Goal: Task Accomplishment & Management: Complete application form

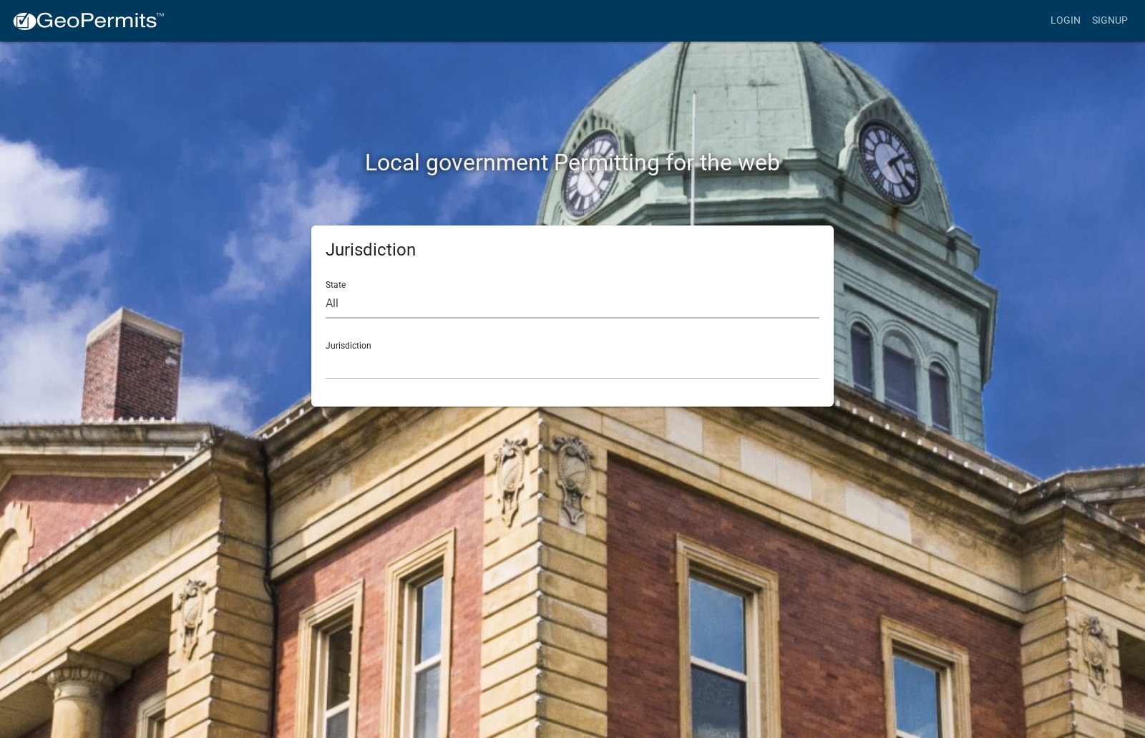
click at [414, 291] on select "All [US_STATE] [US_STATE] [US_STATE] [US_STATE] [US_STATE] [US_STATE] [US_STATE…" at bounding box center [573, 303] width 494 height 29
select select "[US_STATE]"
click at [326, 289] on select "All [US_STATE] [US_STATE] [US_STATE] [US_STATE] [US_STATE] [US_STATE] [US_STATE…" at bounding box center [573, 303] width 494 height 29
click at [361, 363] on select "City of [GEOGRAPHIC_DATA], [US_STATE] City of [GEOGRAPHIC_DATA], [US_STATE] Cit…" at bounding box center [573, 364] width 494 height 29
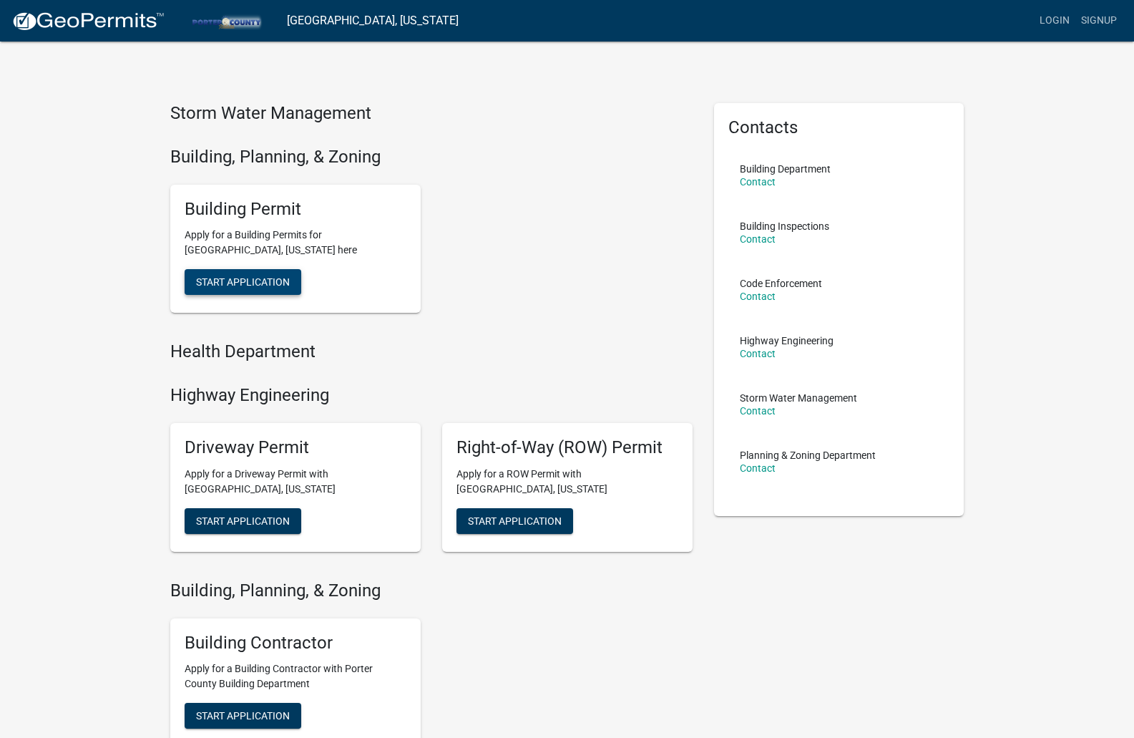
click at [258, 291] on button "Start Application" at bounding box center [243, 282] width 117 height 26
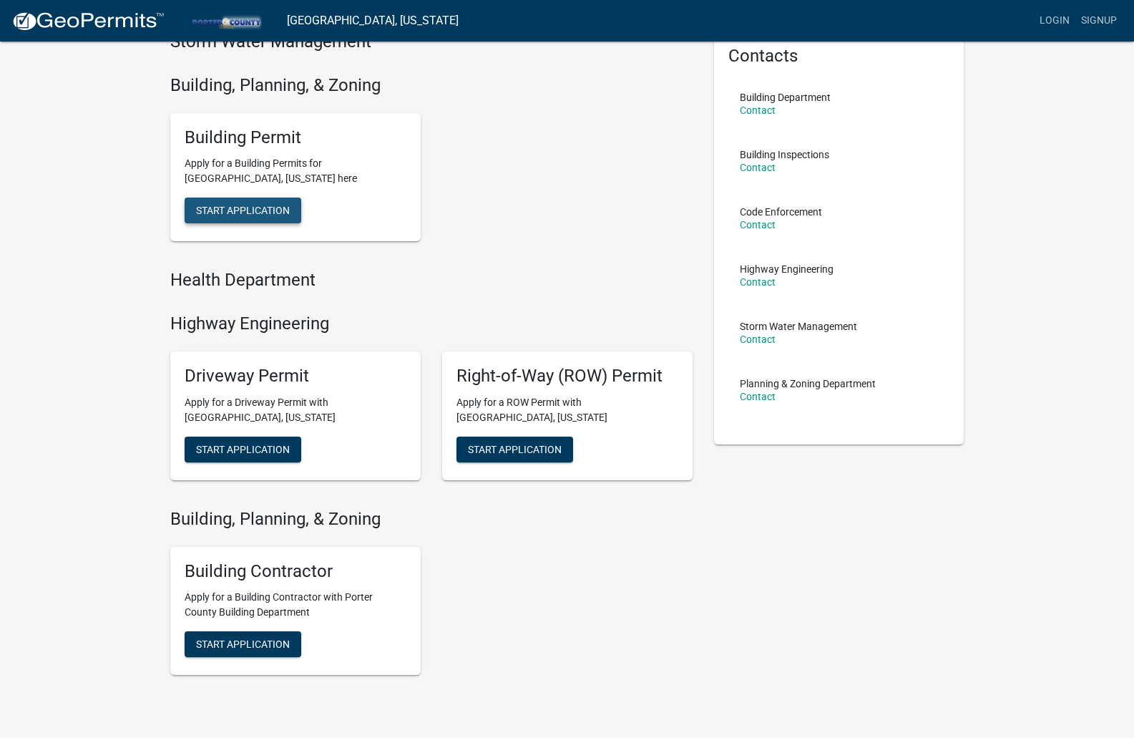
click at [253, 206] on span "Start Application" at bounding box center [243, 210] width 94 height 11
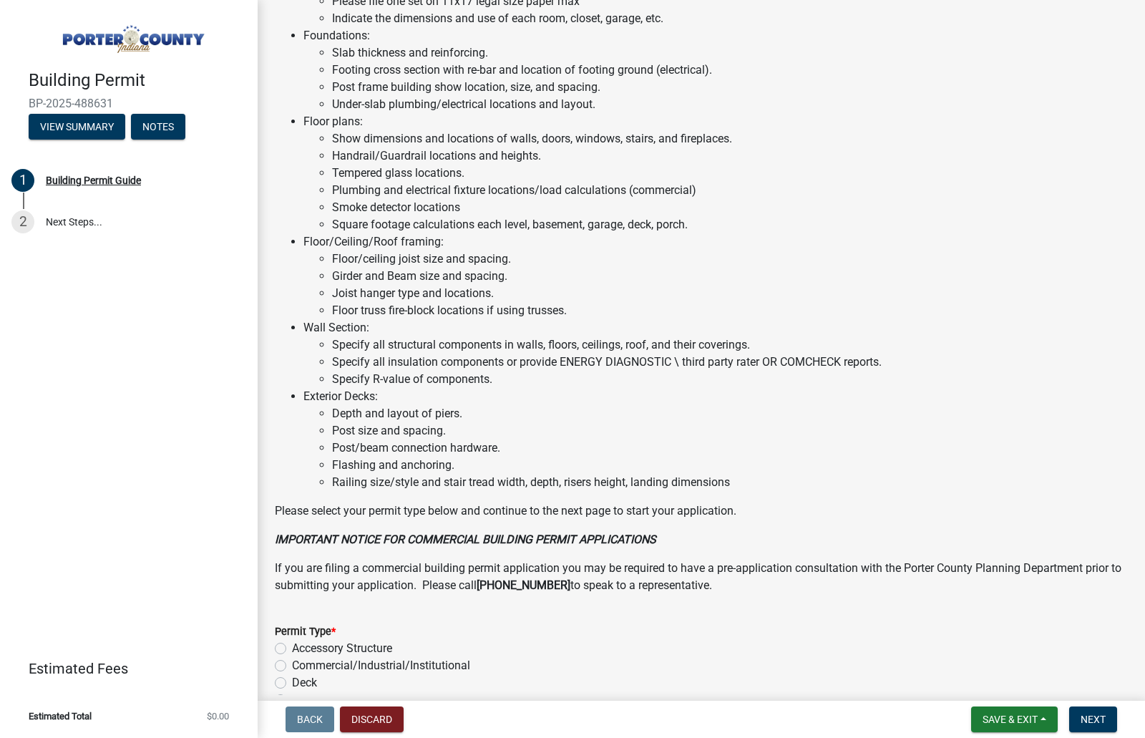
scroll to position [859, 0]
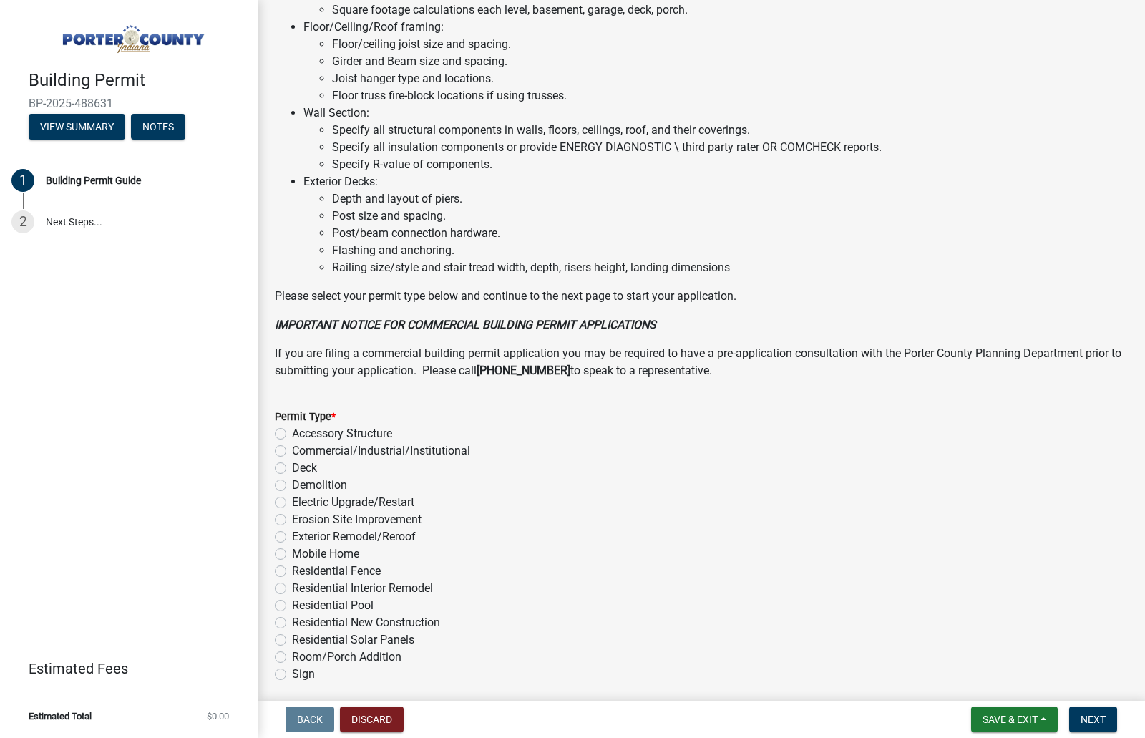
click at [292, 433] on label "Accessory Structure" at bounding box center [342, 433] width 100 height 17
click at [292, 433] on input "Accessory Structure" at bounding box center [296, 429] width 9 height 9
radio input "true"
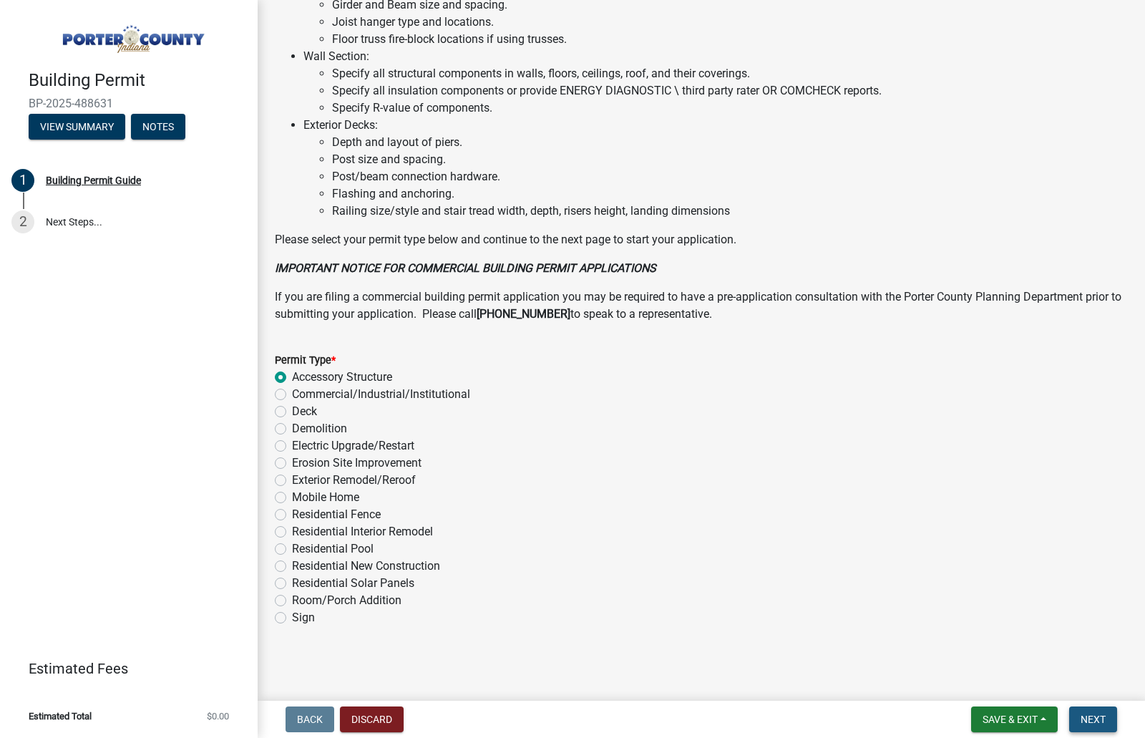
click at [1097, 721] on span "Next" at bounding box center [1093, 719] width 25 height 11
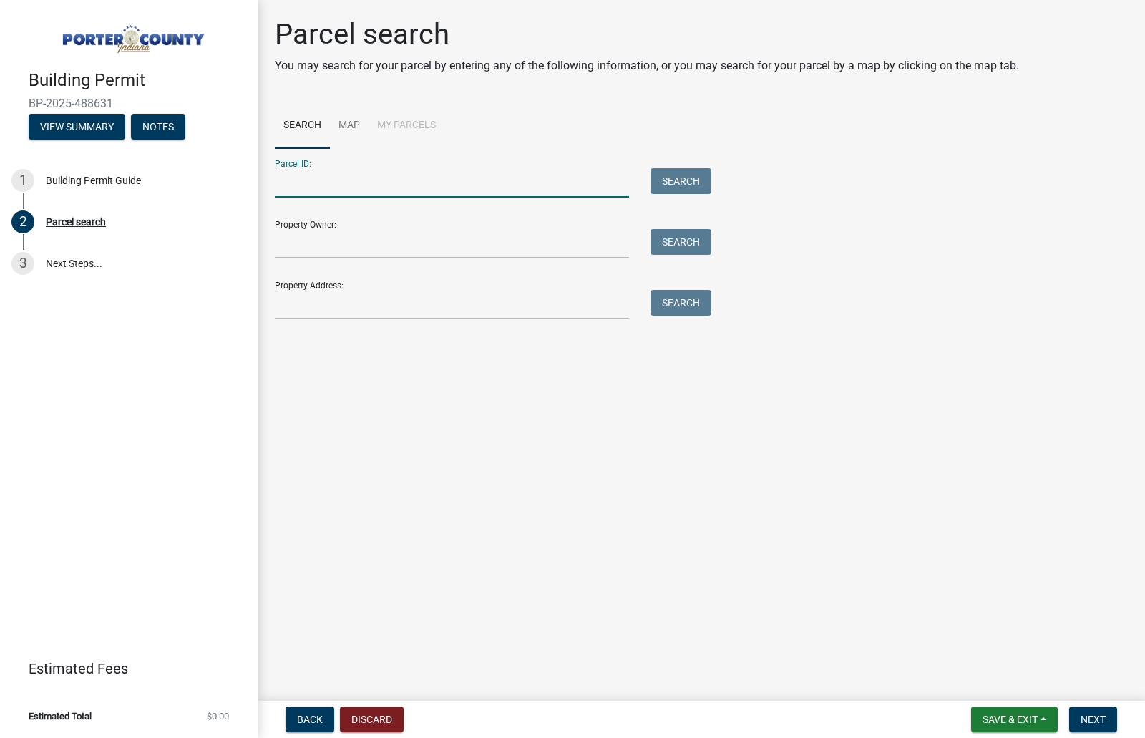
click at [319, 188] on input "Parcel ID:" at bounding box center [452, 182] width 354 height 29
click at [408, 183] on input "Parcel ID:" at bounding box center [452, 182] width 354 height 29
click at [293, 250] on input "Property Owner:" at bounding box center [452, 243] width 354 height 29
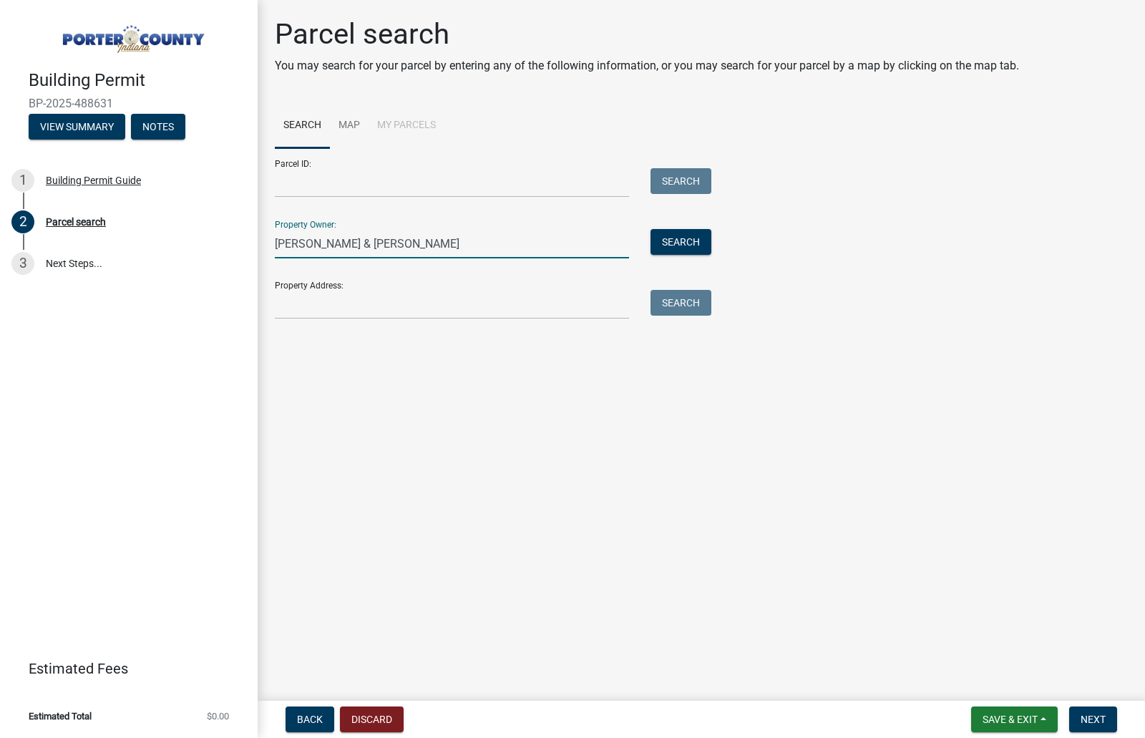
type input "[PERSON_NAME] & [PERSON_NAME]"
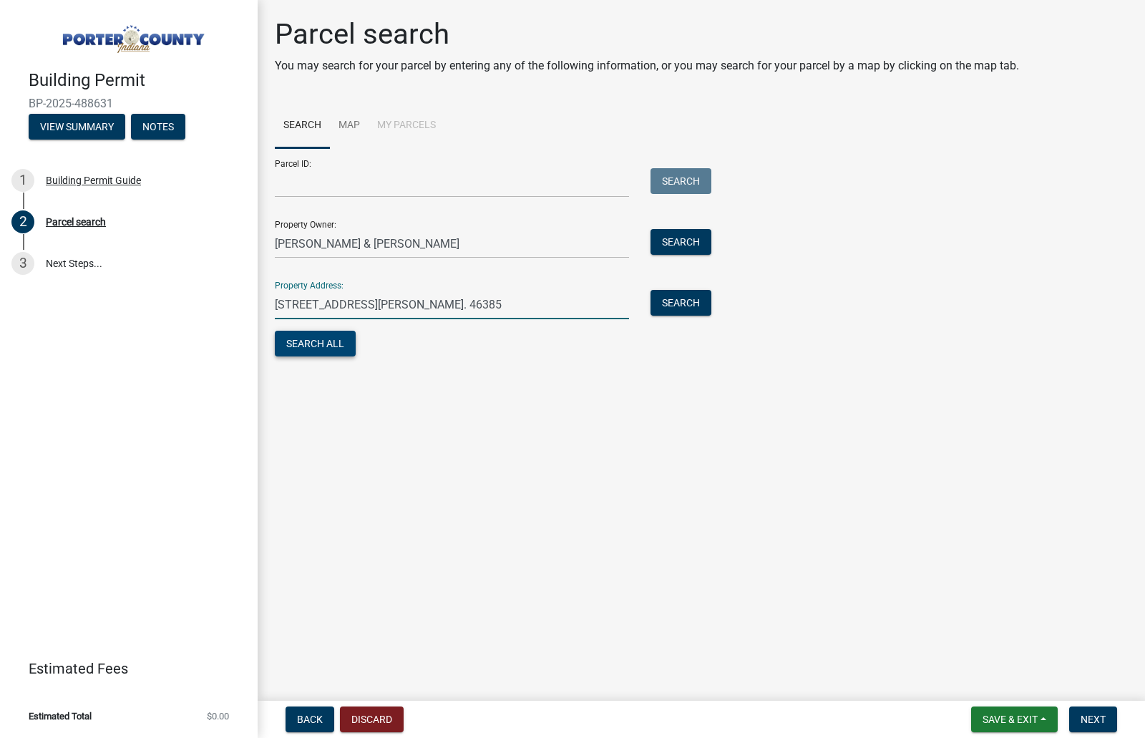
type input "[STREET_ADDRESS][PERSON_NAME]. 46385"
click at [322, 351] on button "Search All" at bounding box center [315, 344] width 81 height 26
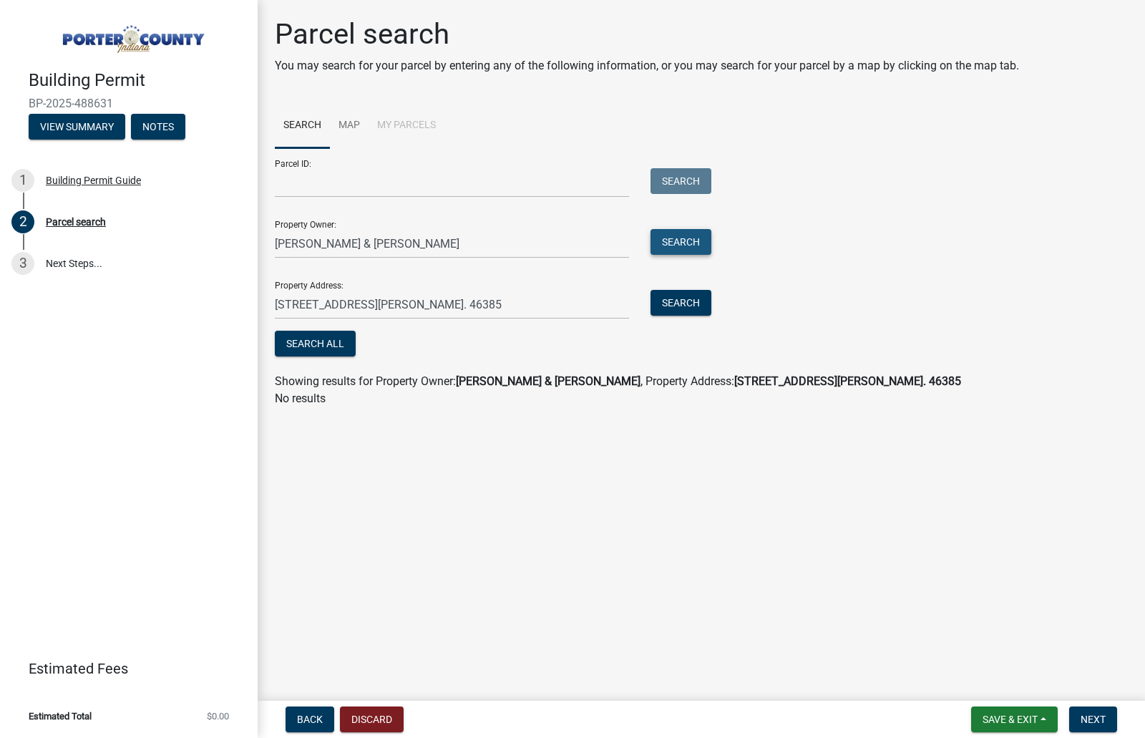
click at [692, 241] on button "Search" at bounding box center [681, 242] width 61 height 26
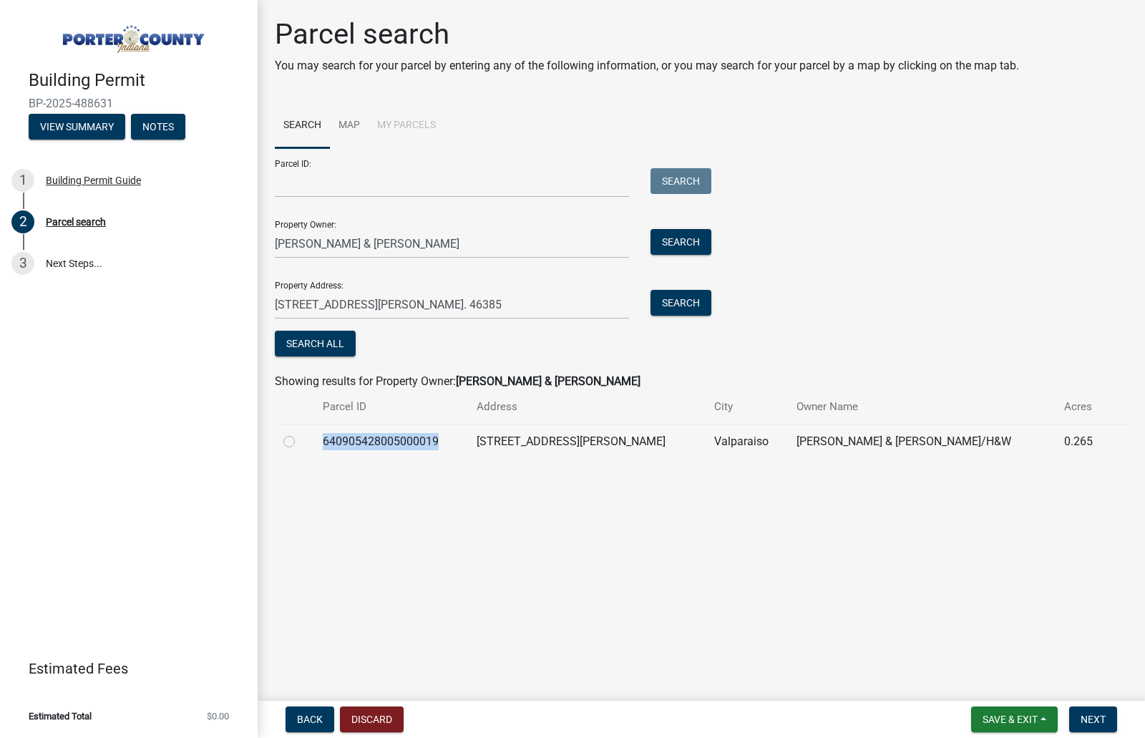
drag, startPoint x: 455, startPoint y: 439, endPoint x: 331, endPoint y: 439, distance: 123.8
click at [331, 439] on td "640905428005000019" at bounding box center [390, 441] width 153 height 35
copy td "640905428005000019"
click at [312, 179] on input "Parcel ID:" at bounding box center [452, 182] width 354 height 29
paste input "640905428005000019"
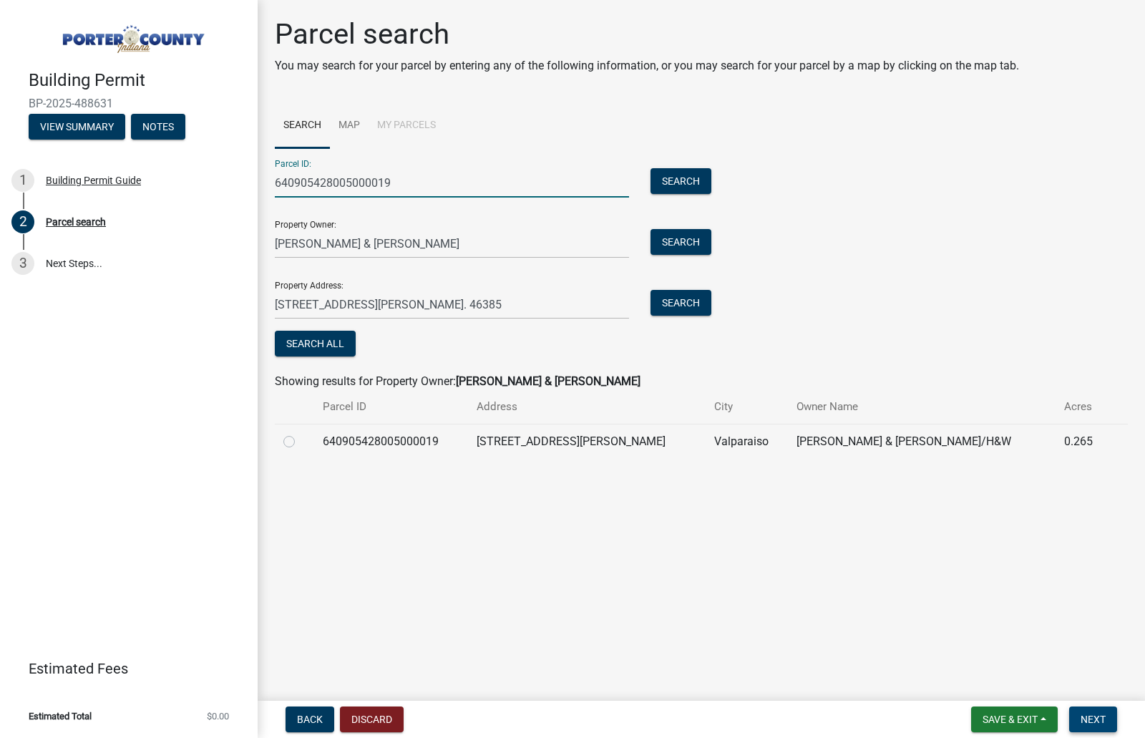
type input "640905428005000019"
click at [1094, 719] on span "Next" at bounding box center [1093, 719] width 25 height 11
drag, startPoint x: 286, startPoint y: 433, endPoint x: 288, endPoint y: 443, distance: 10.1
click at [288, 442] on div at bounding box center [294, 441] width 22 height 17
click at [301, 433] on label at bounding box center [301, 433] width 0 height 0
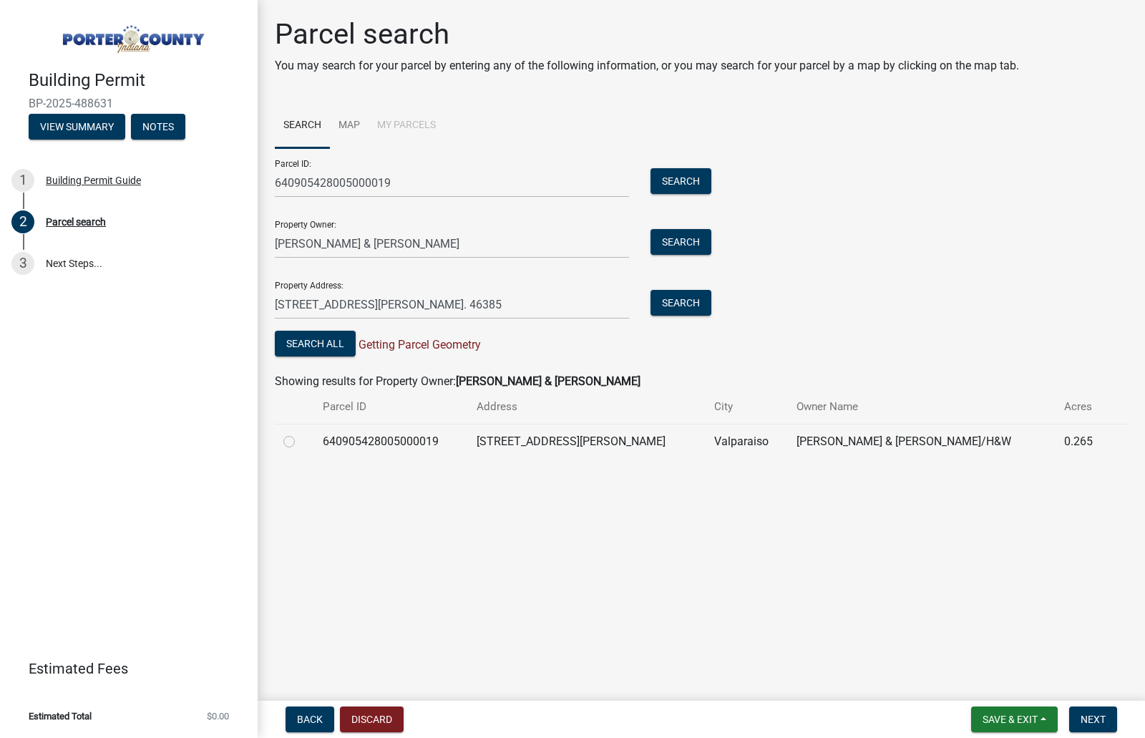
click at [301, 442] on input "radio" at bounding box center [305, 437] width 9 height 9
radio input "true"
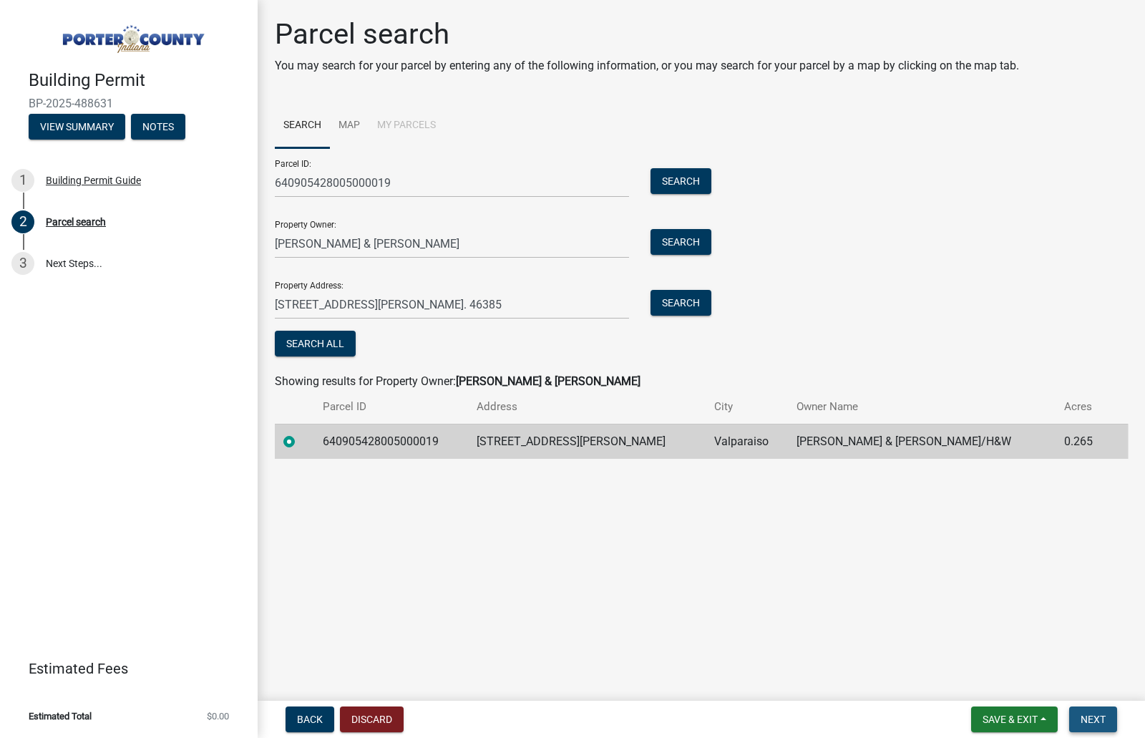
click at [1091, 724] on span "Next" at bounding box center [1093, 719] width 25 height 11
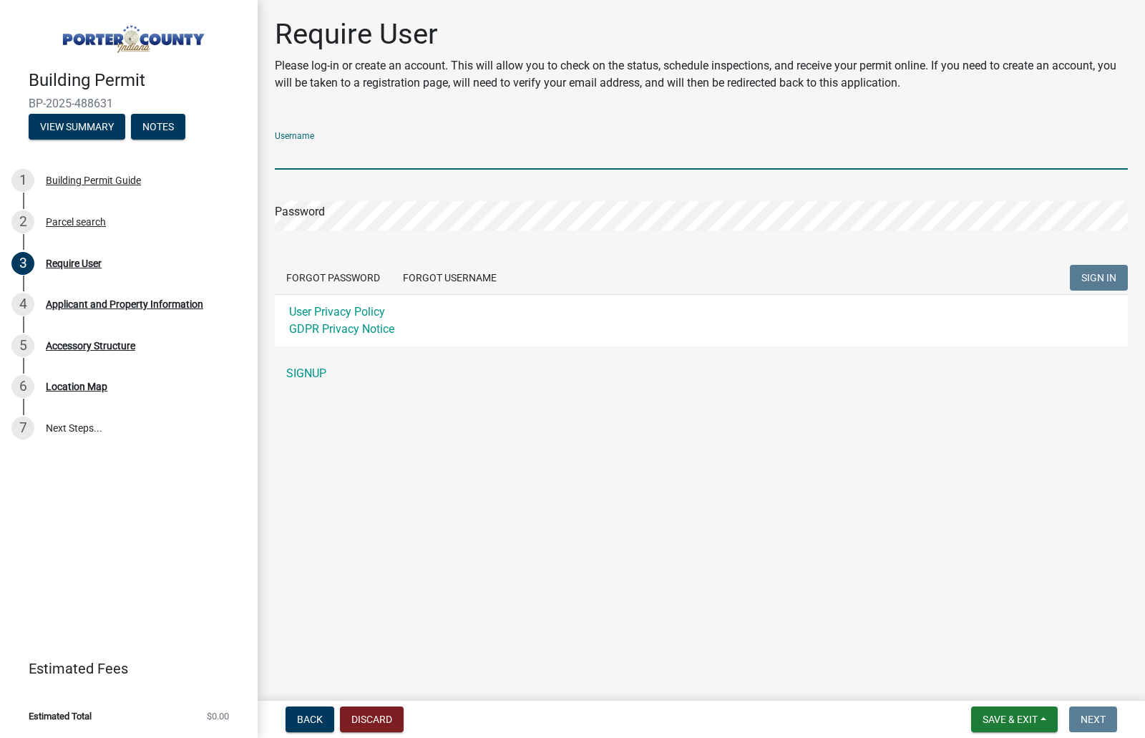
click at [296, 156] on input "Username" at bounding box center [701, 154] width 853 height 29
type input "C"
type input "CalderHome"
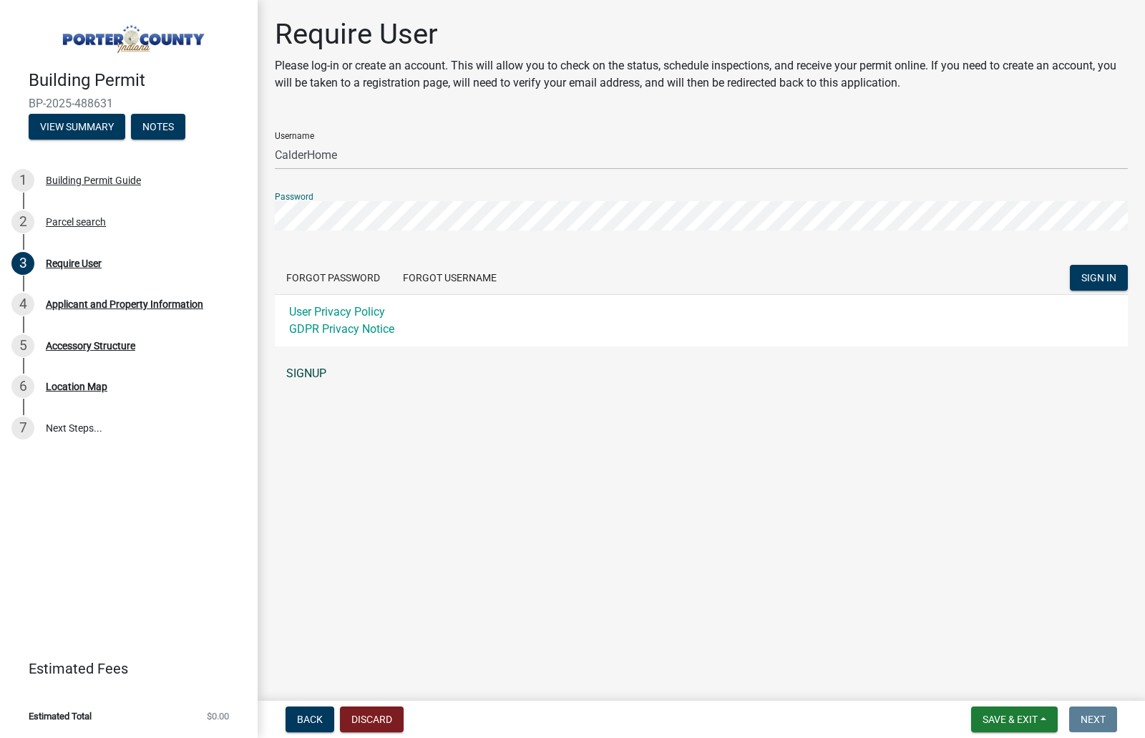
click at [311, 367] on link "SIGNUP" at bounding box center [701, 373] width 853 height 29
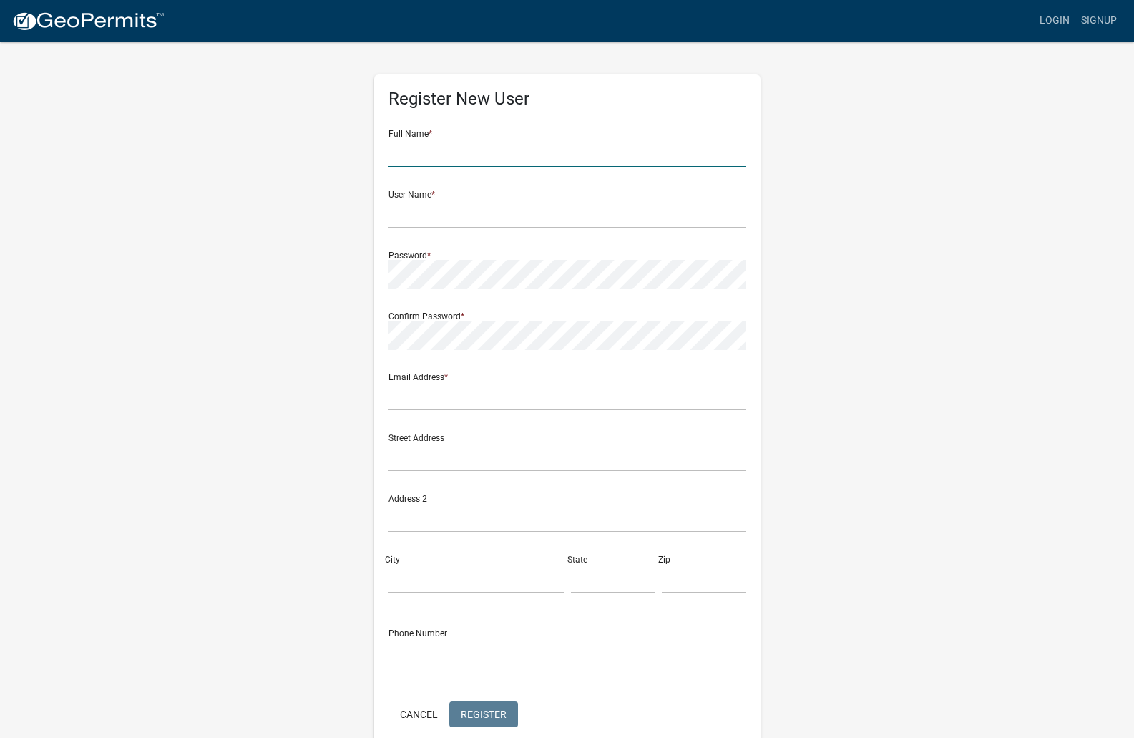
click at [474, 157] on input "text" at bounding box center [568, 152] width 358 height 29
type input "[PERSON_NAME] & [PERSON_NAME]"
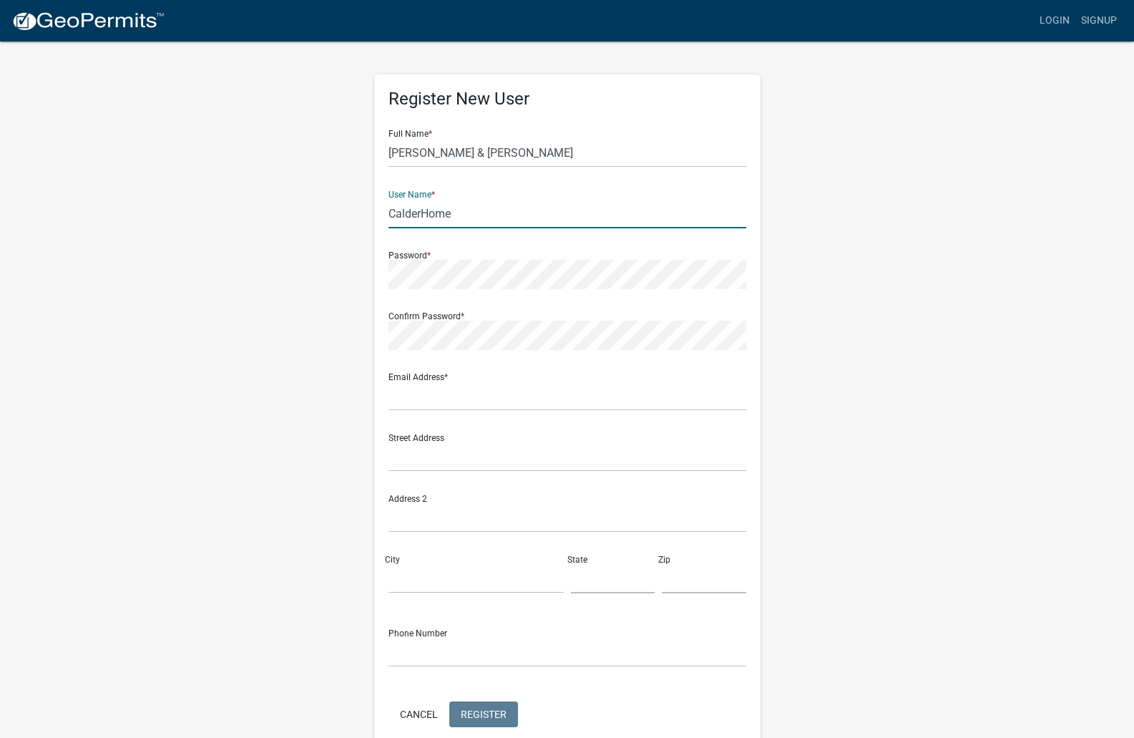
type input "CalderHome"
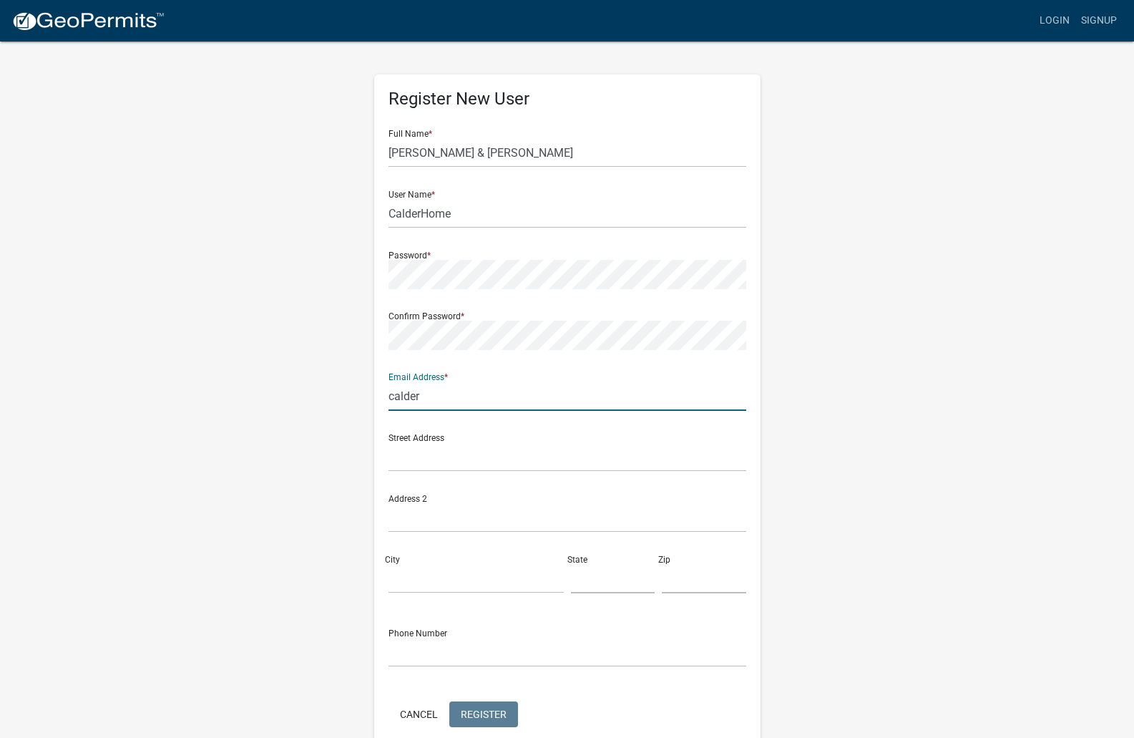
type input "[EMAIL_ADDRESS][DOMAIN_NAME]"
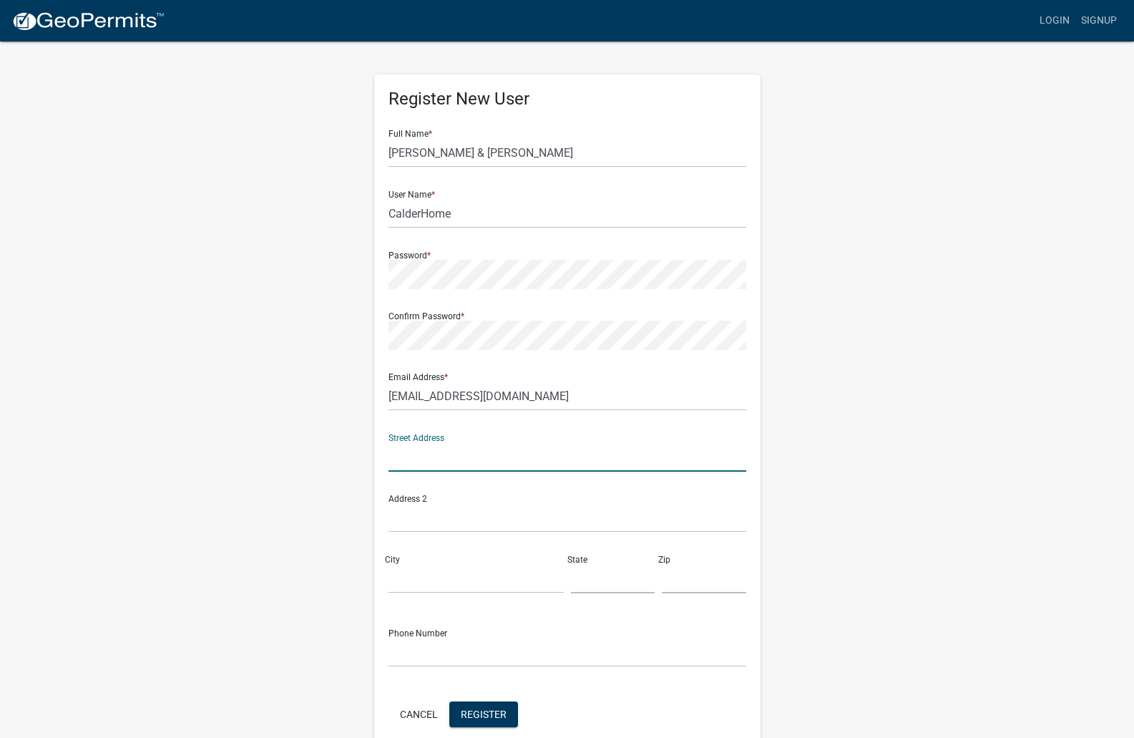
click at [439, 452] on input "text" at bounding box center [568, 456] width 358 height 29
type input "[STREET_ADDRESS][PERSON_NAME]"
click at [412, 584] on input "City" at bounding box center [476, 578] width 175 height 29
type input "c"
type input "v"
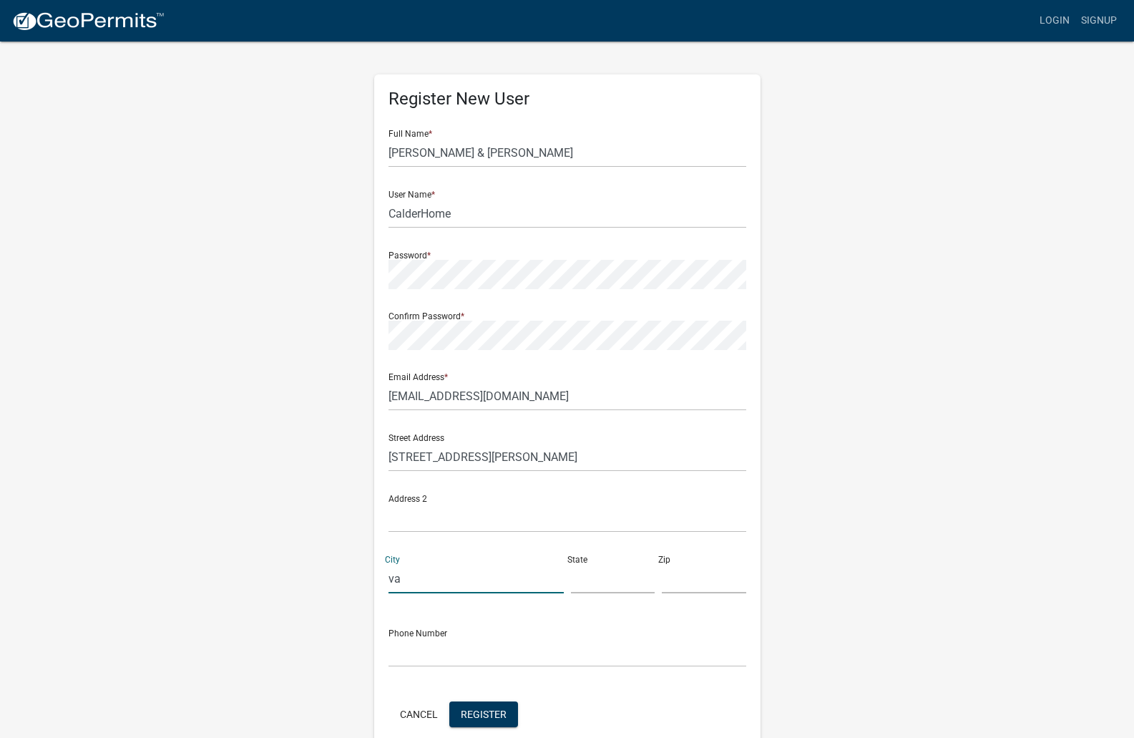
type input "v"
type input "Valparaiso"
type input "IN"
type input "46385"
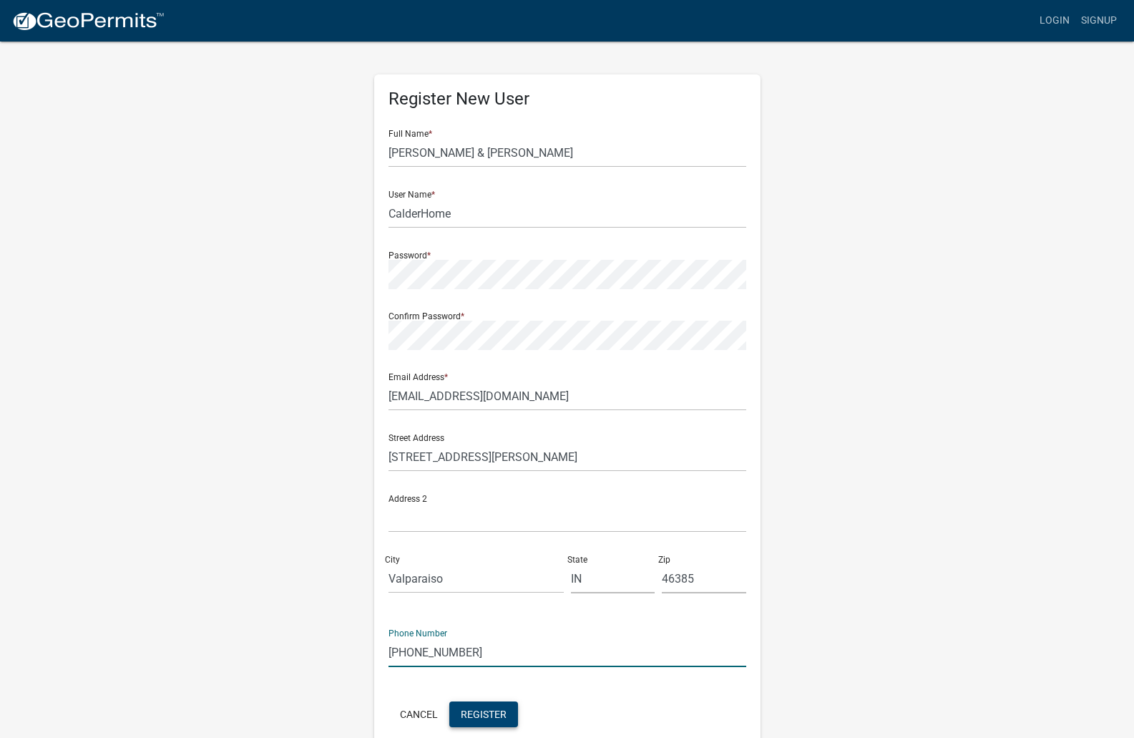
type input "[PHONE_NUMBER]"
click at [480, 719] on span "Register" at bounding box center [484, 713] width 46 height 11
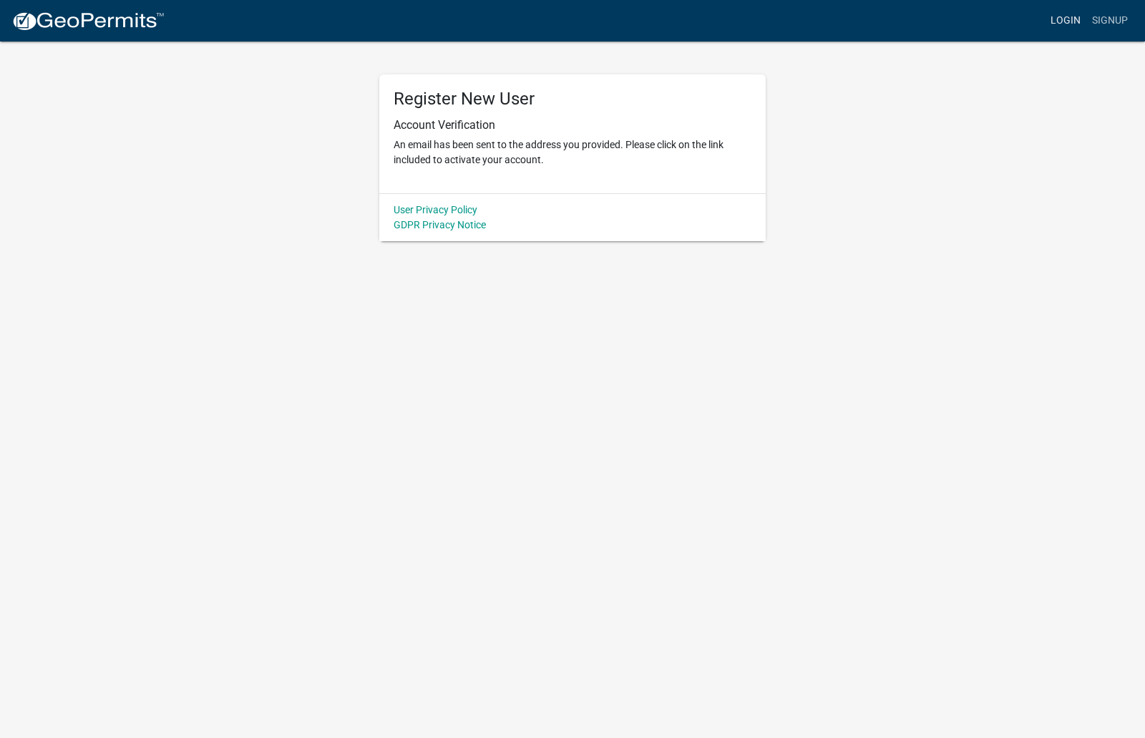
click at [1064, 20] on link "Login" at bounding box center [1066, 20] width 42 height 27
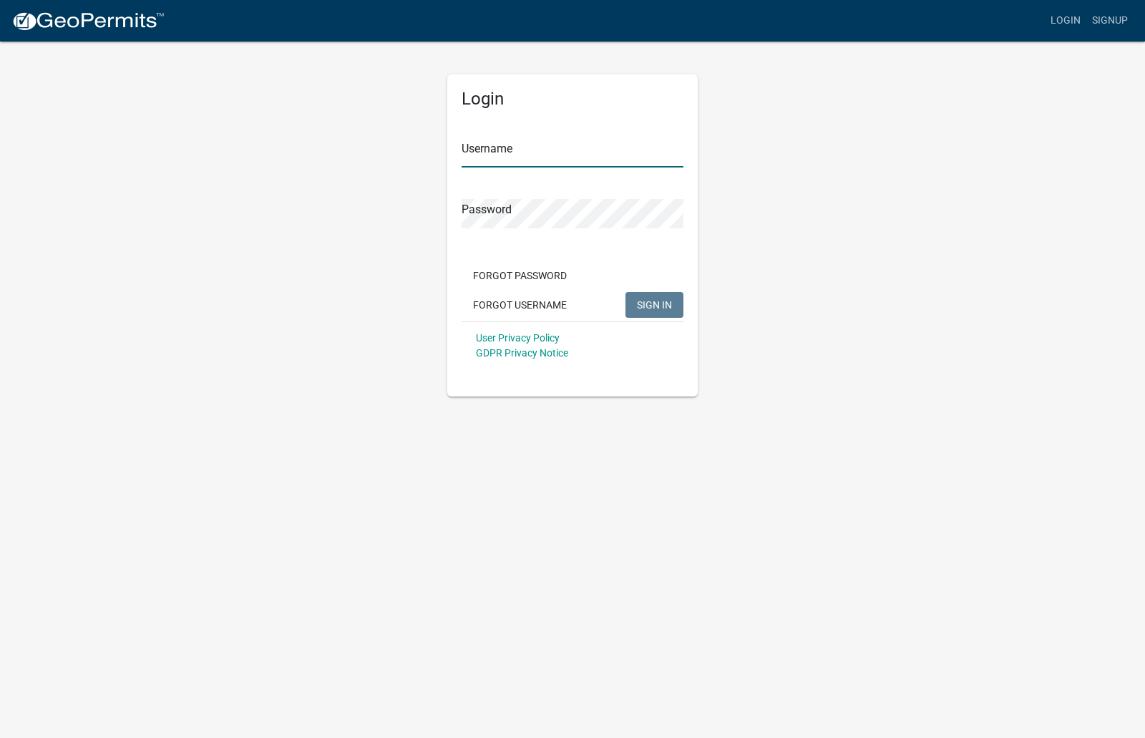
click at [553, 157] on input "Username" at bounding box center [573, 152] width 222 height 29
type input "CalderHome"
click at [643, 304] on span "SIGN IN" at bounding box center [654, 303] width 35 height 11
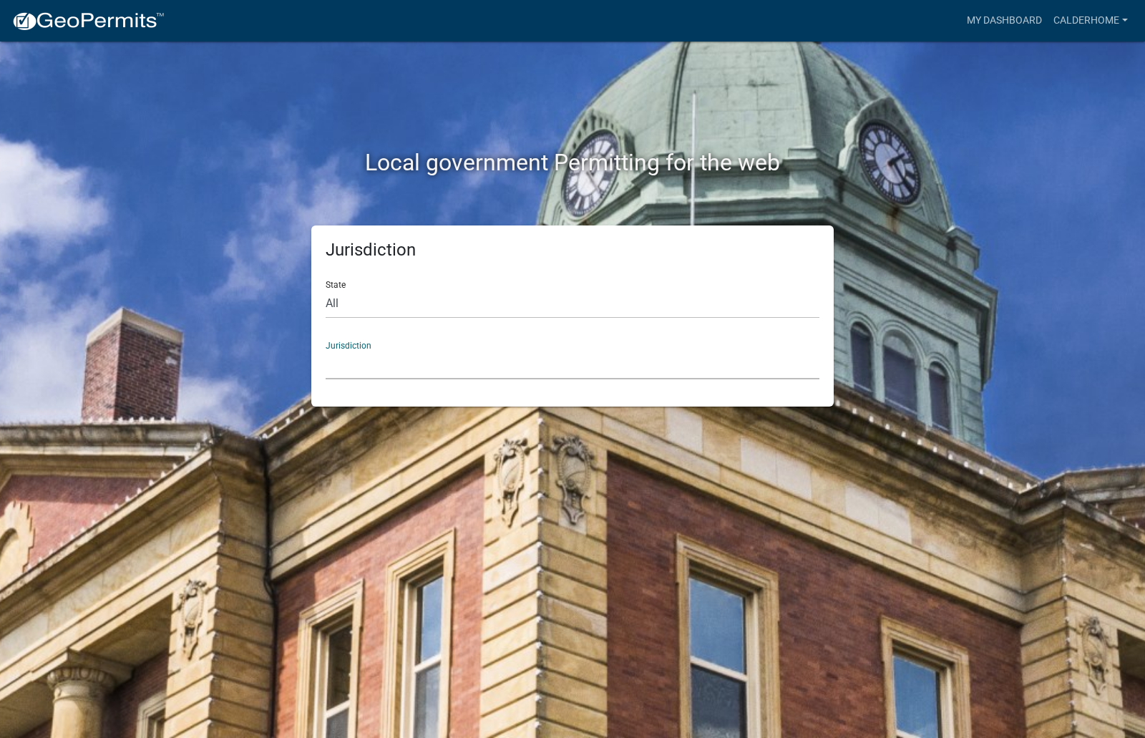
click at [356, 365] on select "[GEOGRAPHIC_DATA], [US_STATE] [GEOGRAPHIC_DATA], [US_STATE][PERSON_NAME][GEOGRA…" at bounding box center [573, 364] width 494 height 29
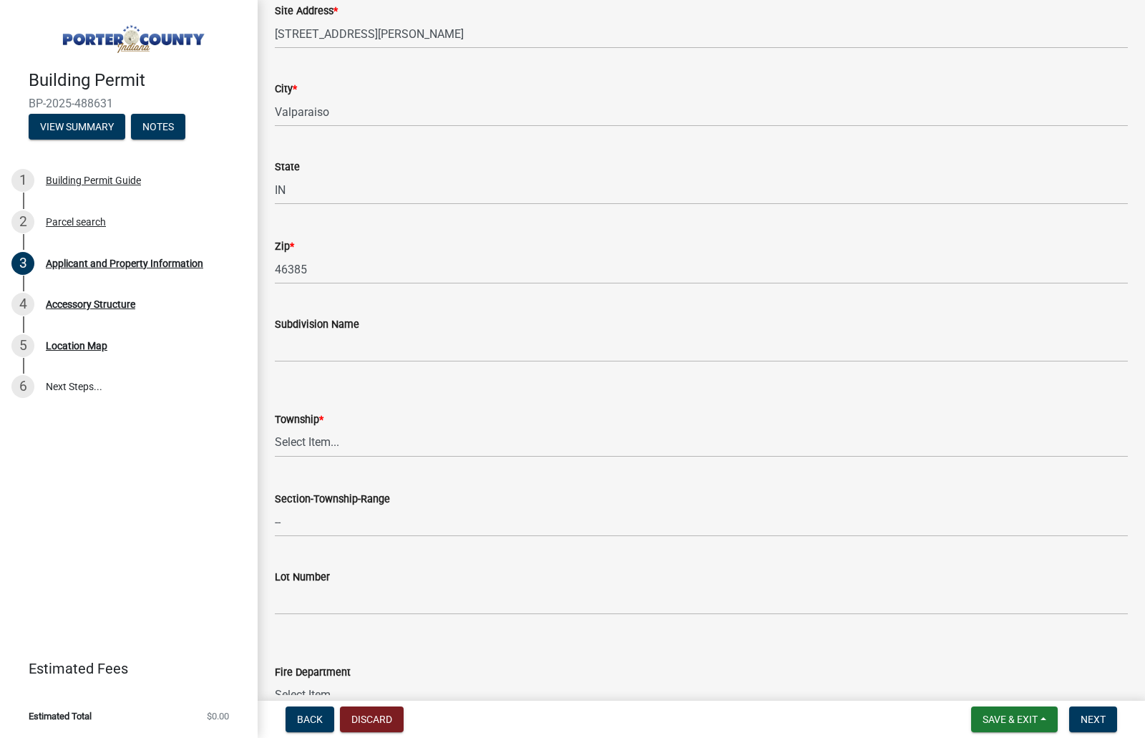
scroll to position [429, 0]
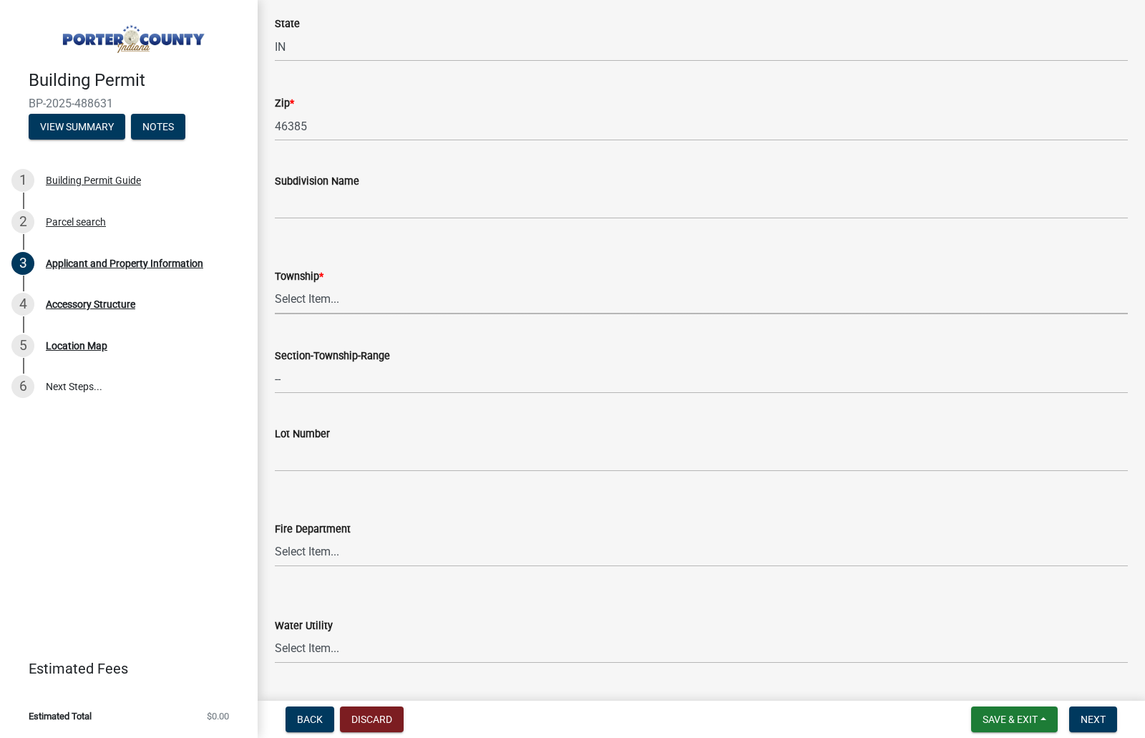
click at [330, 303] on select "Select Item... Boone Center Jackson Liberty Morgan Pine Pleasant Portage Porter…" at bounding box center [701, 299] width 853 height 29
click at [275, 285] on select "Select Item... Boone Center Jackson Liberty Morgan Pine Pleasant Portage Porter…" at bounding box center [701, 299] width 853 height 29
click at [314, 302] on select "Select Item... Boone Center Jackson Liberty Morgan Pine Pleasant Portage Porter…" at bounding box center [701, 299] width 853 height 29
click at [275, 285] on select "Select Item... Boone Center Jackson Liberty Morgan Pine Pleasant Portage Porter…" at bounding box center [701, 299] width 853 height 29
select select "4e6cbcac-7d48-4f78-b019-902ed53214cd"
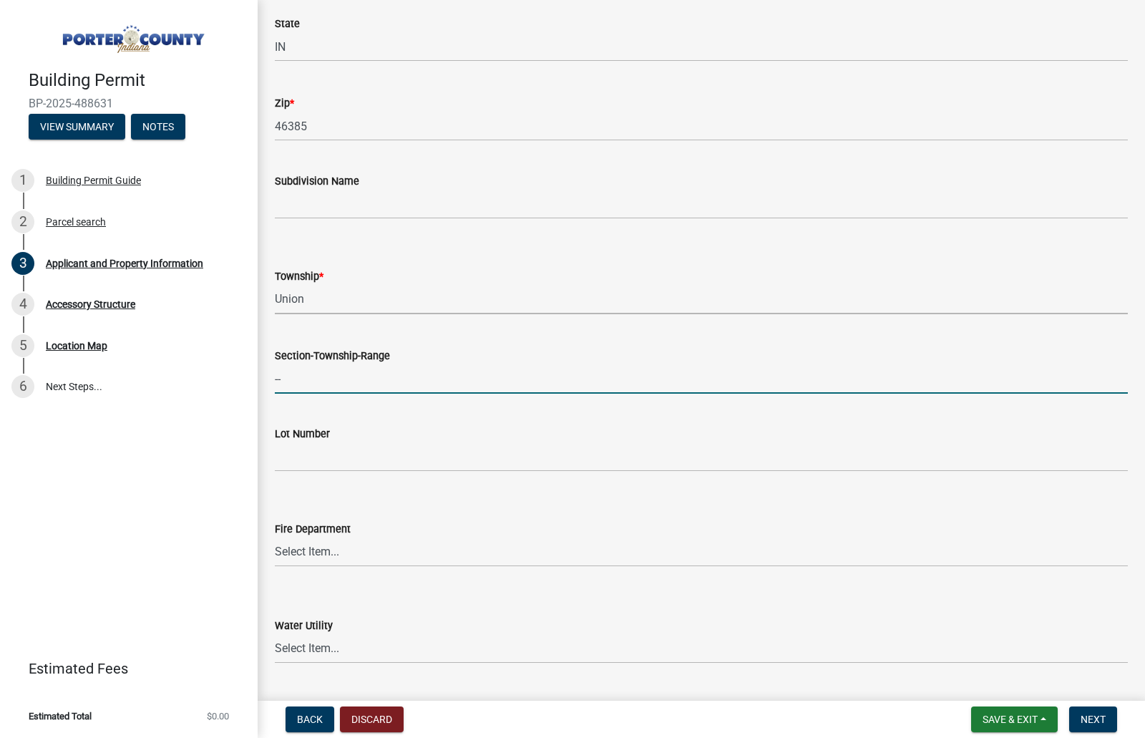
click at [334, 382] on input "--" at bounding box center [701, 378] width 853 height 29
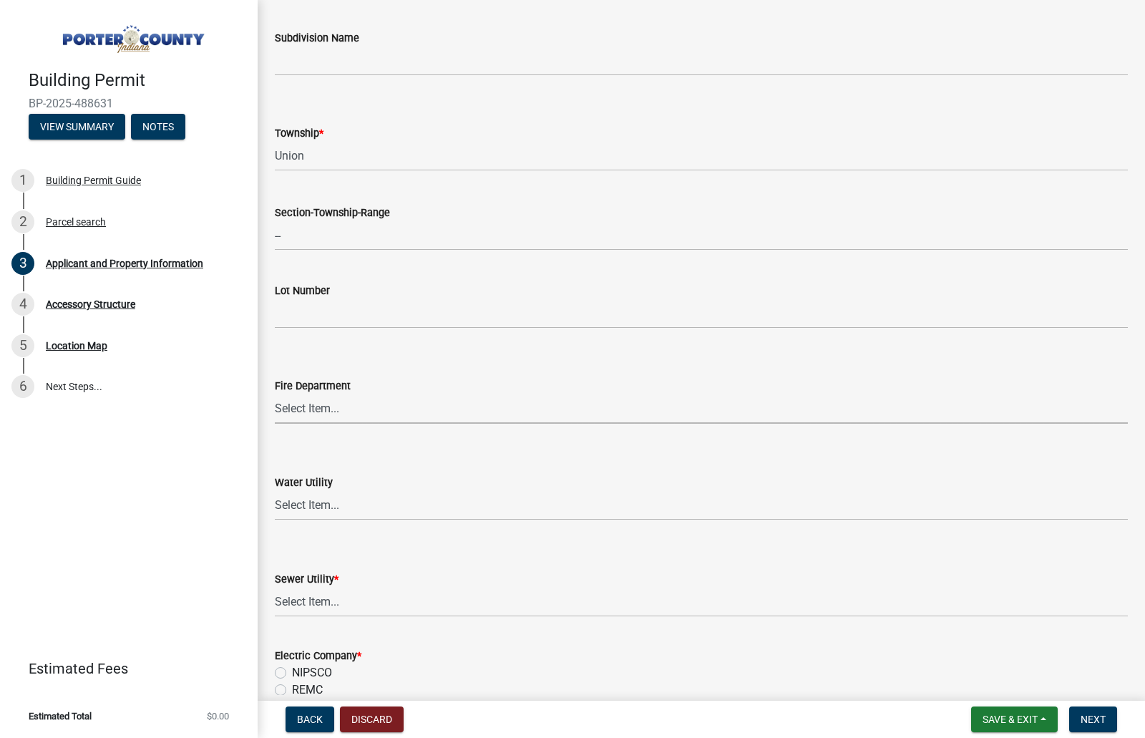
click at [314, 414] on select "Select Item... Beverly Shores FD Burns Harbor FD Boone Grove FD Chesterton FD F…" at bounding box center [701, 408] width 853 height 29
click at [275, 394] on select "Select Item... Beverly Shores FD Burns Harbor FD Boone Grove FD Chesterton FD F…" at bounding box center [701, 408] width 853 height 29
select select "61d3a05a-0bd1-4f35-813c-11f7681b720b"
click at [311, 505] on select "Select Item... Aqua Indiana Inc Damon Run Indiana American Water Nature Works P…" at bounding box center [701, 505] width 853 height 29
click at [275, 491] on select "Select Item... Aqua Indiana Inc Damon Run Indiana American Water Nature Works P…" at bounding box center [701, 505] width 853 height 29
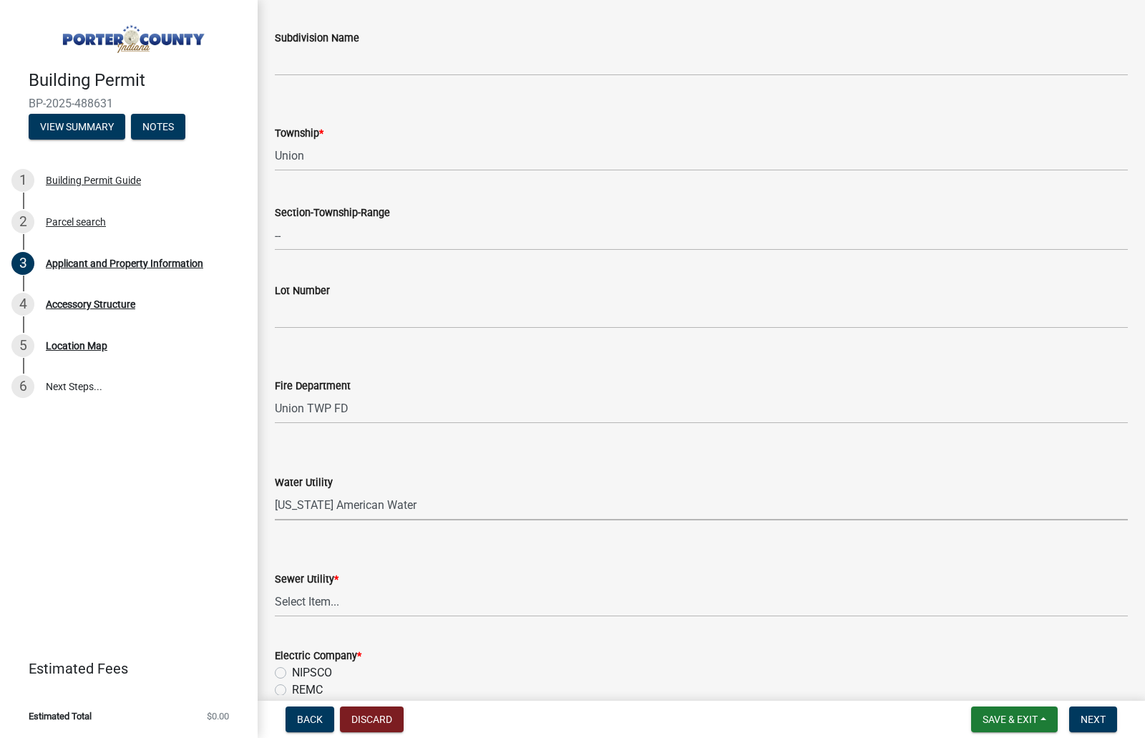
select select "19353e9d-6395-4d02-b087-104cb5947cdc"
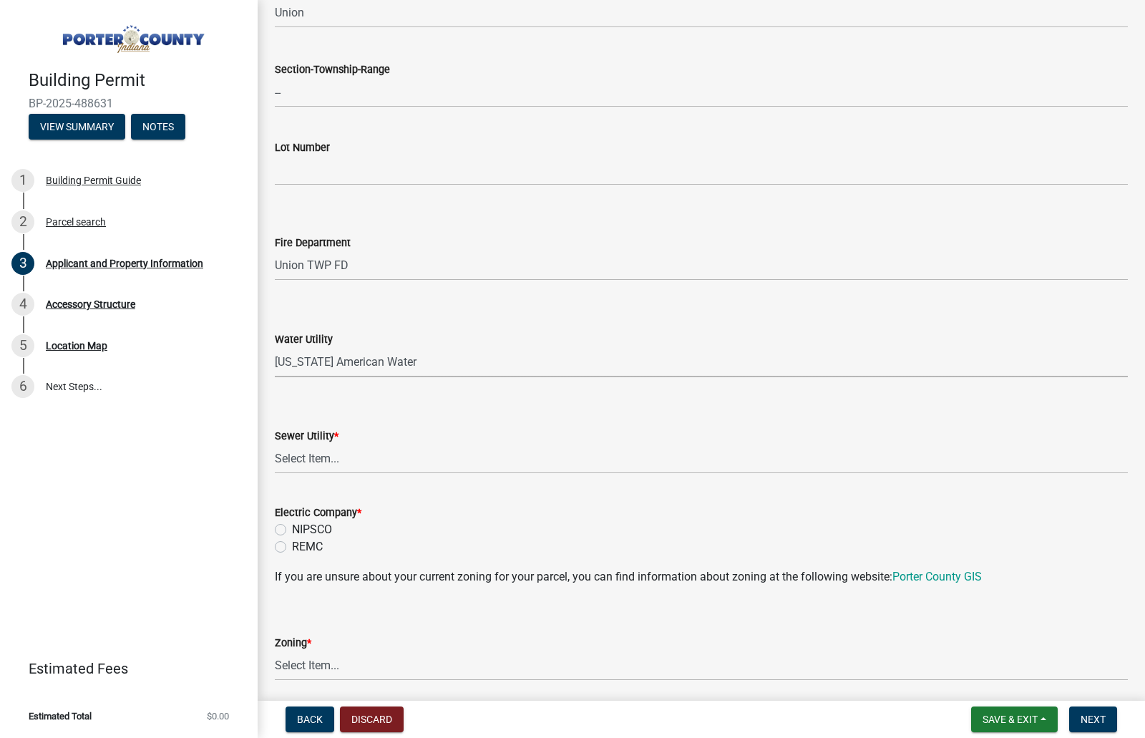
scroll to position [787, 0]
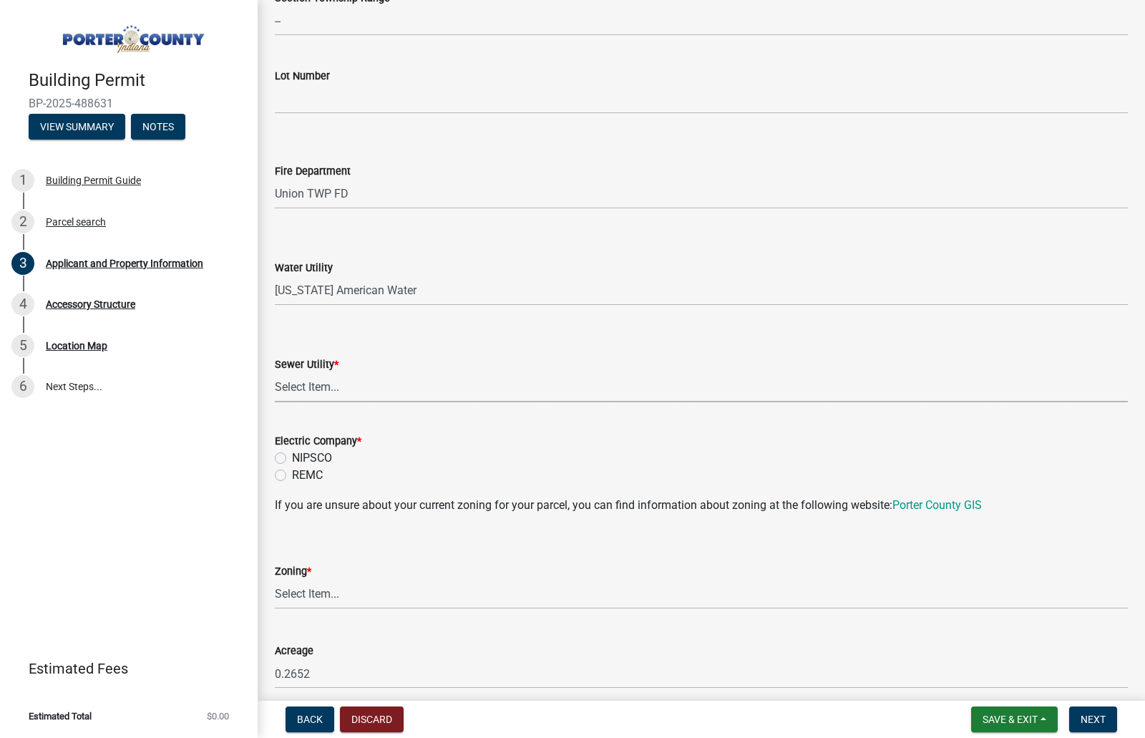
click at [336, 387] on select "Select Item... Aqua Indiana Inc Damon Run Falling Waters Lake Eliza - LEACD Nat…" at bounding box center [701, 387] width 853 height 29
click at [275, 373] on select "Select Item... Aqua Indiana Inc Damon Run Falling Waters Lake Eliza - LEACD Nat…" at bounding box center [701, 387] width 853 height 29
select select "ad46db9b-b68a-4590-8d08-f4fb10f3ead6"
click at [292, 457] on label "NIPSCO" at bounding box center [312, 458] width 40 height 17
click at [292, 457] on input "NIPSCO" at bounding box center [296, 454] width 9 height 9
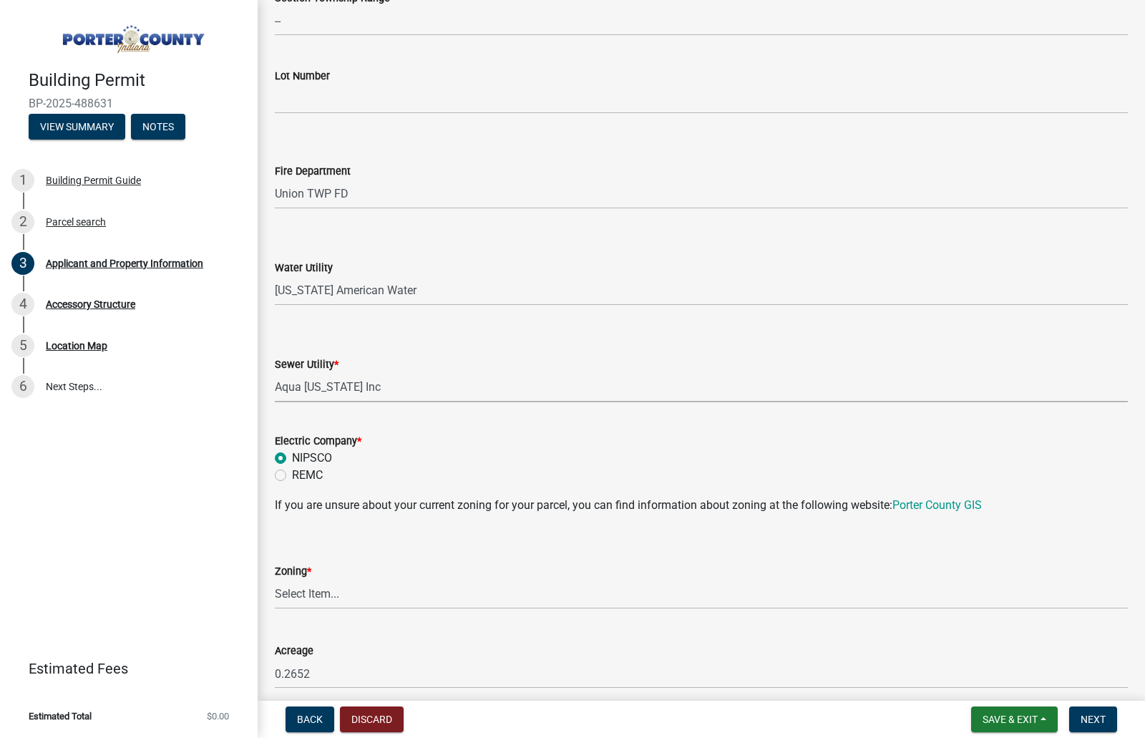
radio input "true"
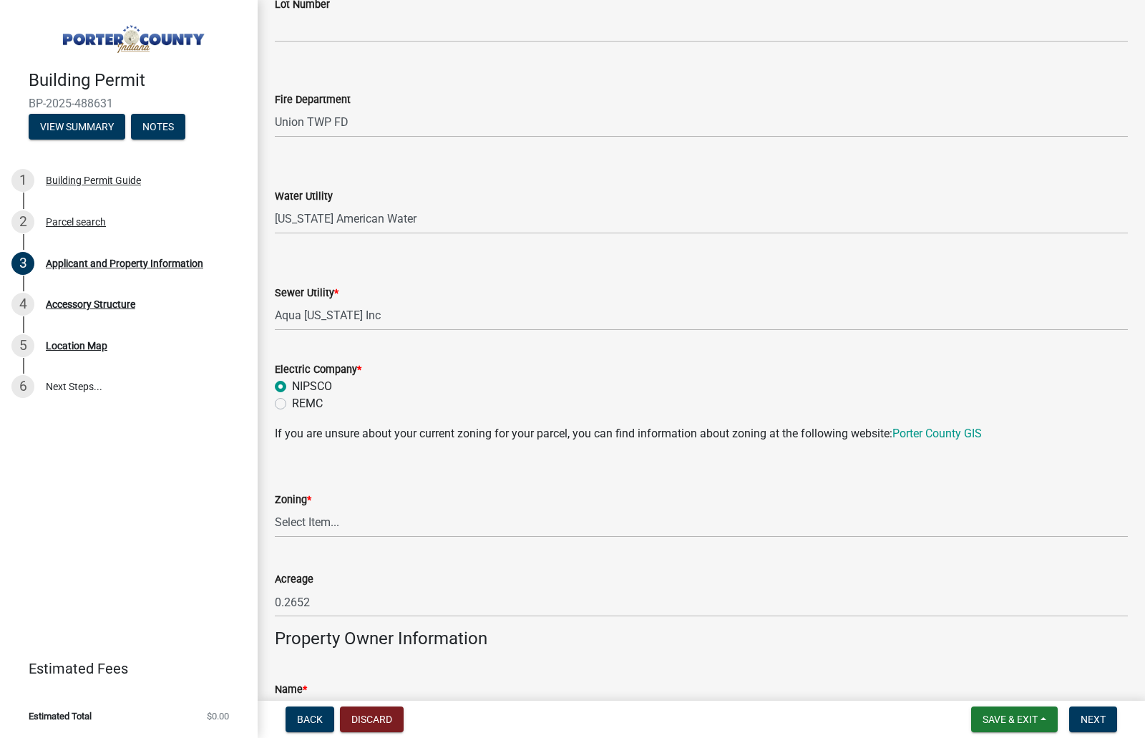
scroll to position [1002, 0]
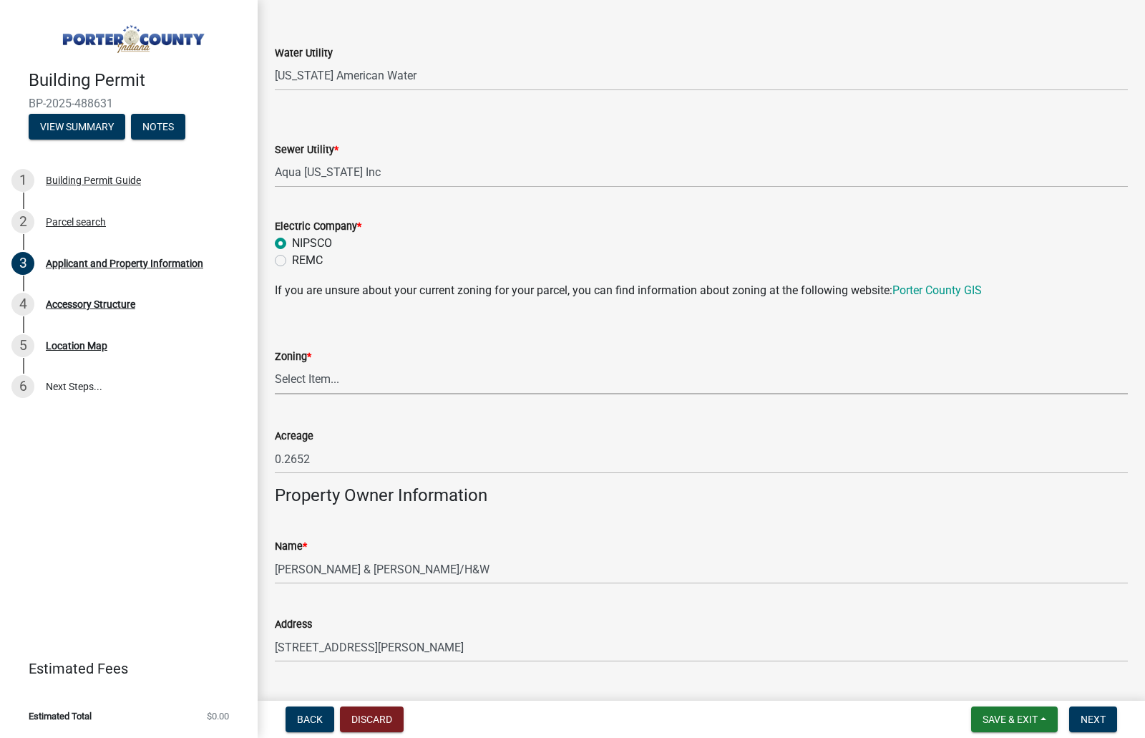
click at [300, 382] on select "Select Item... A1 A2 CH CM CN I1 I2 I3 IN MP OT P1 P2 PUD R1 R2 R3 R4 RL RR" at bounding box center [701, 379] width 853 height 29
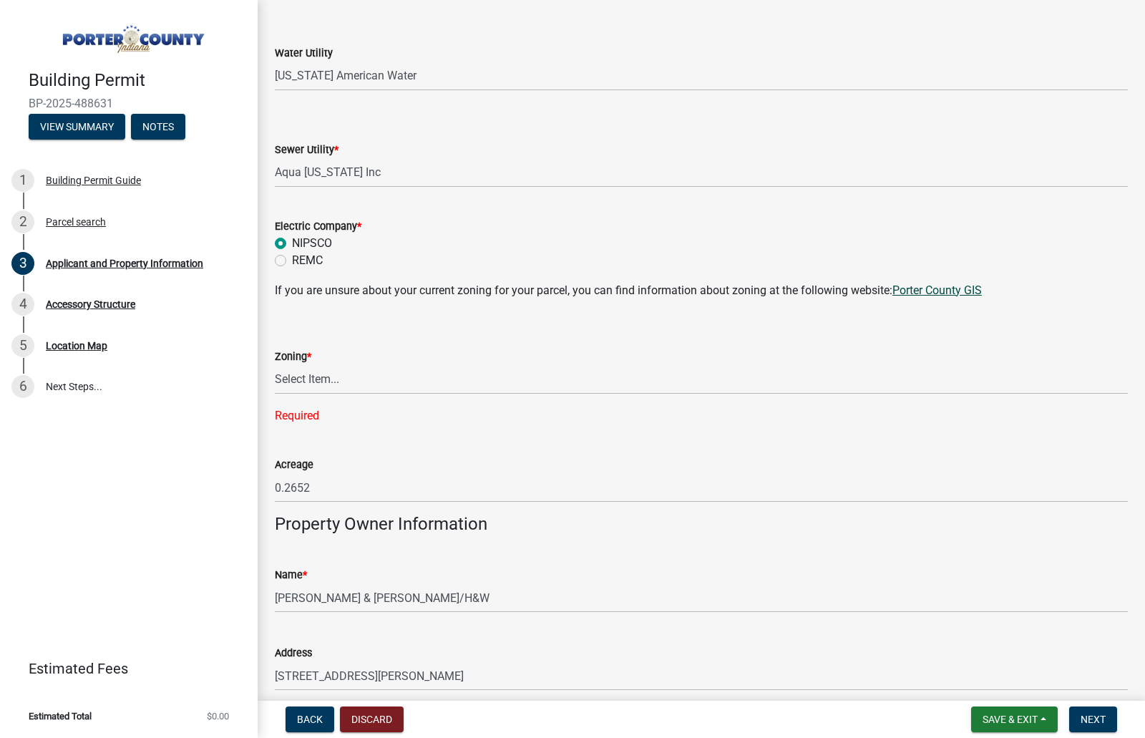
click at [920, 292] on link "Porter County GIS" at bounding box center [937, 290] width 89 height 14
click at [324, 374] on select "Select Item... A1 A2 CH CM CN I1 I2 I3 IN MP OT P1 P2 PUD R1 R2 R3 R4 RL RR" at bounding box center [701, 379] width 853 height 29
click at [324, 377] on select "Select Item... A1 A2 CH CM CN I1 I2 I3 IN MP OT P1 P2 PUD R1 R2 R3 R4 RL RR" at bounding box center [701, 379] width 853 height 29
click at [334, 381] on select "Select Item... A1 A2 CH CM CN I1 I2 I3 IN MP OT P1 P2 PUD R1 R2 R3 R4 RL RR" at bounding box center [701, 379] width 853 height 29
click at [275, 365] on select "Select Item... A1 A2 CH CM CN I1 I2 I3 IN MP OT P1 P2 PUD R1 R2 R3 R4 RL RR" at bounding box center [701, 379] width 853 height 29
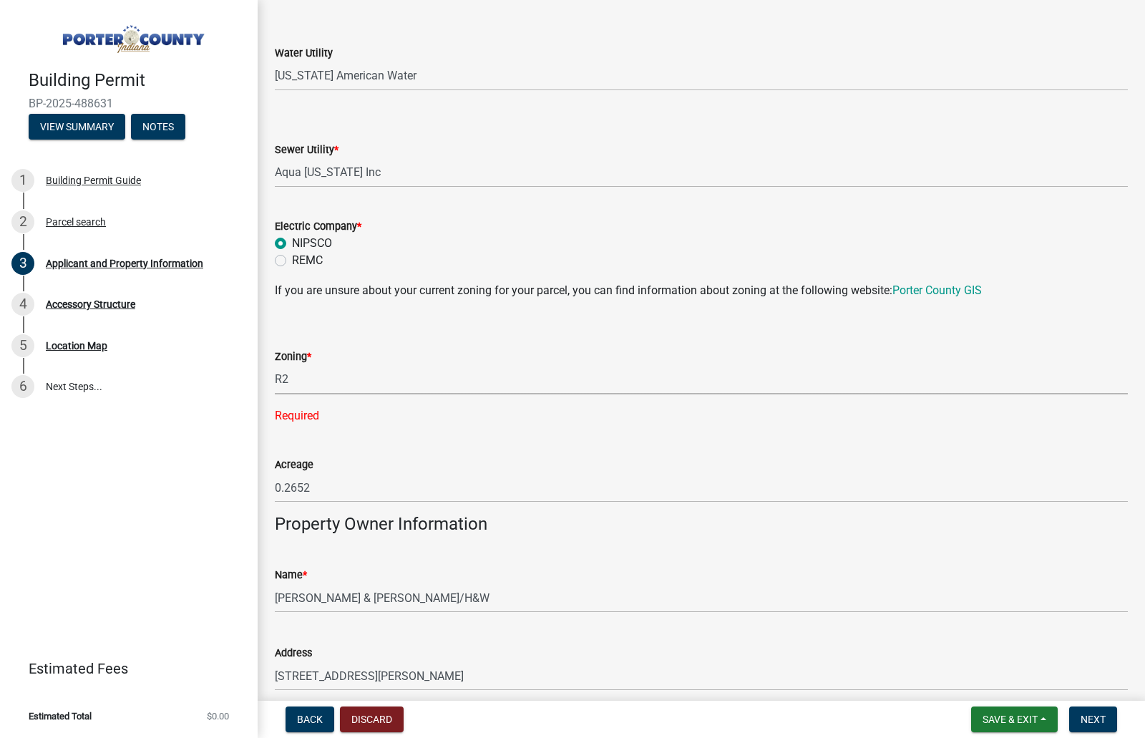
select select "0d764019-f1ff-4f3b-9299-33f0d080acc7"
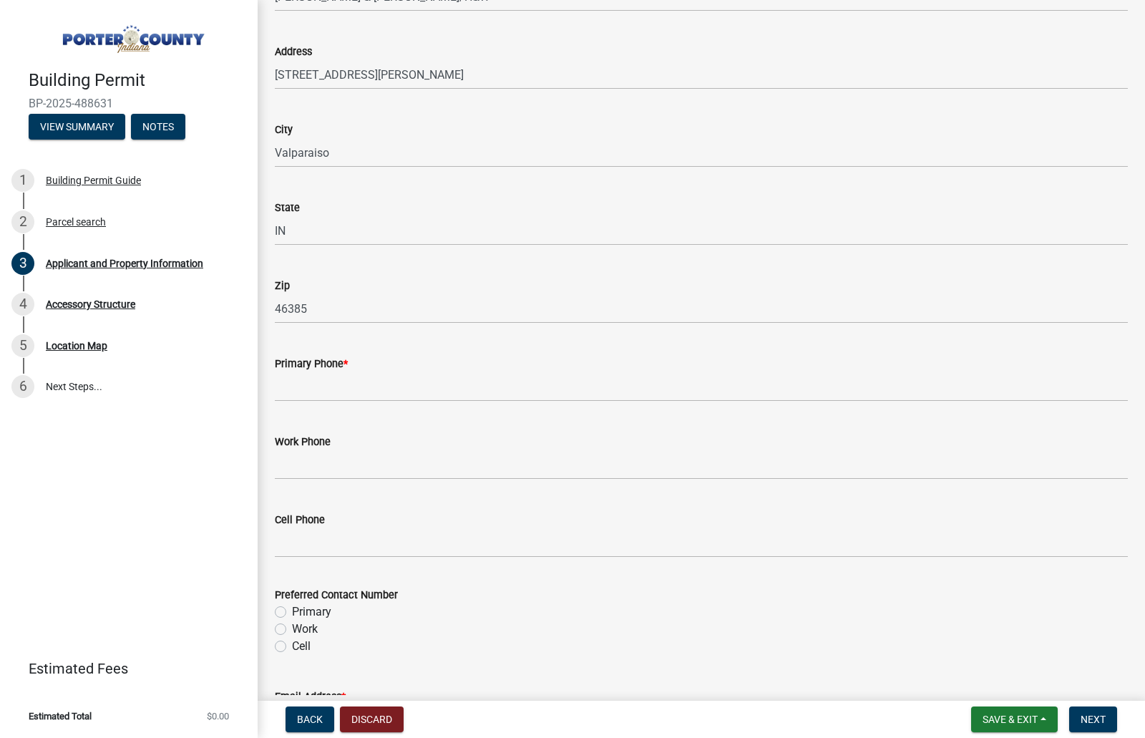
scroll to position [1646, 0]
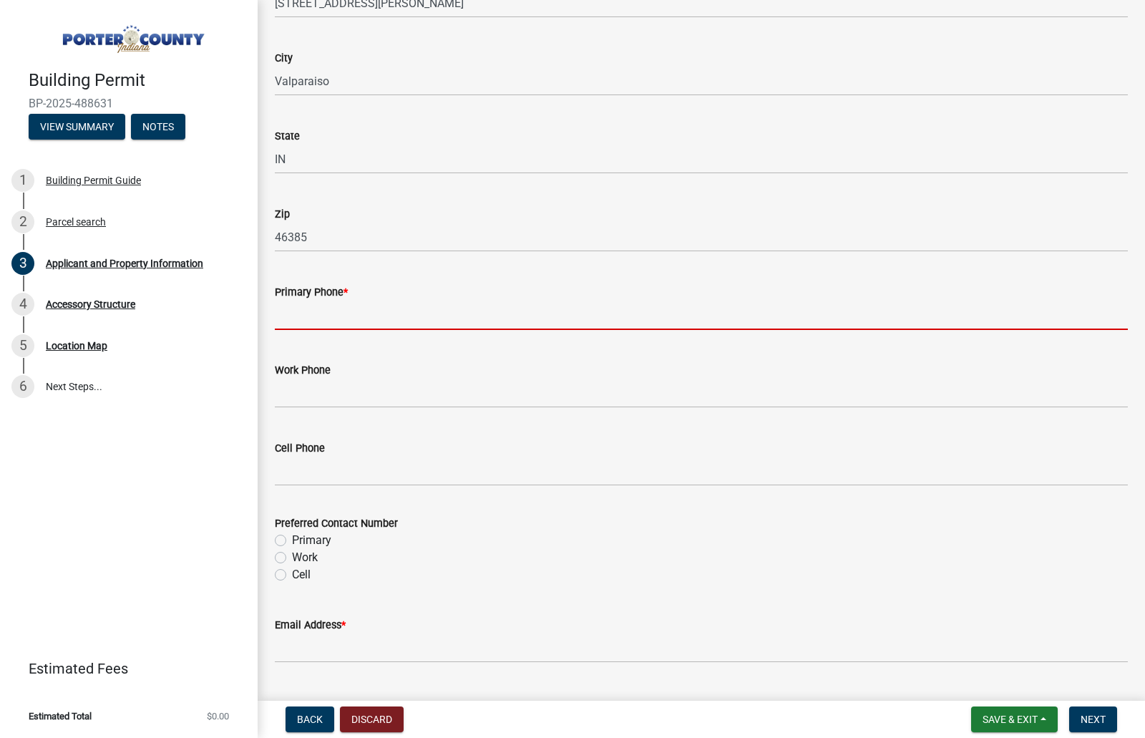
click at [321, 311] on input "Primary Phone *" at bounding box center [701, 315] width 853 height 29
type input "[PHONE_NUMBER]"
click at [292, 542] on label "Primary" at bounding box center [311, 540] width 39 height 17
click at [292, 541] on input "Primary" at bounding box center [296, 536] width 9 height 9
radio input "true"
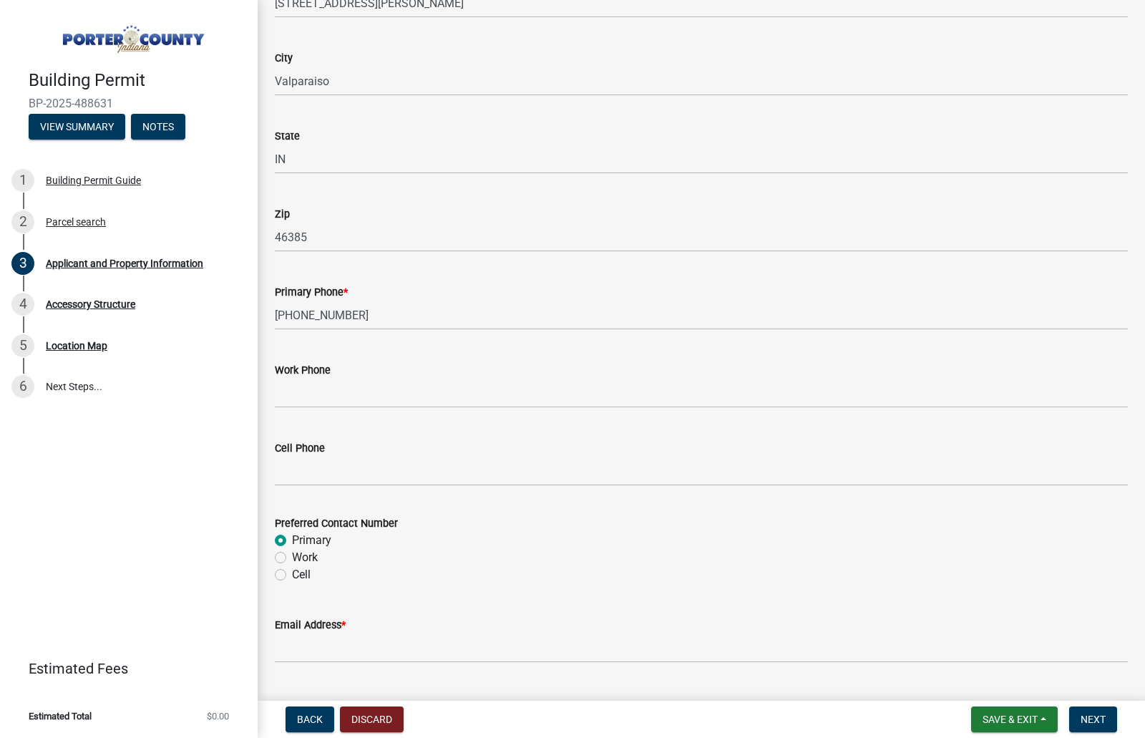
click at [292, 578] on label "Cell" at bounding box center [301, 574] width 19 height 17
click at [292, 575] on input "Cell" at bounding box center [296, 570] width 9 height 9
radio input "true"
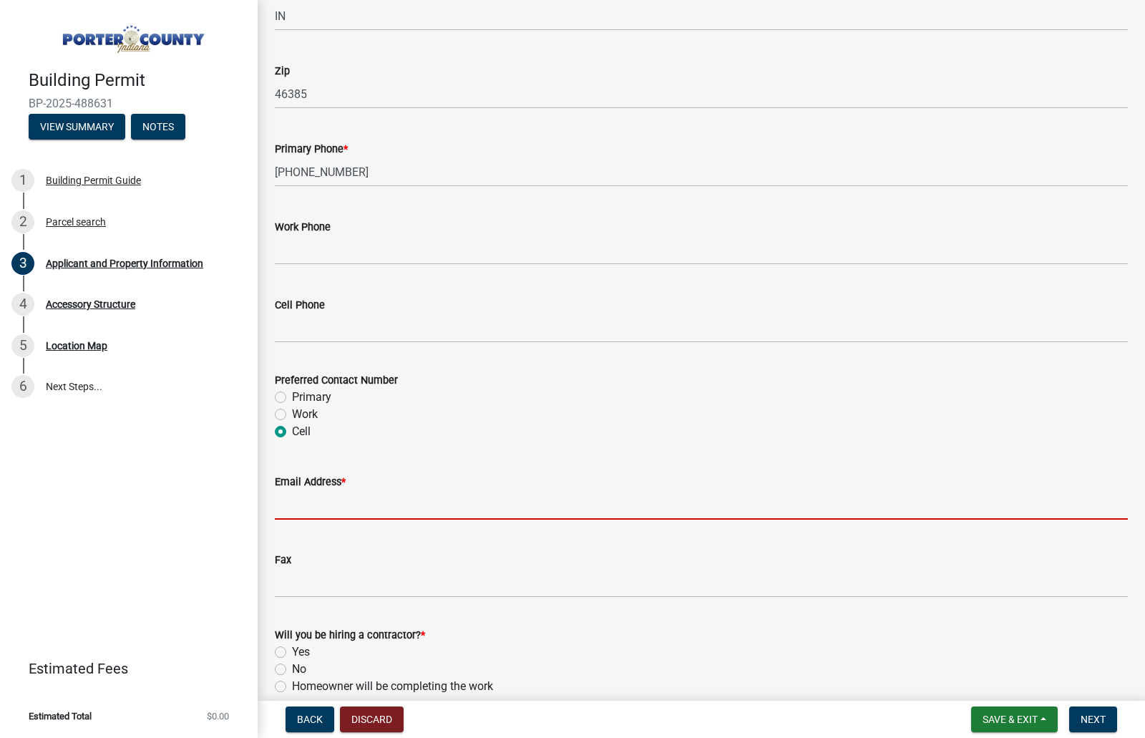
click at [329, 510] on input "Email Address *" at bounding box center [701, 504] width 853 height 29
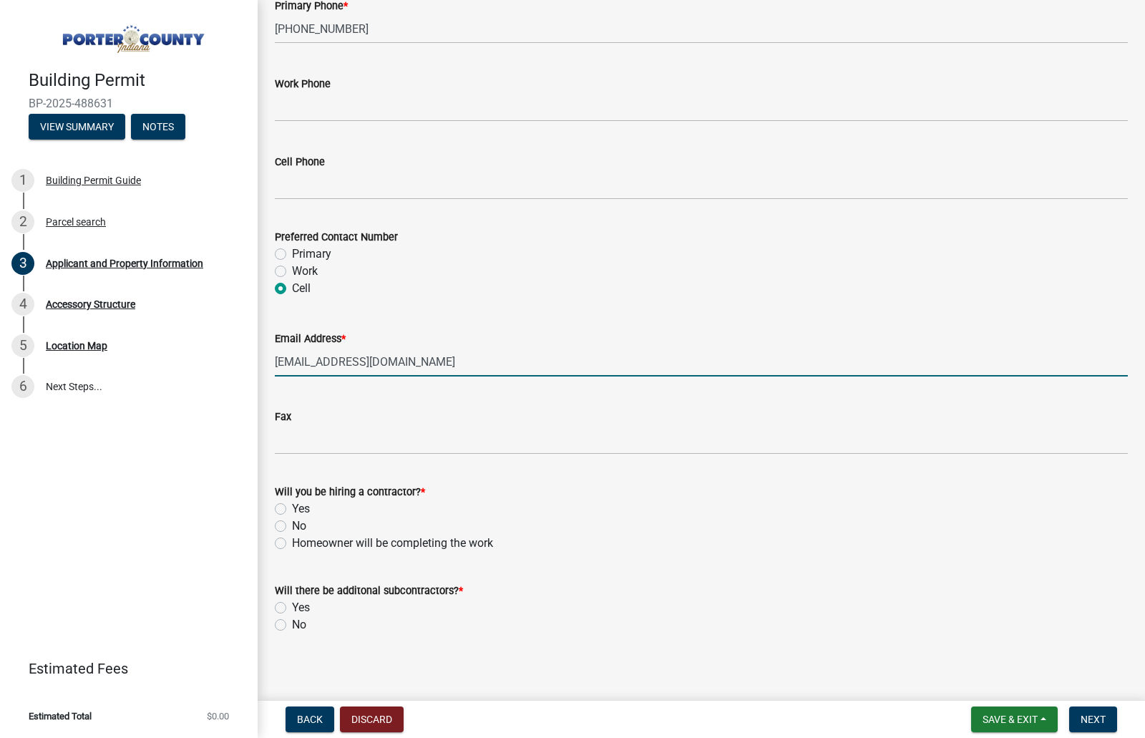
type input "[EMAIL_ADDRESS][DOMAIN_NAME]"
click at [292, 529] on label "No" at bounding box center [299, 526] width 14 height 17
click at [292, 527] on input "No" at bounding box center [296, 522] width 9 height 9
radio input "true"
click at [292, 629] on label "No" at bounding box center [299, 624] width 14 height 17
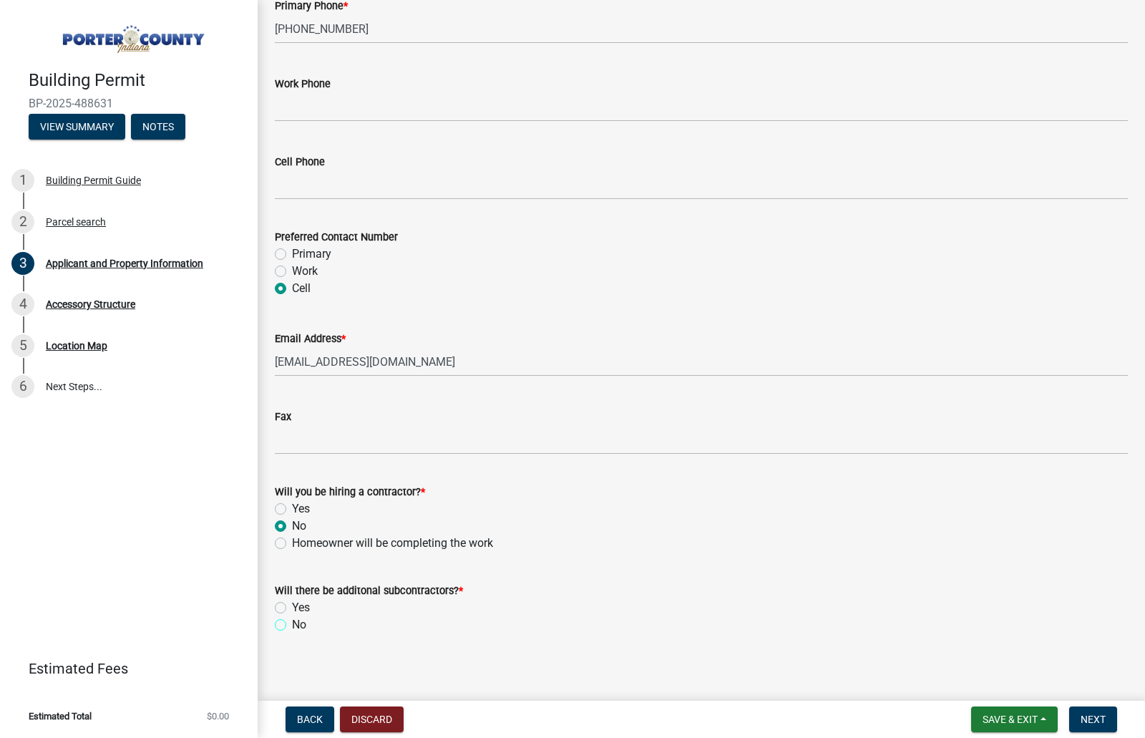
click at [292, 626] on input "No" at bounding box center [296, 620] width 9 height 9
radio input "true"
click at [1095, 720] on span "Next" at bounding box center [1093, 719] width 25 height 11
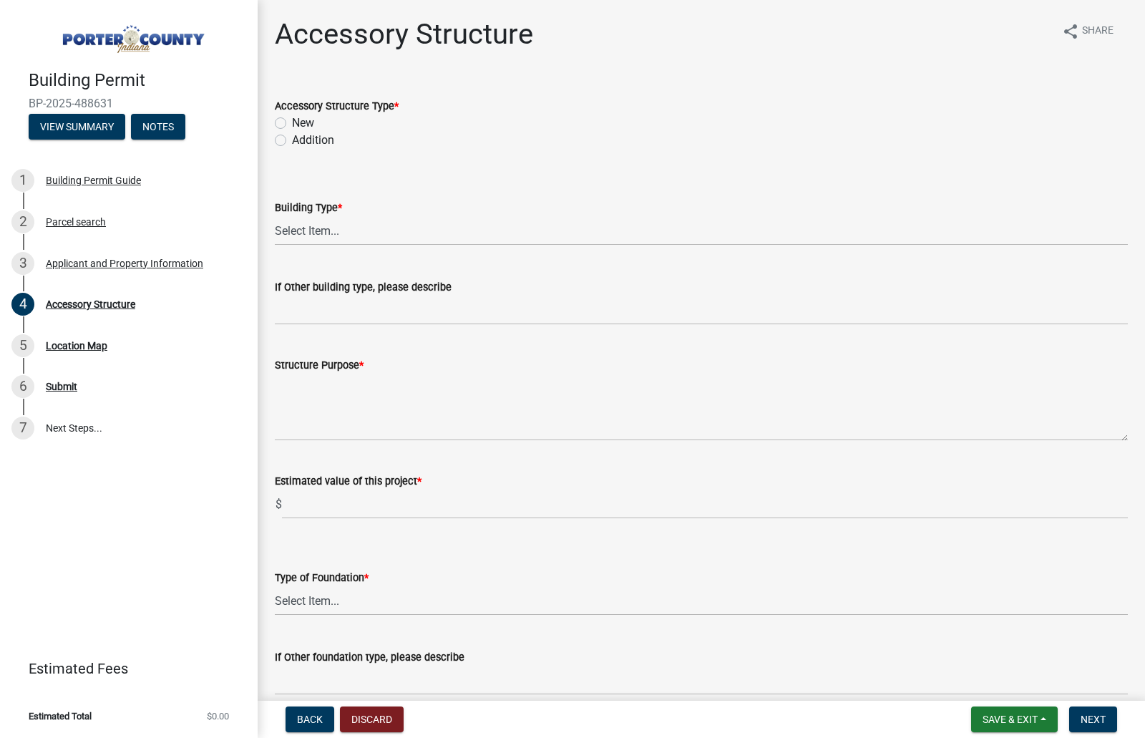
click at [292, 145] on label "Addition" at bounding box center [313, 140] width 42 height 17
click at [292, 141] on input "Addition" at bounding box center [296, 136] width 9 height 9
radio input "true"
click at [297, 234] on select "Select Item... Ag. Building Chicken Coop Detached Garage Exterior Remodel Gazeb…" at bounding box center [701, 230] width 853 height 29
click at [275, 216] on select "Select Item... Ag. Building Chicken Coop Detached Garage Exterior Remodel Gazeb…" at bounding box center [701, 230] width 853 height 29
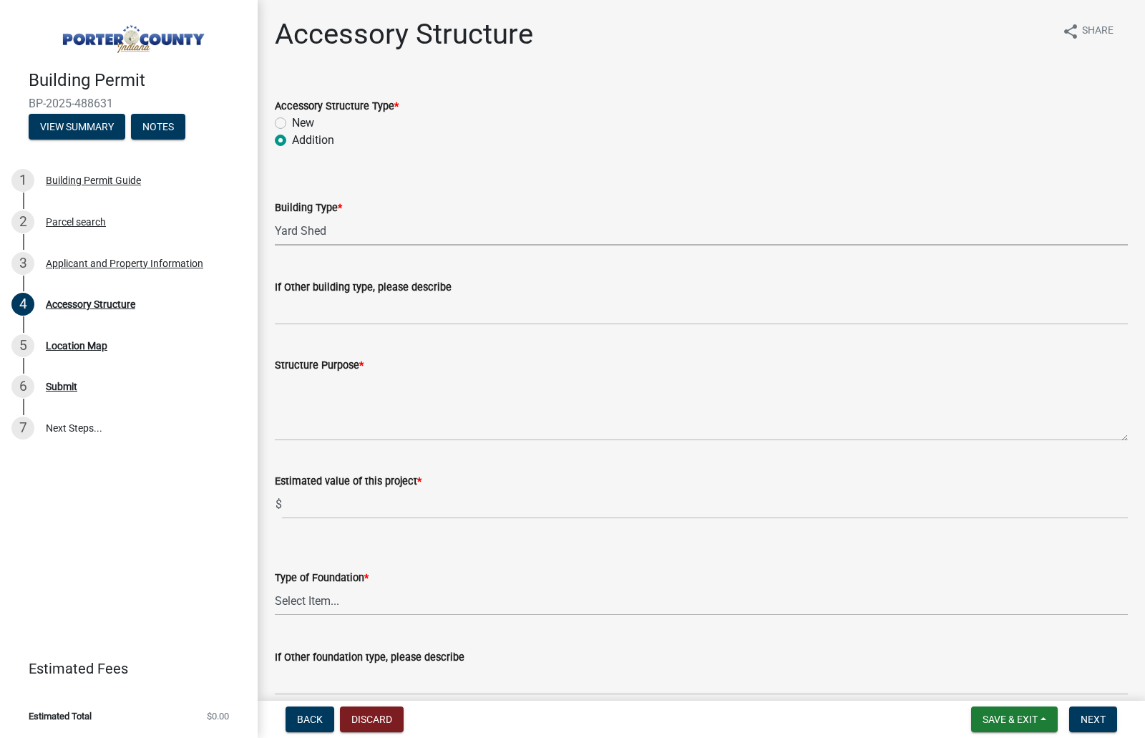
select select "b3000bfd-f408-4deb-8000-b6d1b85894a4"
click at [351, 316] on input "If Other building type, please describe" at bounding box center [701, 310] width 853 height 29
click at [328, 422] on textarea "Structure Purpose *" at bounding box center [701, 407] width 853 height 67
type textarea "storage"
click at [395, 503] on input "text" at bounding box center [705, 504] width 846 height 29
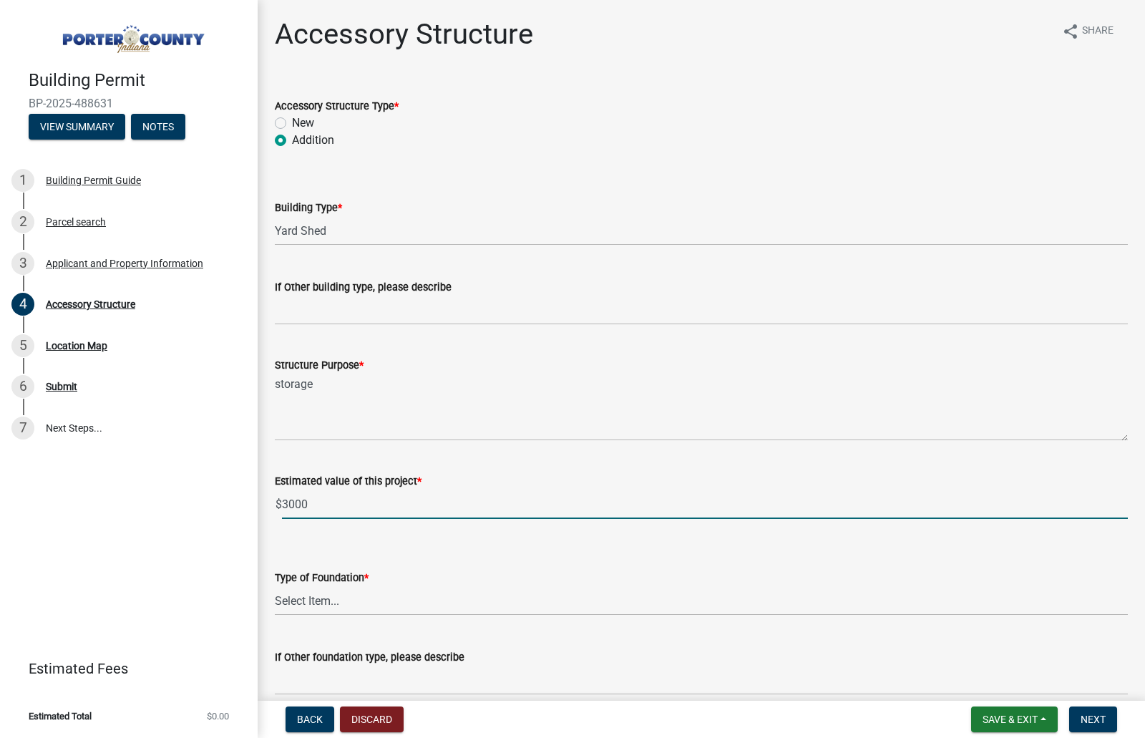
type input "3000"
click at [356, 594] on select "Select Item... Concrete Block Poured Concrete Post Frame Other" at bounding box center [701, 600] width 853 height 29
click at [275, 586] on select "Select Item... Concrete Block Poured Concrete Post Frame Other" at bounding box center [701, 600] width 853 height 29
select select "c9e834ac-bebe-4d20-b79b-0346d2791f6f"
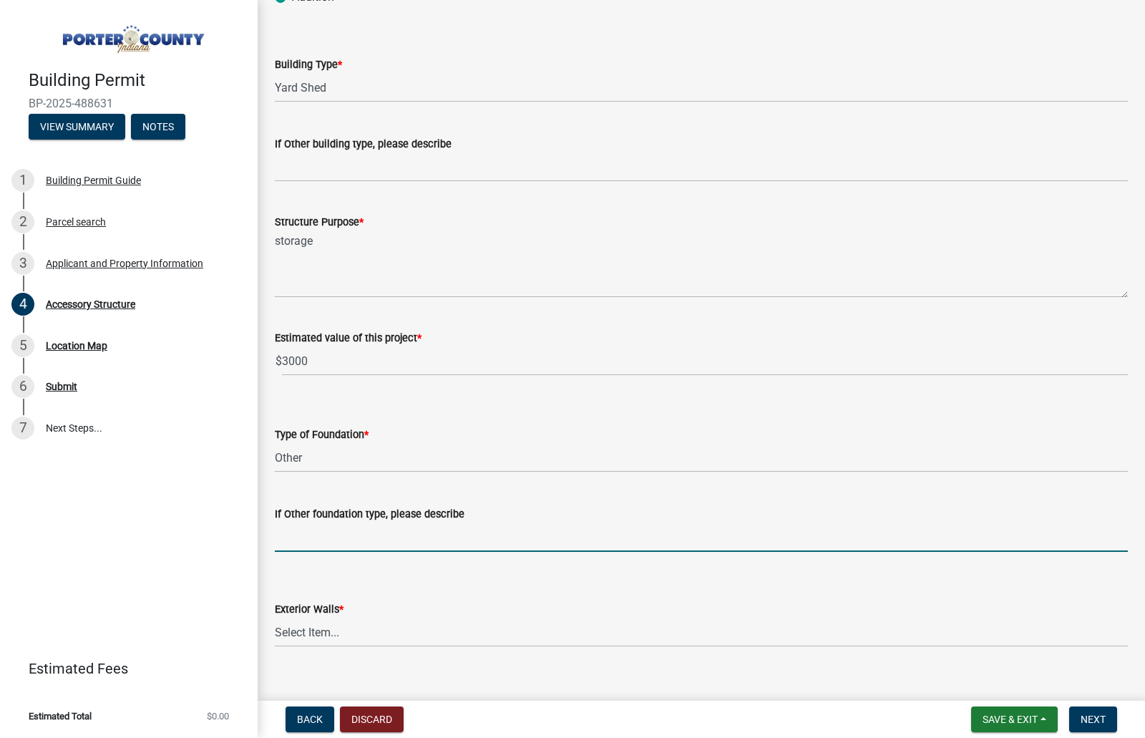
click at [393, 540] on input "If Other foundation type, please describe" at bounding box center [701, 537] width 853 height 29
type input "r"
type input "crushed concrete"
click at [324, 454] on select "Select Item... Concrete Block Poured Concrete Post Frame Other" at bounding box center [701, 457] width 853 height 29
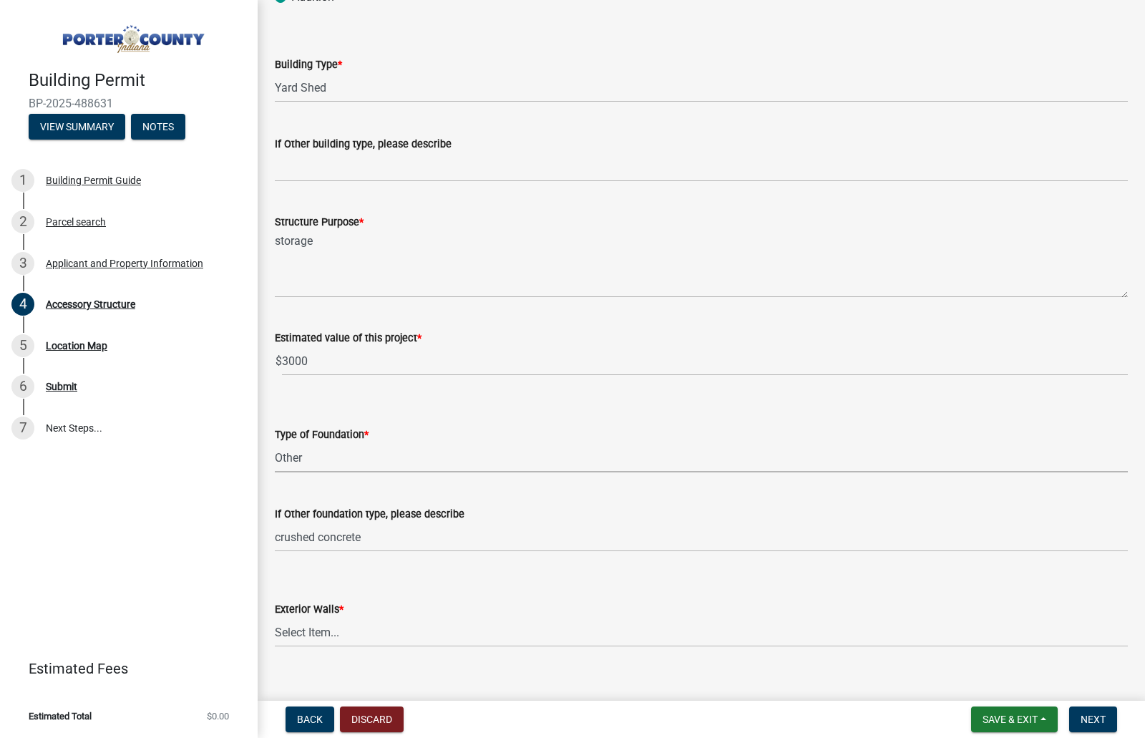
click at [324, 454] on select "Select Item... Concrete Block Poured Concrete Post Frame Other" at bounding box center [701, 457] width 853 height 29
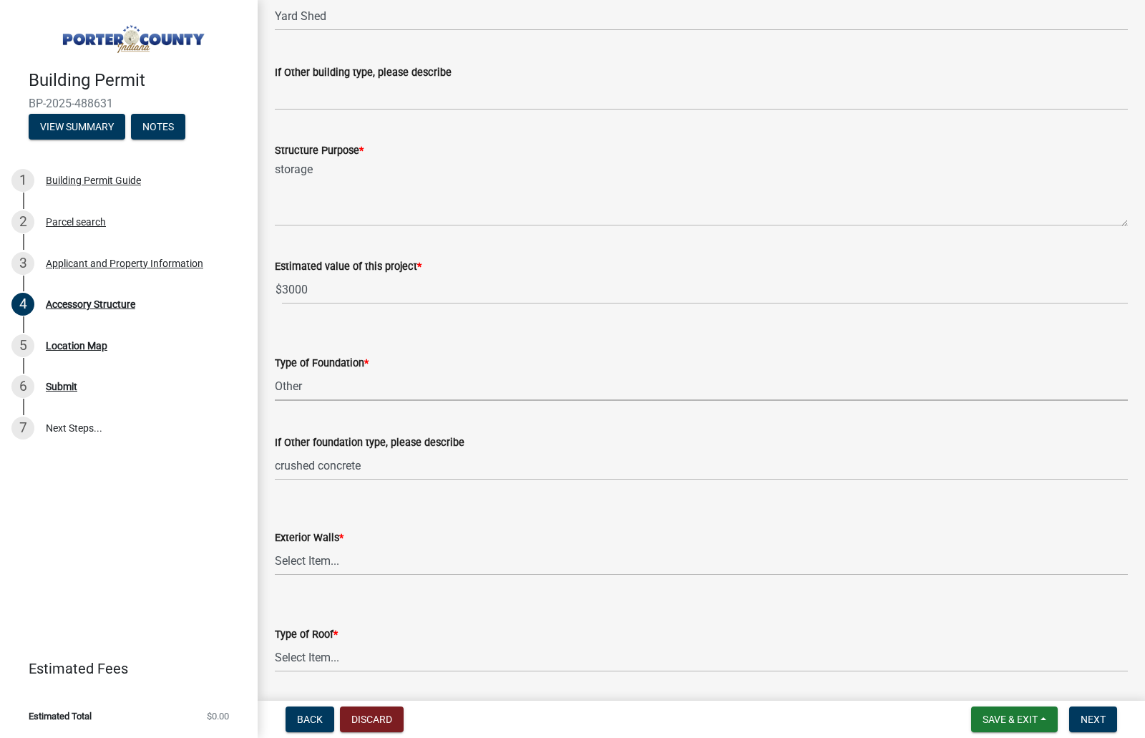
scroll to position [286, 0]
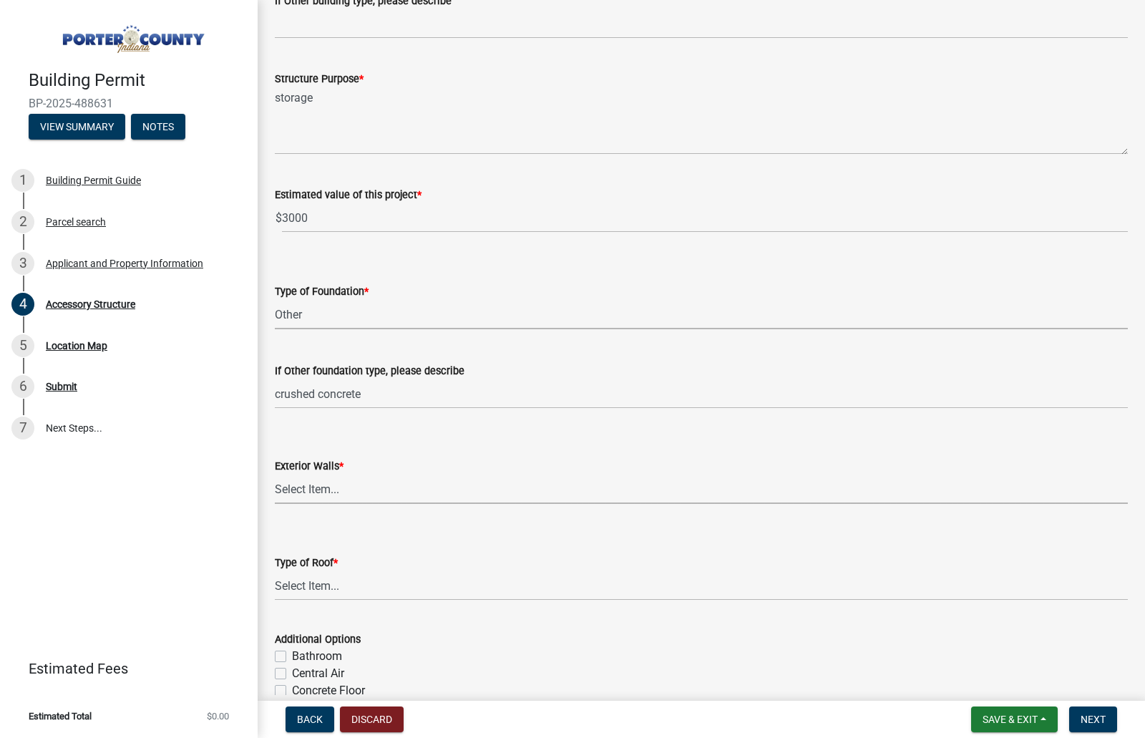
click at [351, 476] on select "Select Item... Masonry Wood Frame Post Frame Steel Frame" at bounding box center [701, 489] width 853 height 29
click at [275, 475] on select "Select Item... Masonry Wood Frame Post Frame Steel Frame" at bounding box center [701, 489] width 853 height 29
select select "29856c7f-eeba-4e54-97cb-4d08c5c5b677"
click at [344, 587] on select "Select Item... Shingles Steel" at bounding box center [701, 585] width 853 height 29
click at [275, 571] on select "Select Item... Shingles Steel" at bounding box center [701, 585] width 853 height 29
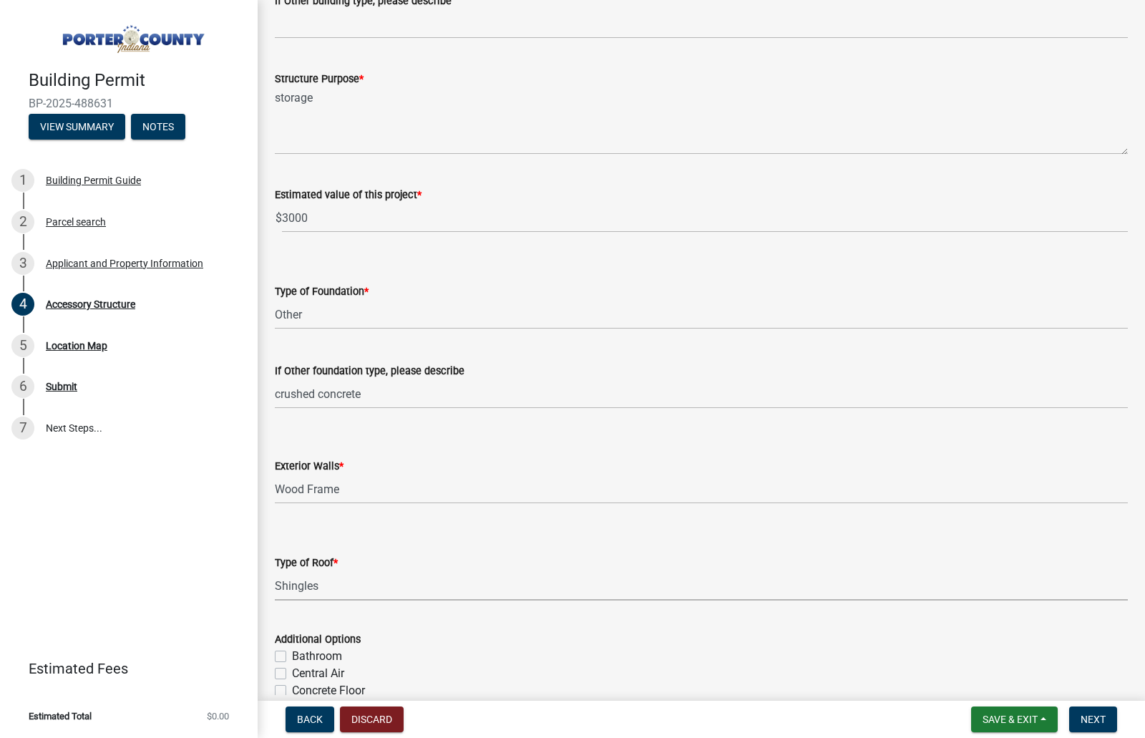
select select "d4b8d1da-05eb-44cd-bbb6-c979fa719f22"
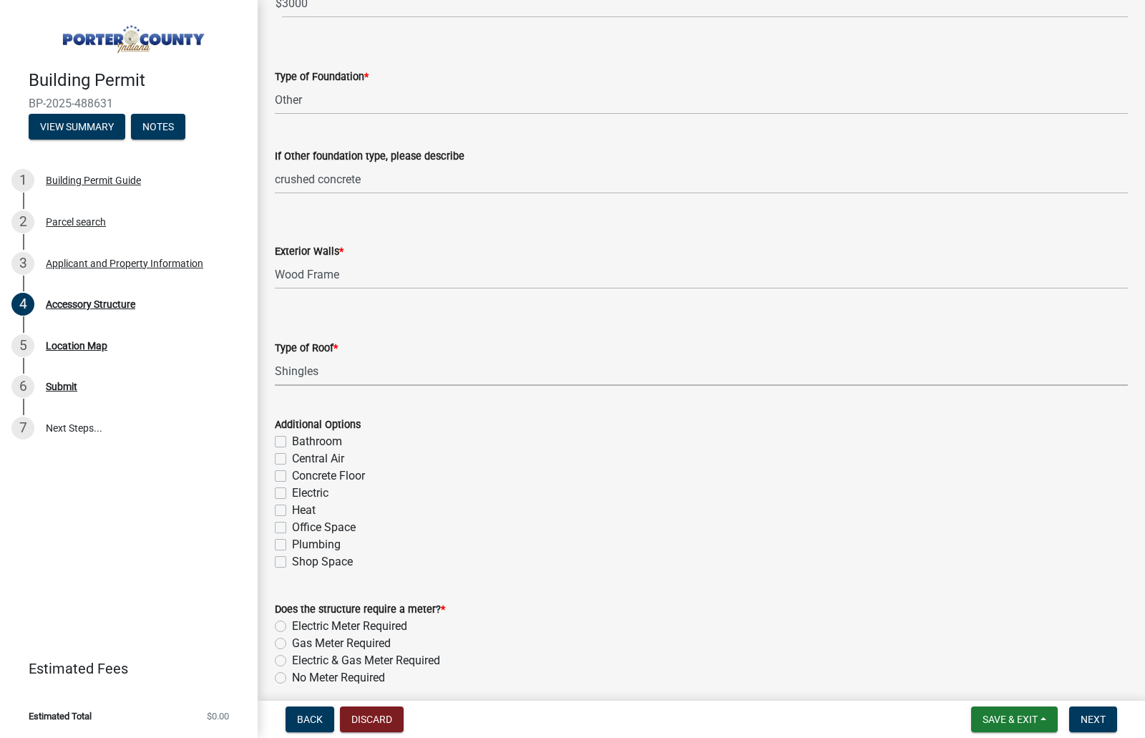
scroll to position [573, 0]
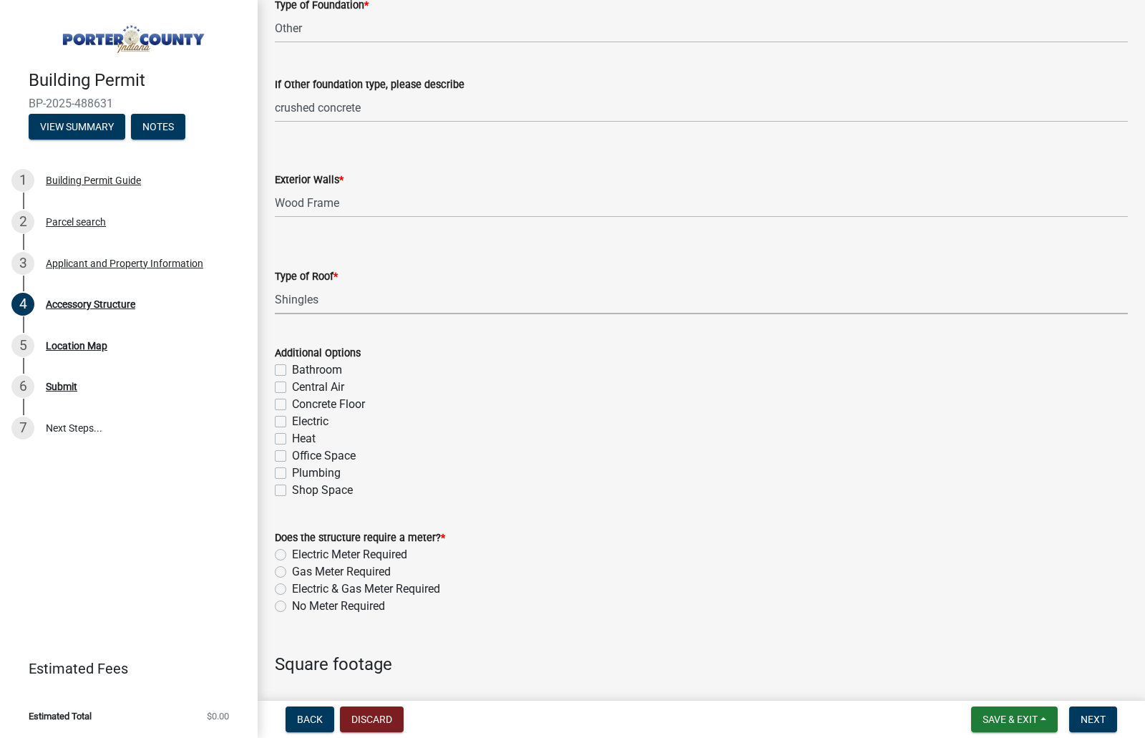
click at [292, 611] on label "No Meter Required" at bounding box center [338, 606] width 93 height 17
click at [292, 607] on input "No Meter Required" at bounding box center [296, 602] width 9 height 9
radio input "true"
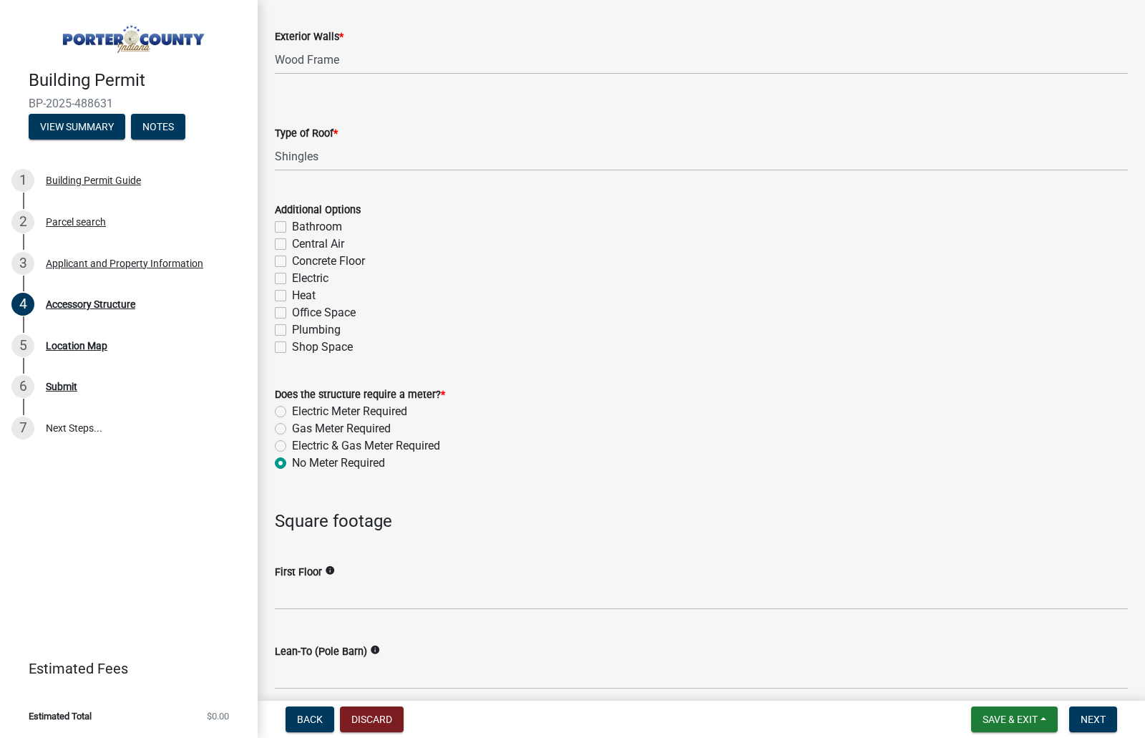
scroll to position [787, 0]
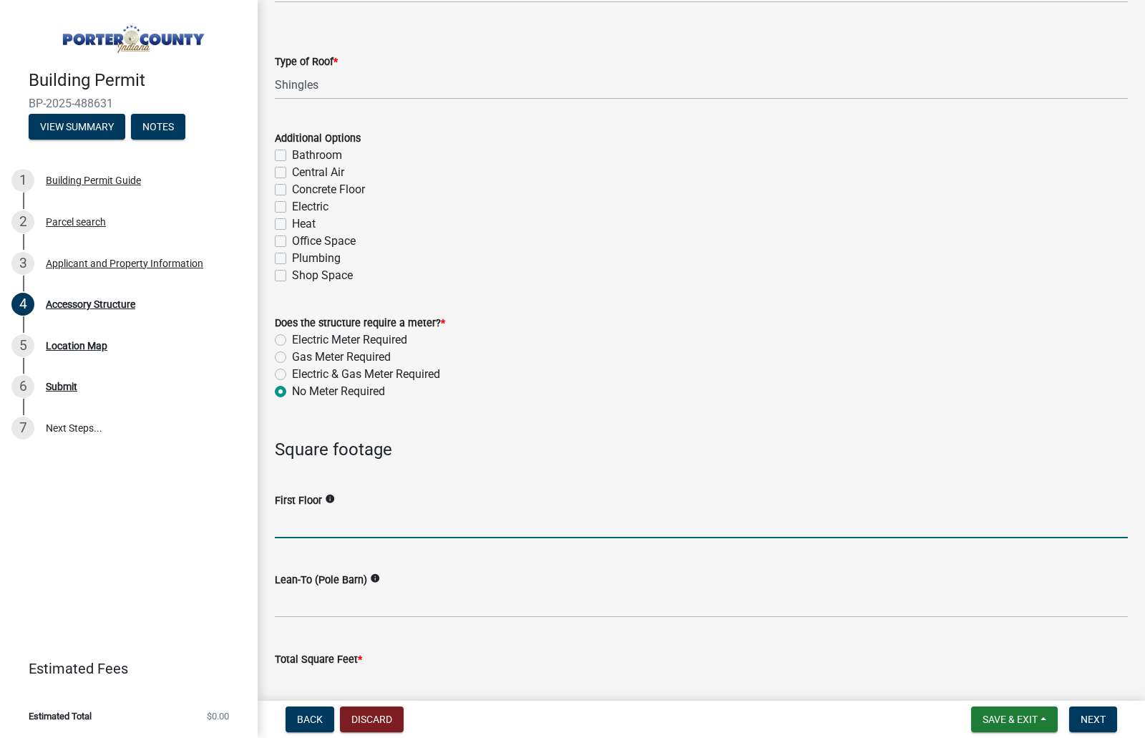
click at [316, 533] on input "text" at bounding box center [701, 523] width 853 height 29
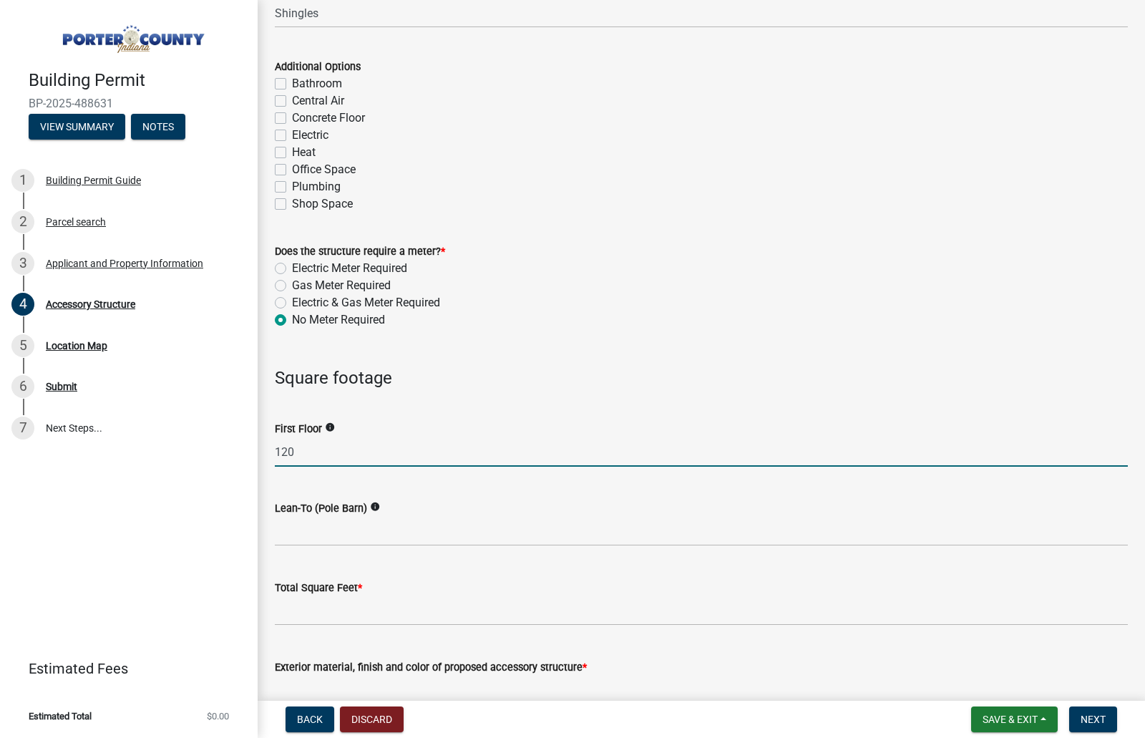
scroll to position [931, 0]
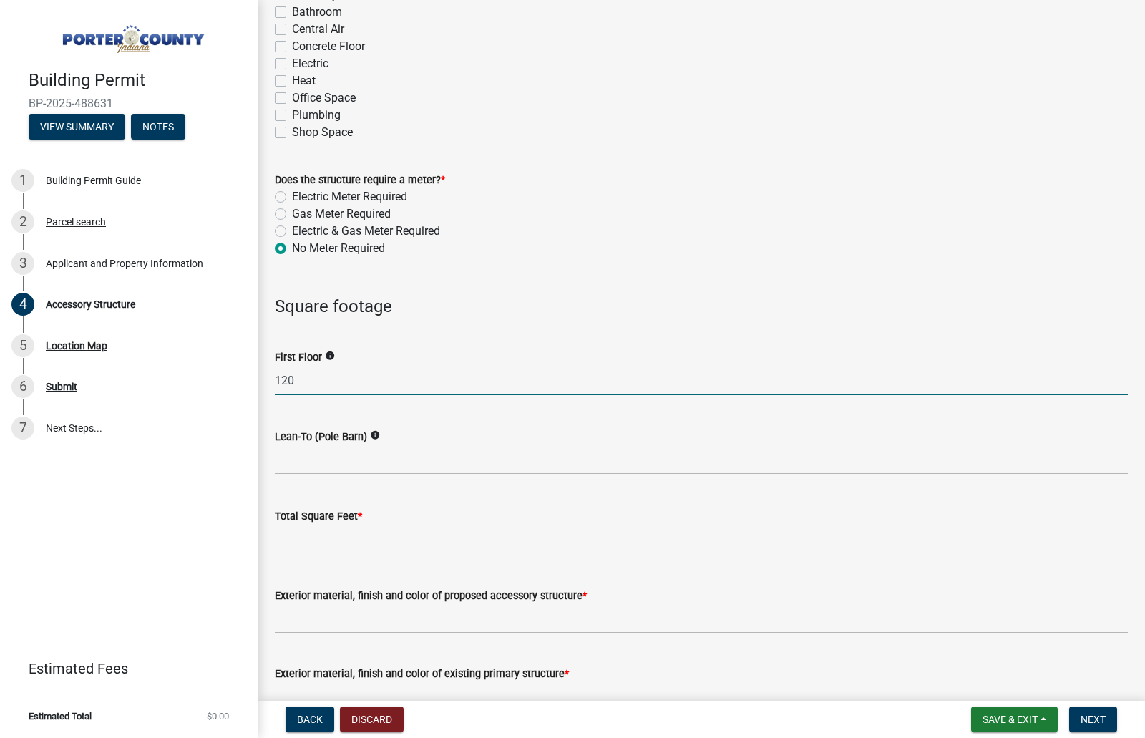
type input "120"
click at [284, 538] on input "text" at bounding box center [701, 539] width 853 height 29
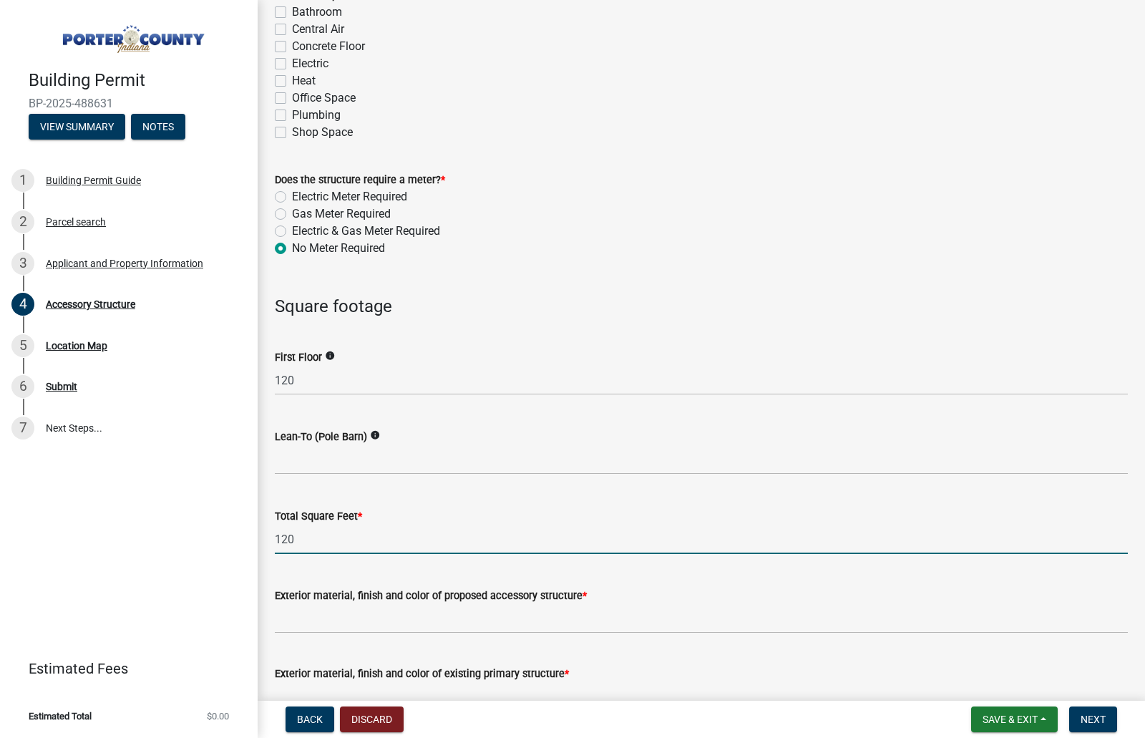
scroll to position [1002, 0]
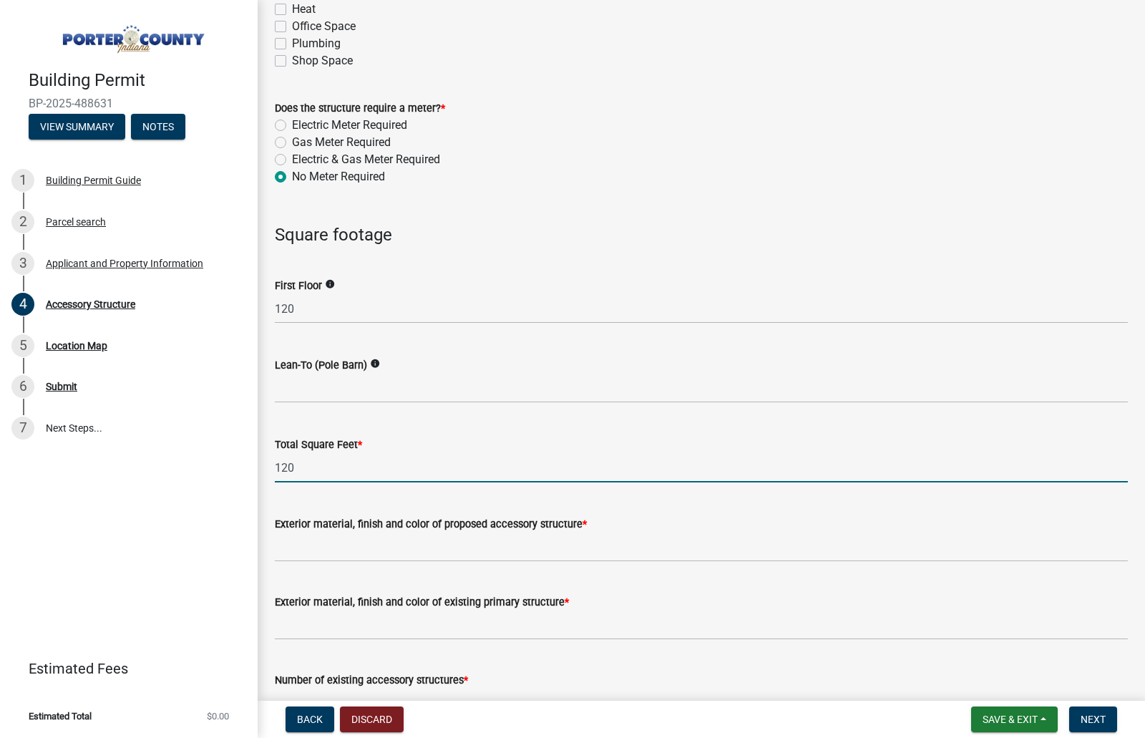
type input "120"
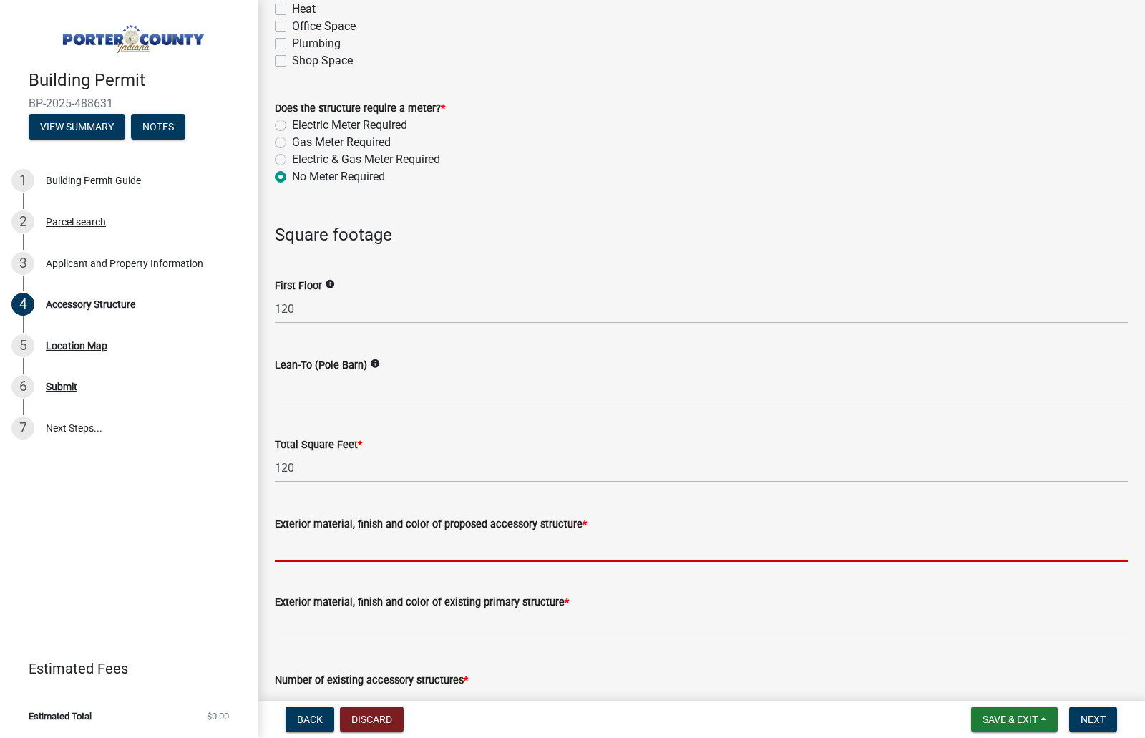
click at [321, 551] on input "Exterior material, finish and color of proposed accessory structure *" at bounding box center [701, 547] width 853 height 29
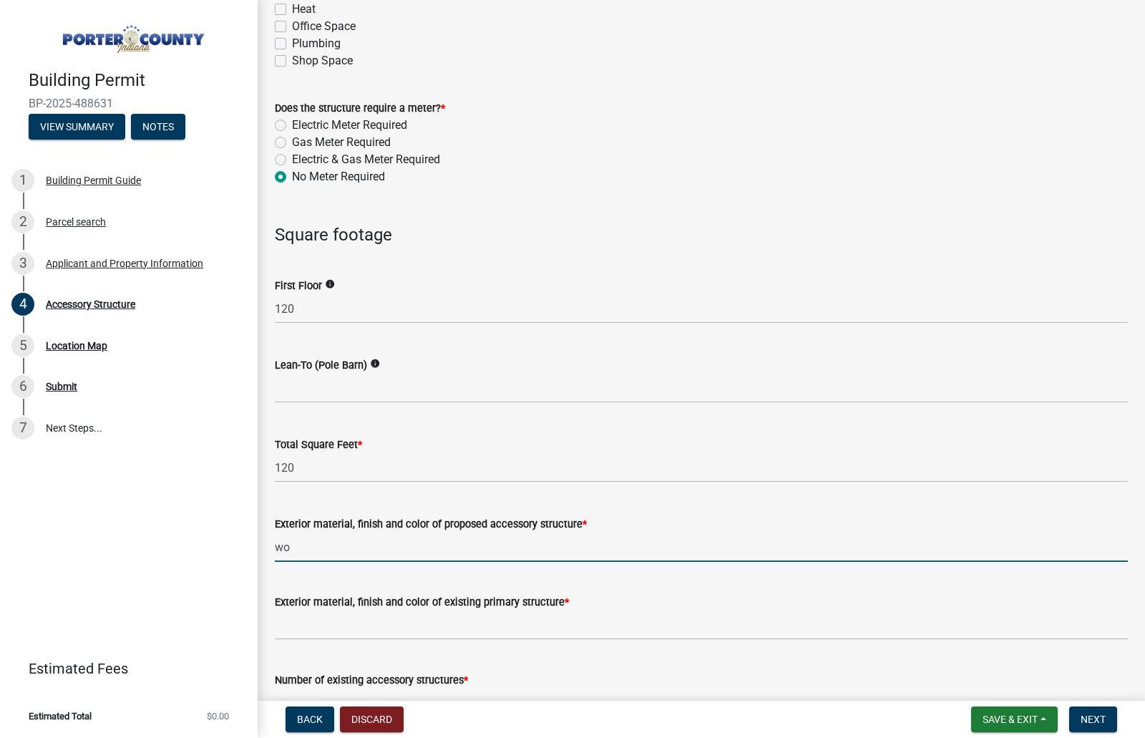
type input "w"
type input "wood"
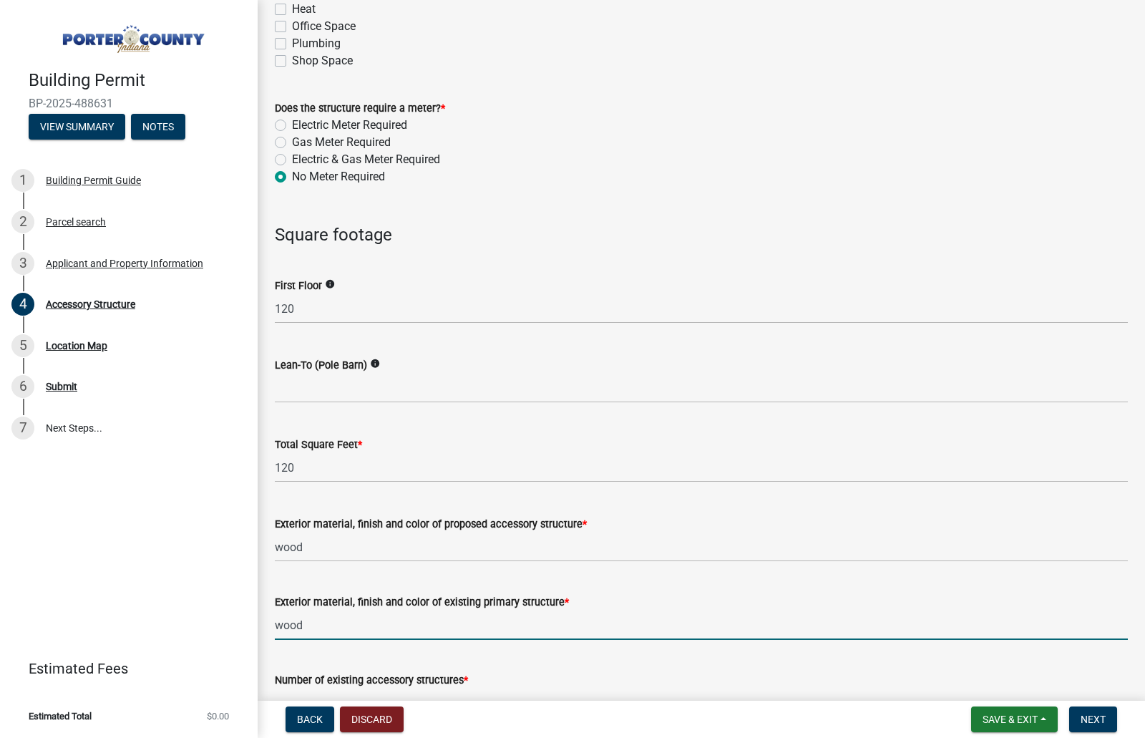
type input "wood"
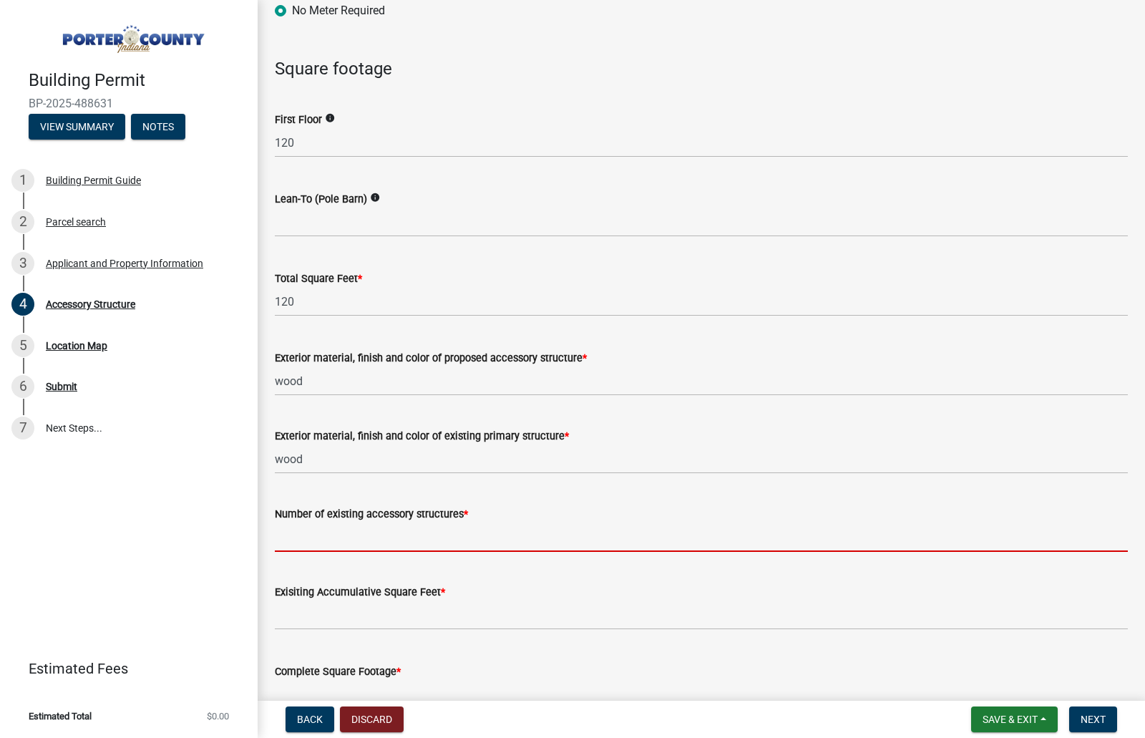
scroll to position [1240, 0]
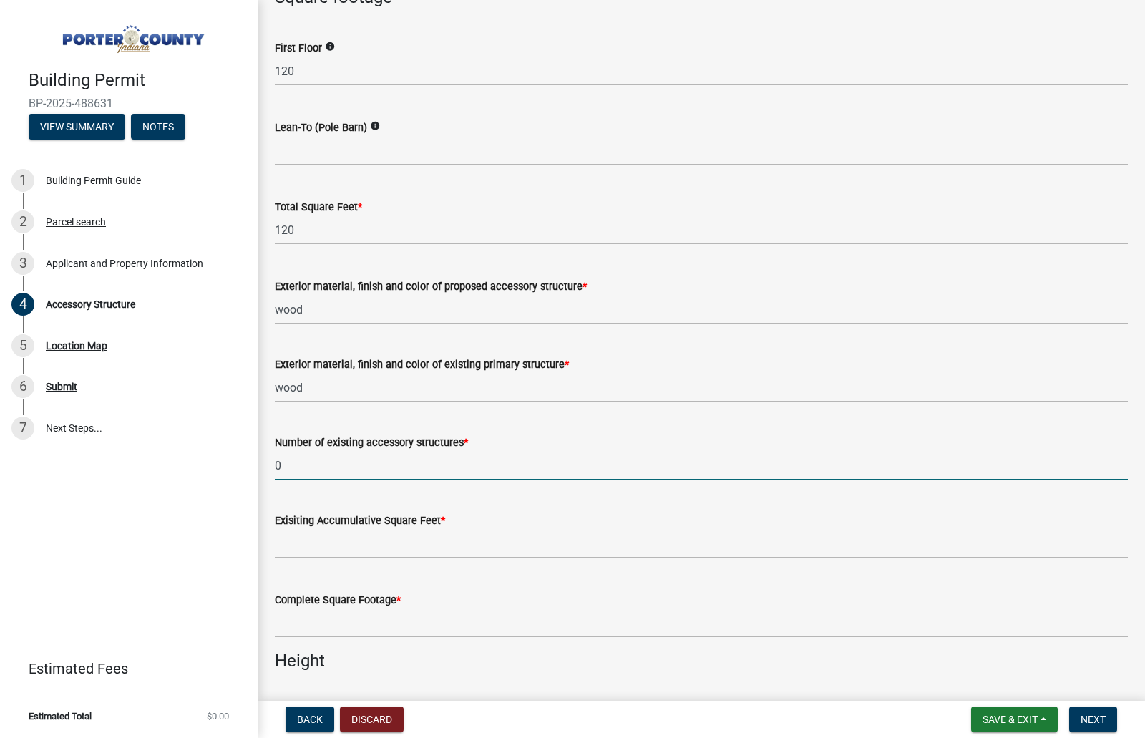
type input "0"
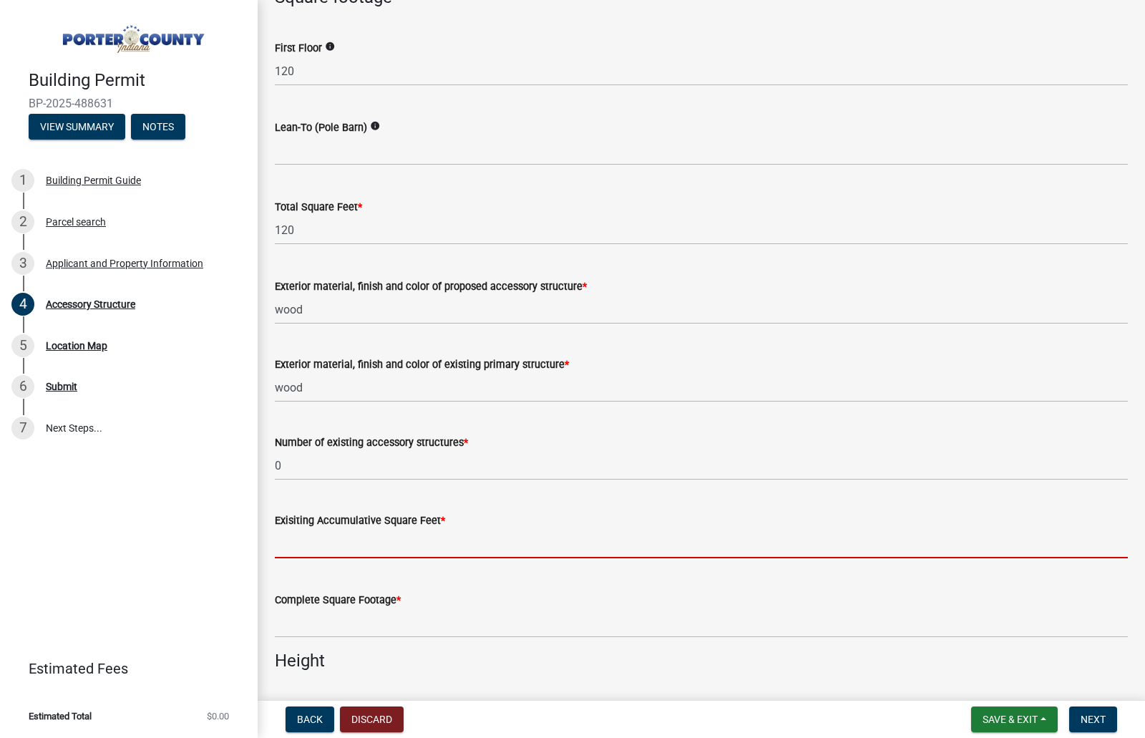
click at [377, 548] on input "text" at bounding box center [701, 543] width 853 height 29
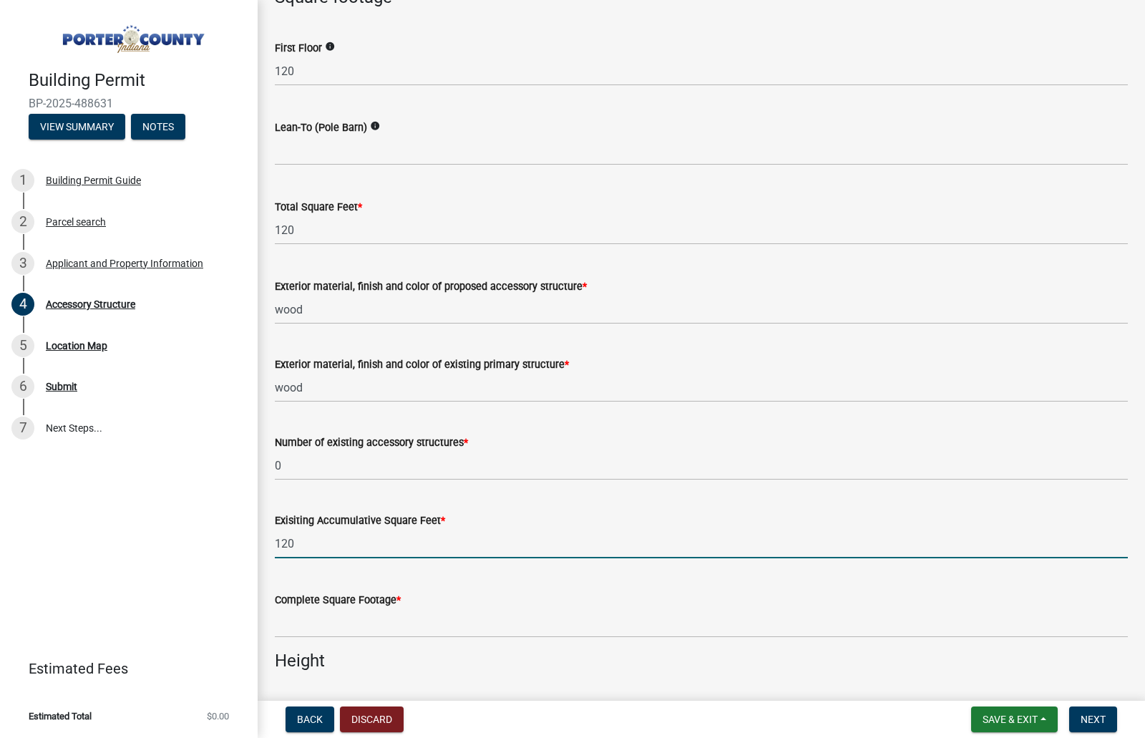
type input "120"
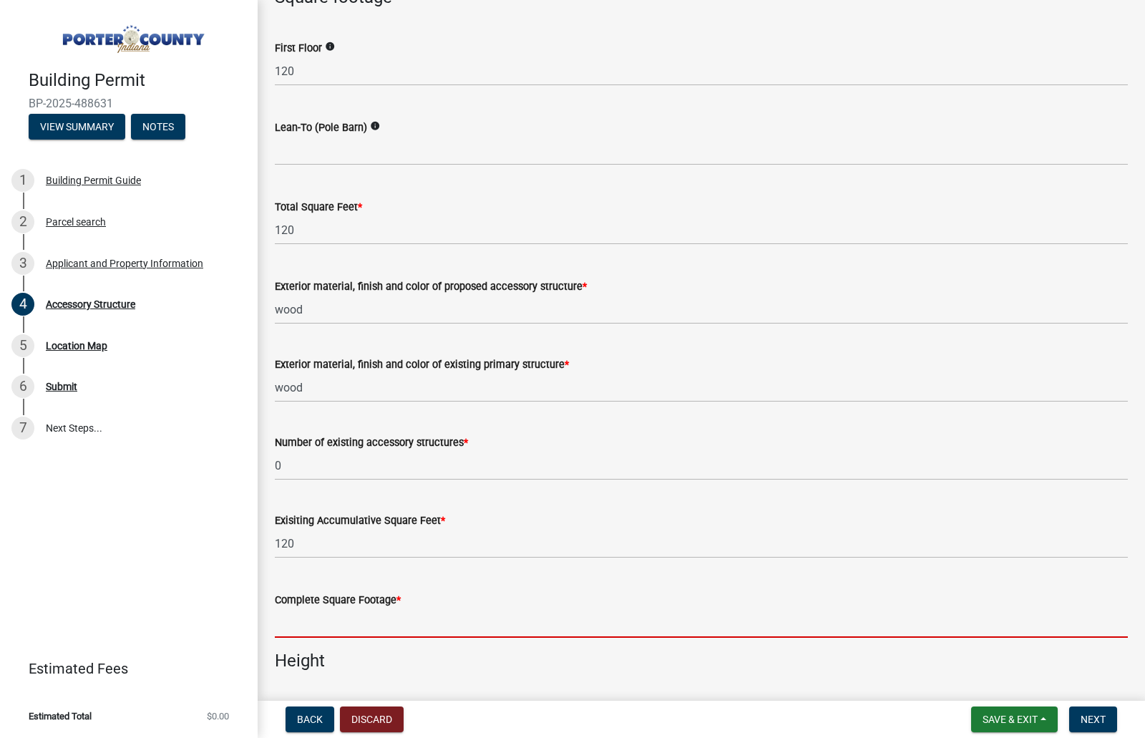
click at [338, 621] on input "text" at bounding box center [701, 622] width 853 height 29
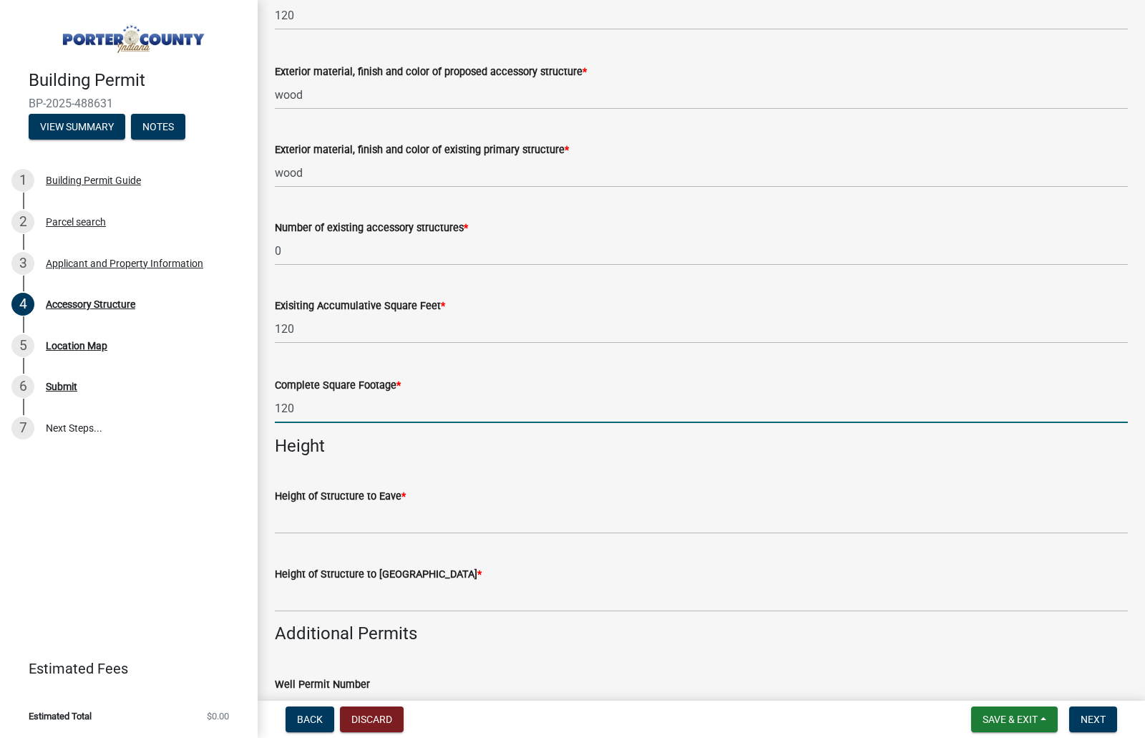
scroll to position [1526, 0]
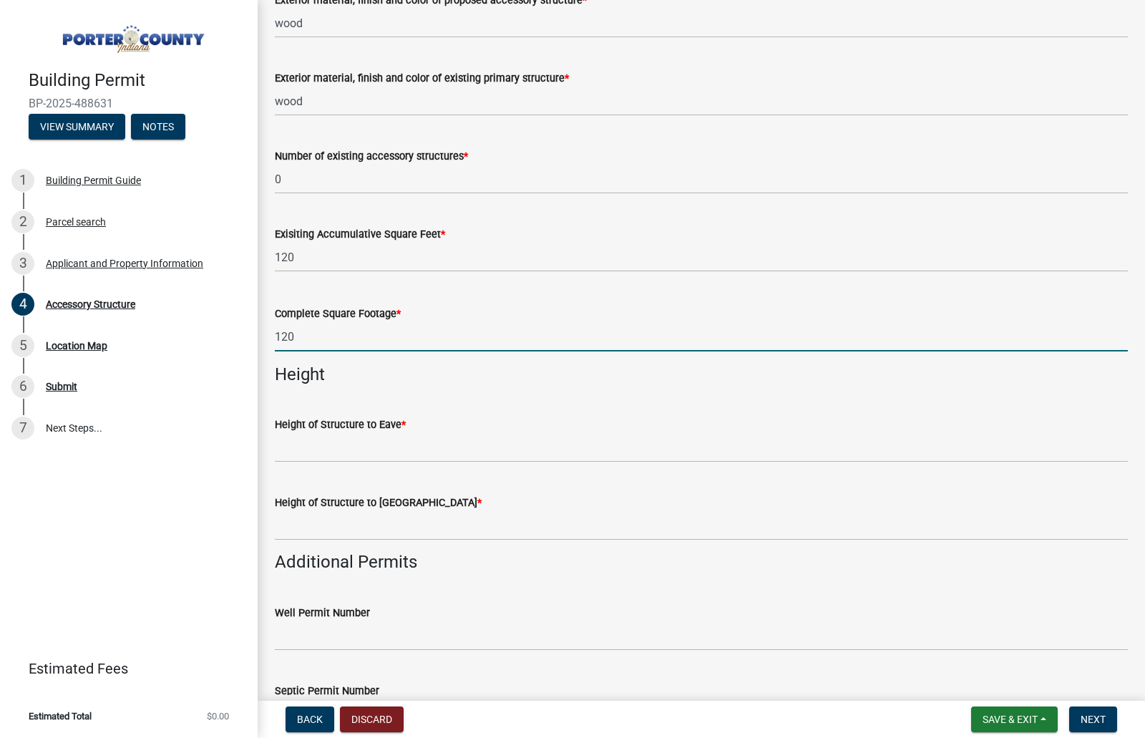
type input "120"
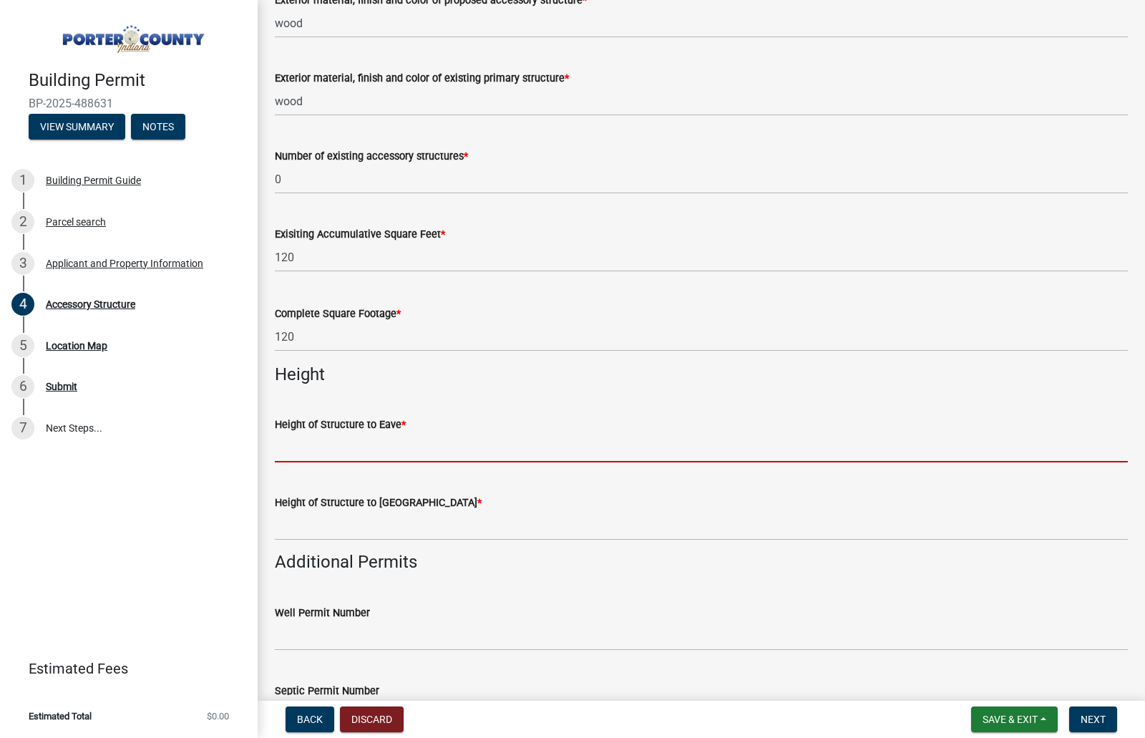
click at [315, 455] on input "Height of Structure to Eave *" at bounding box center [701, 447] width 853 height 29
type input "10"
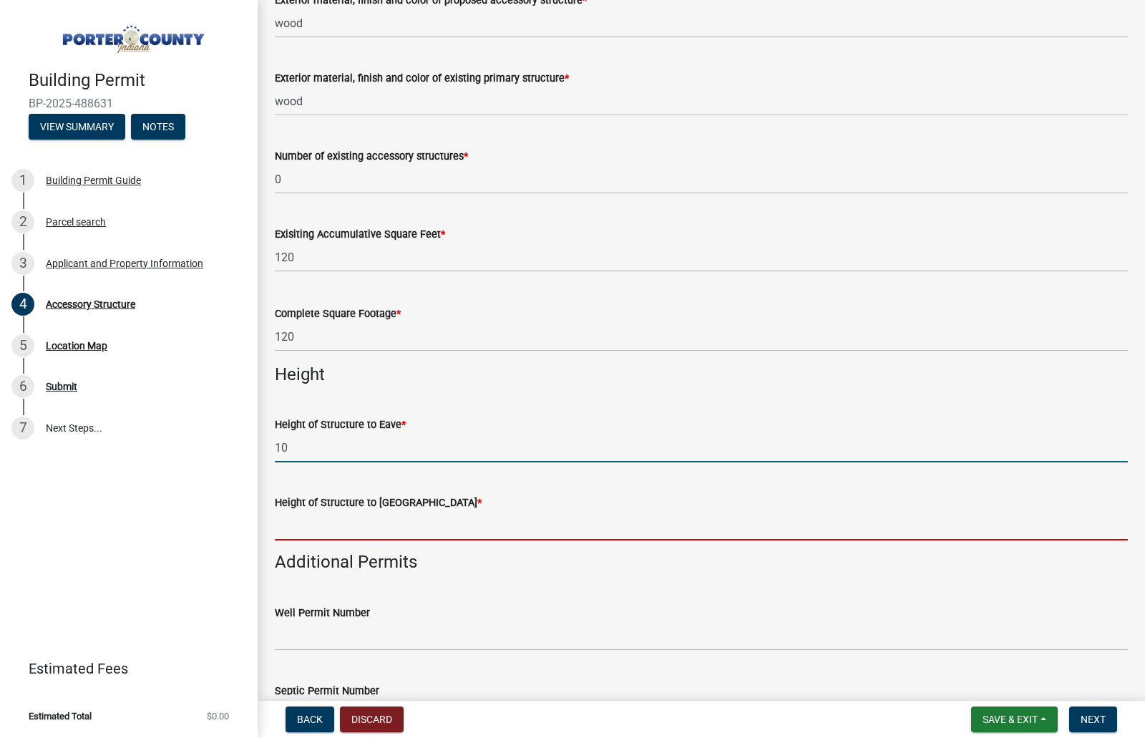
click at [315, 525] on input "Height of Structure to Roof Peak *" at bounding box center [701, 525] width 853 height 29
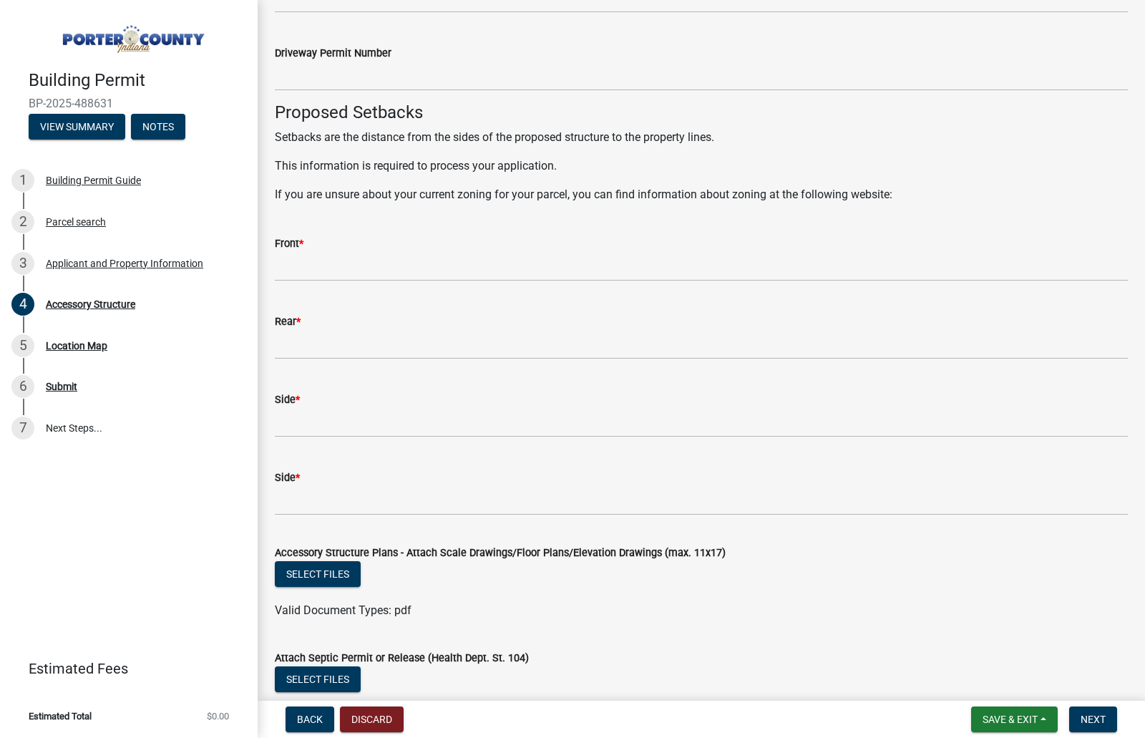
scroll to position [2313, 0]
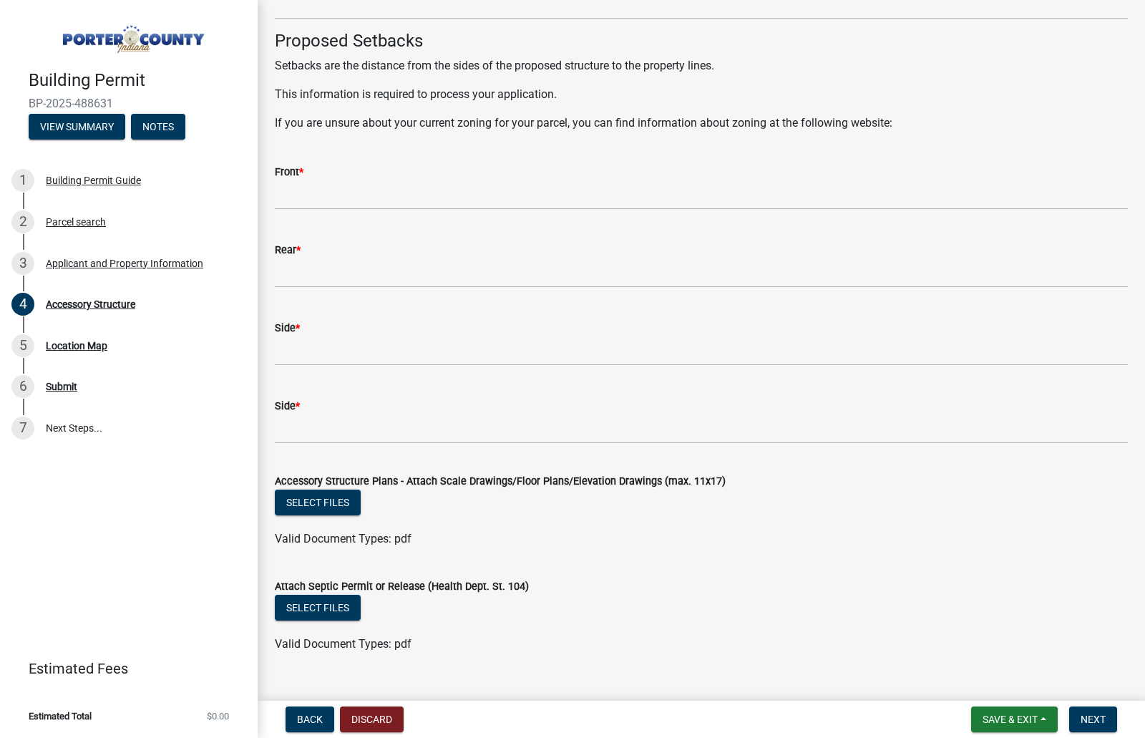
type input "16"
click at [300, 195] on input "Front *" at bounding box center [701, 194] width 853 height 29
type input "12"
type input "10"
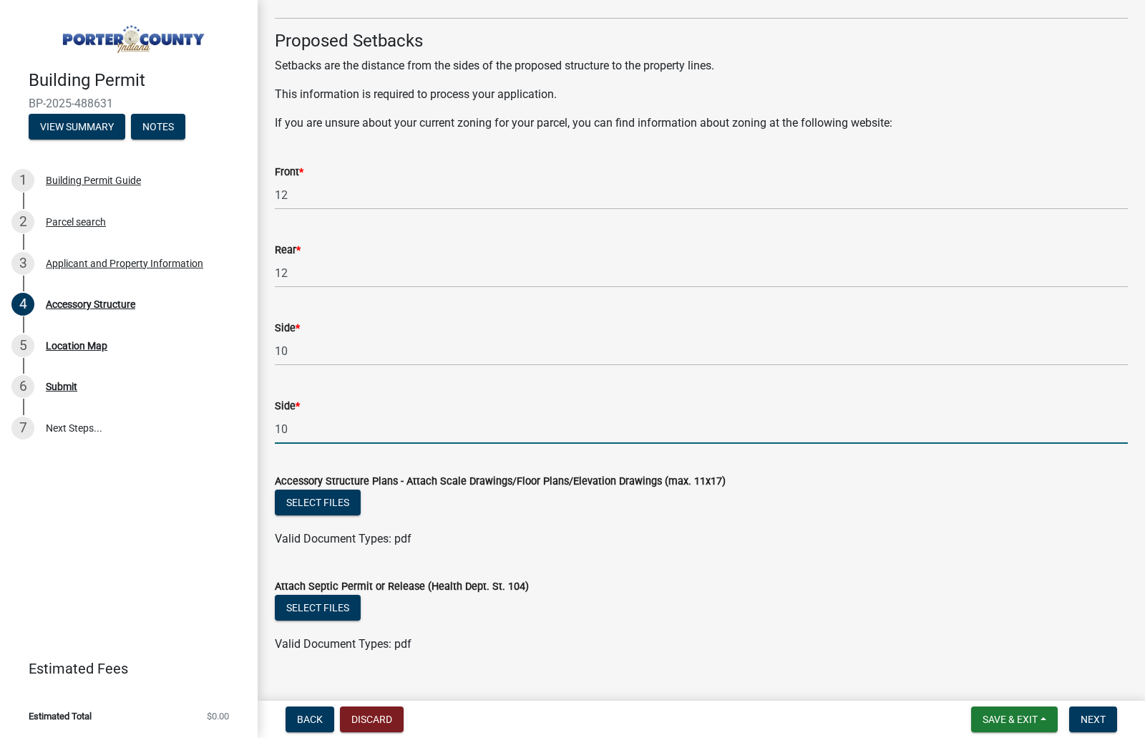
type input "10"
click at [1102, 721] on span "Next" at bounding box center [1093, 719] width 25 height 11
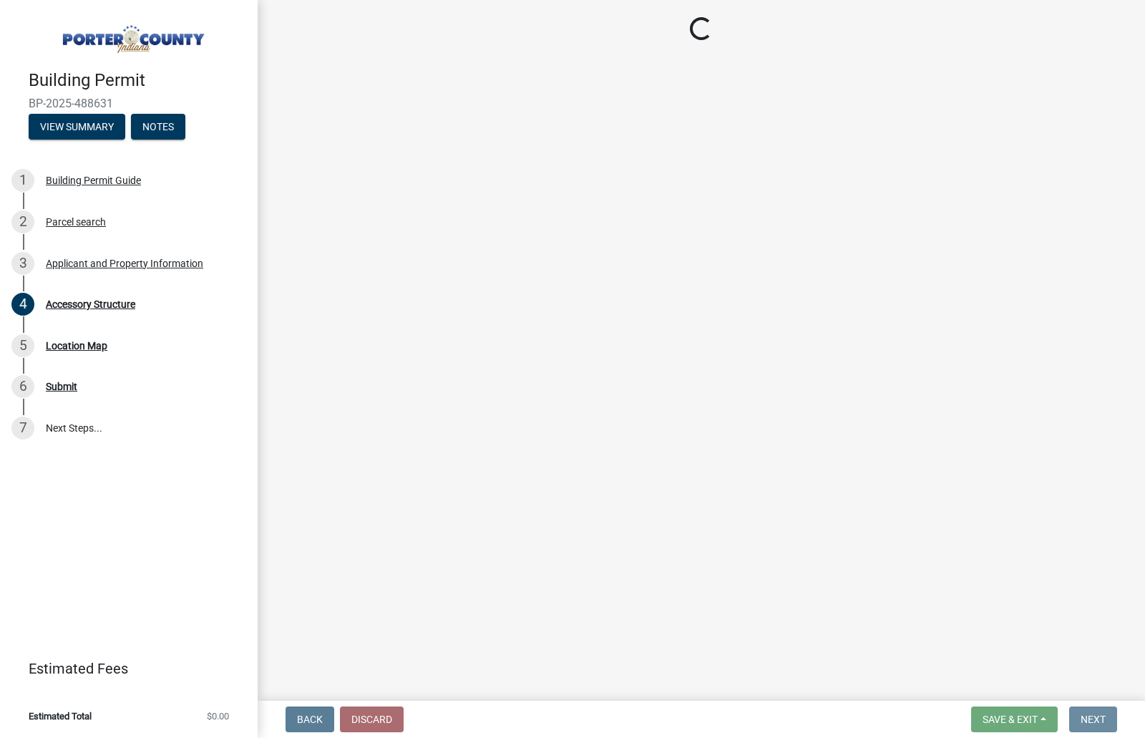
scroll to position [0, 0]
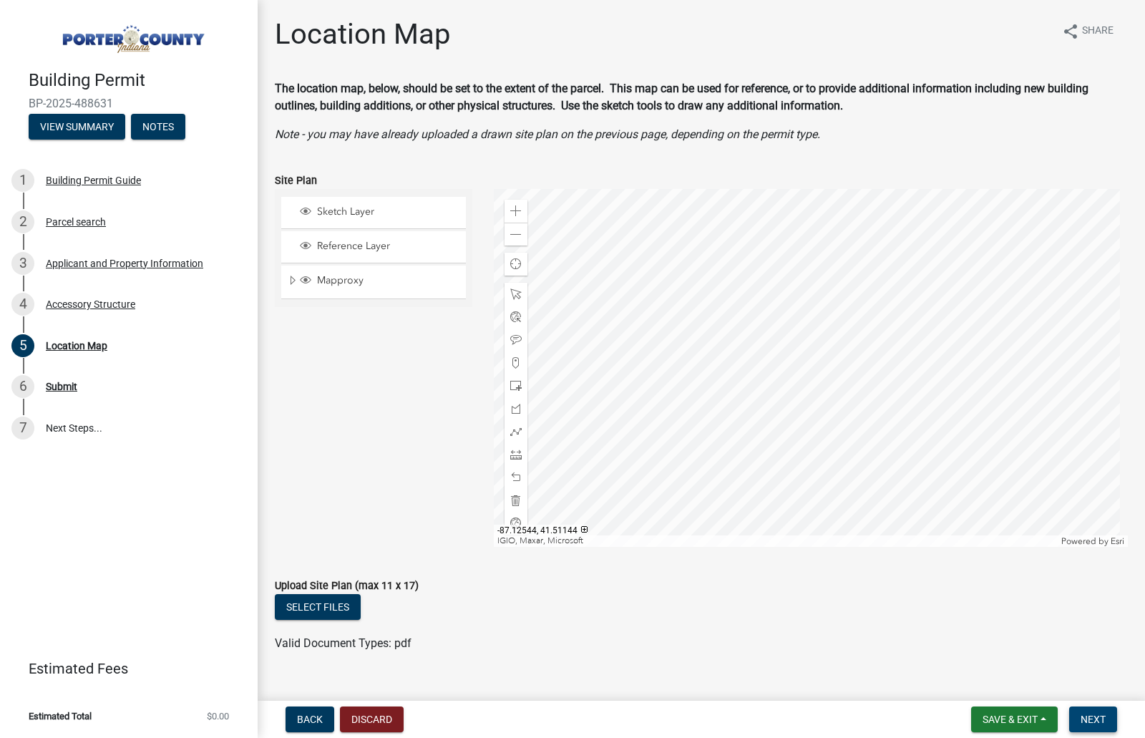
click at [1093, 717] on span "Next" at bounding box center [1093, 719] width 25 height 11
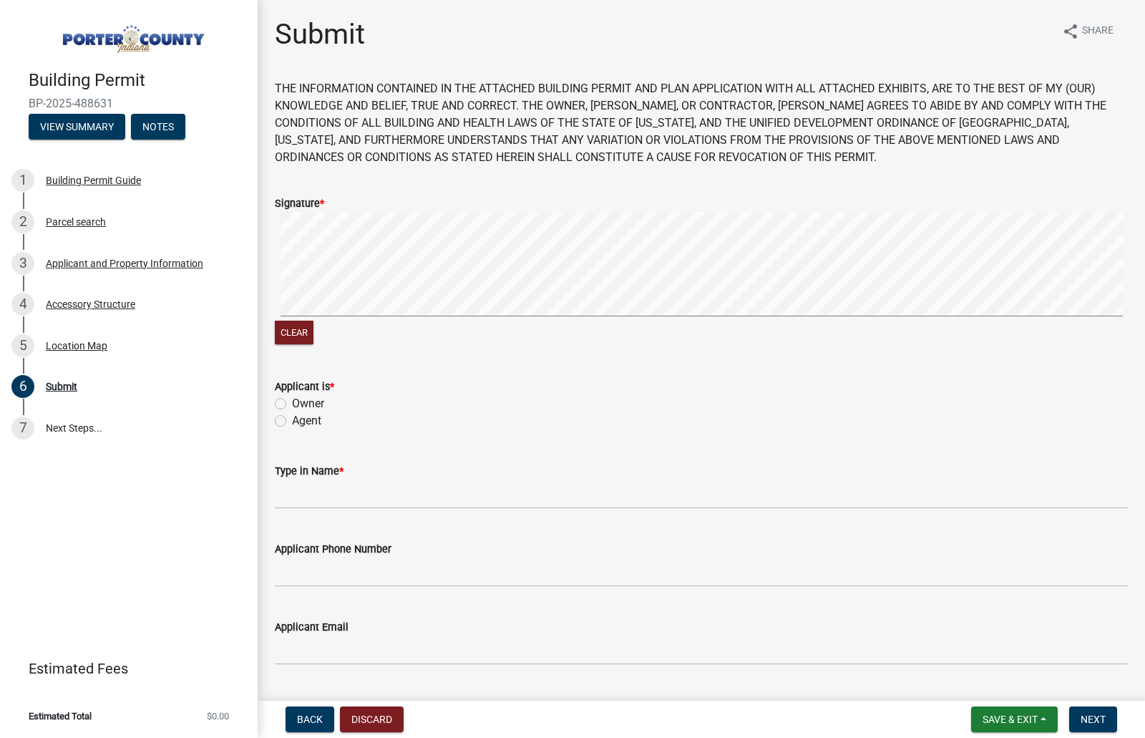
click at [313, 208] on label "Signature *" at bounding box center [299, 204] width 49 height 10
click at [348, 321] on div "Clear" at bounding box center [701, 280] width 853 height 136
click at [292, 404] on label "Owner" at bounding box center [308, 403] width 32 height 17
click at [292, 404] on input "Owner" at bounding box center [296, 399] width 9 height 9
radio input "true"
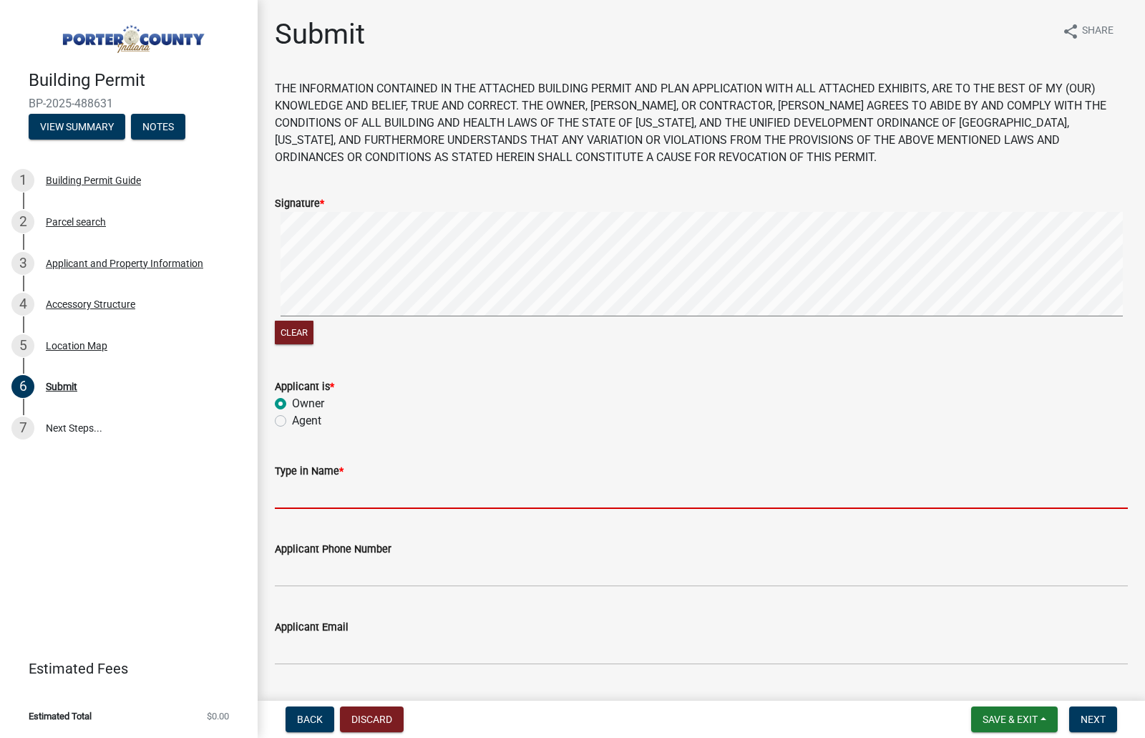
click at [328, 498] on input "Type in Name *" at bounding box center [701, 494] width 853 height 29
type input "Kristi Calder"
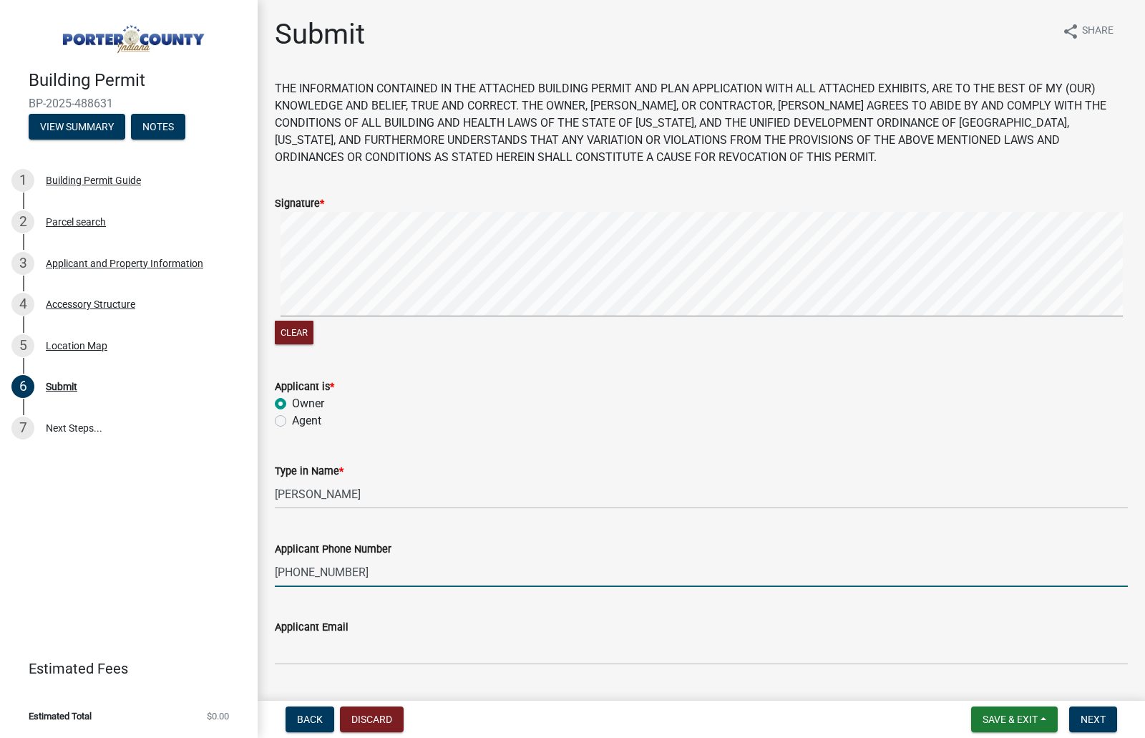
type input "[PHONE_NUMBER]"
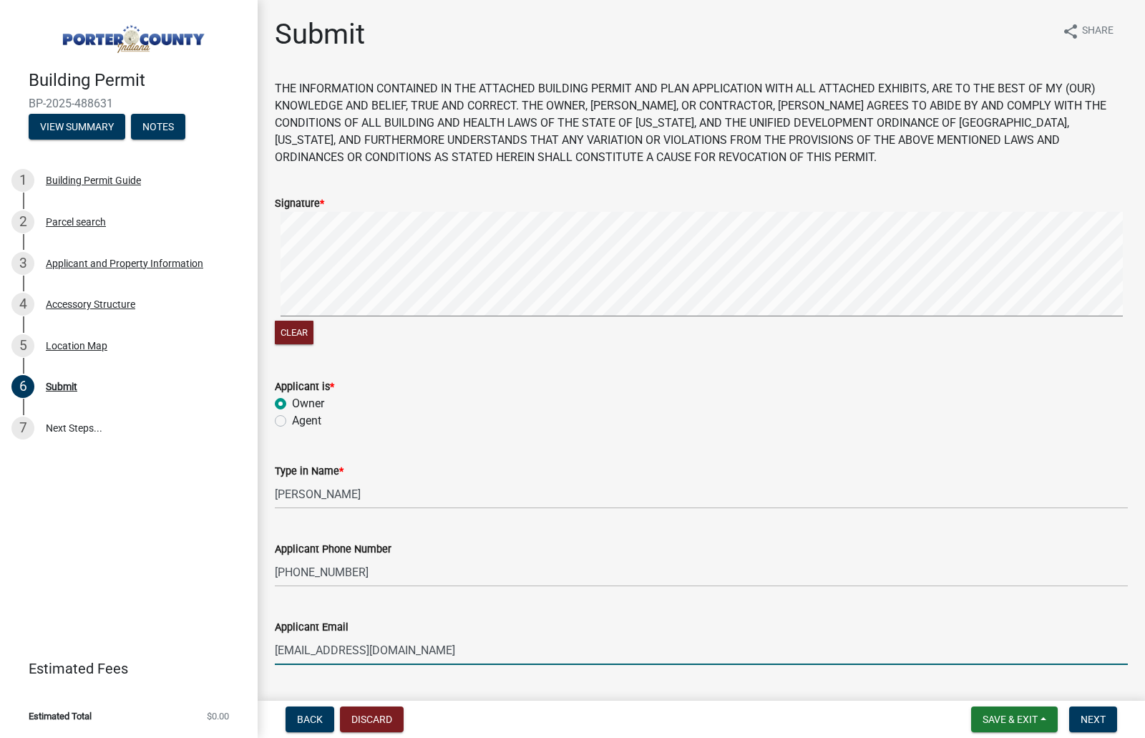
scroll to position [126, 0]
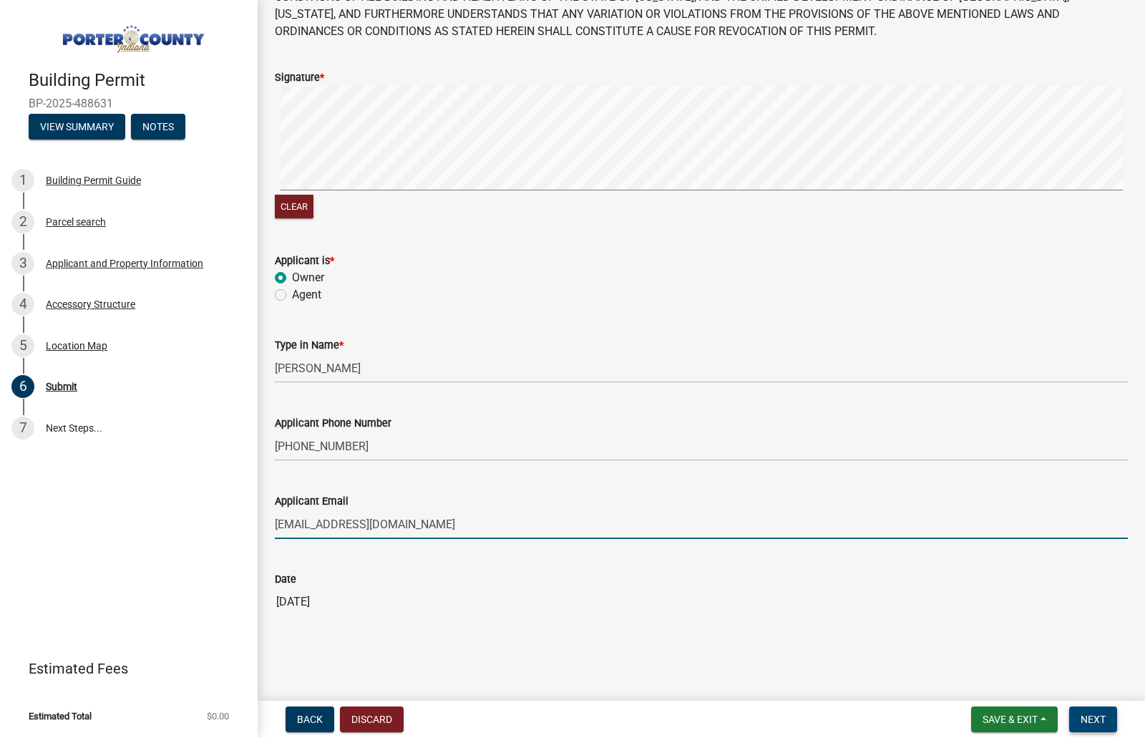
type input "[EMAIL_ADDRESS][DOMAIN_NAME]"
click at [1098, 723] on span "Next" at bounding box center [1093, 719] width 25 height 11
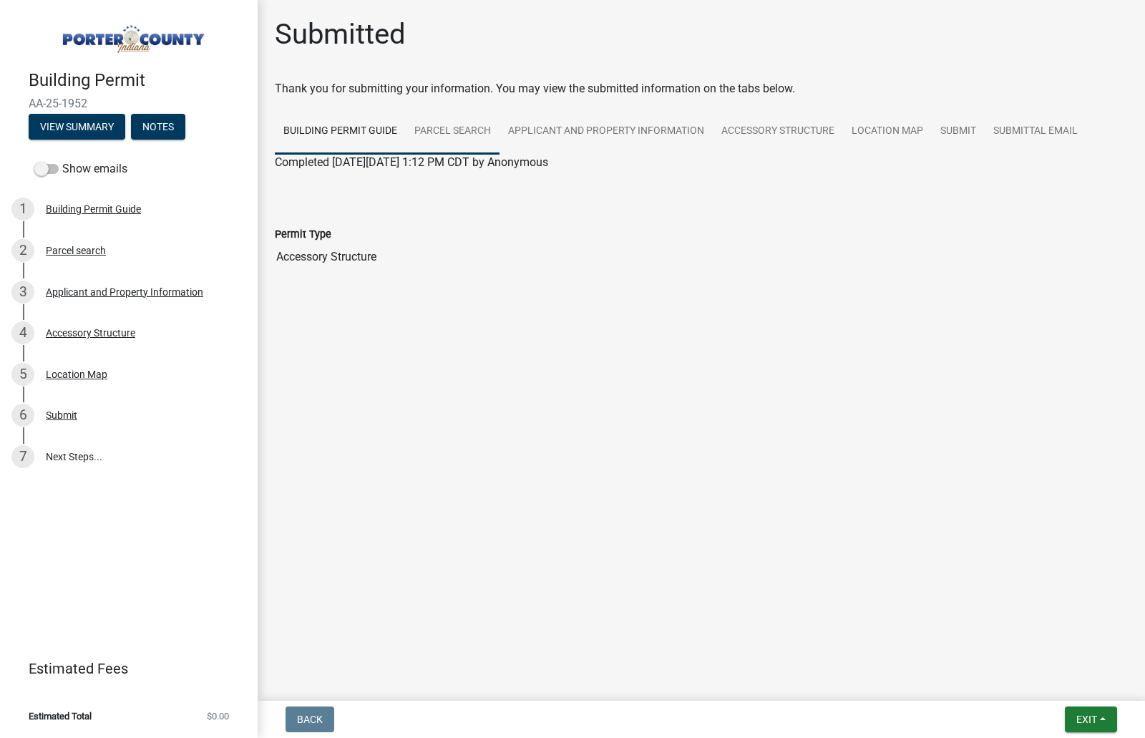
click at [446, 135] on link "Parcel search" at bounding box center [453, 132] width 94 height 46
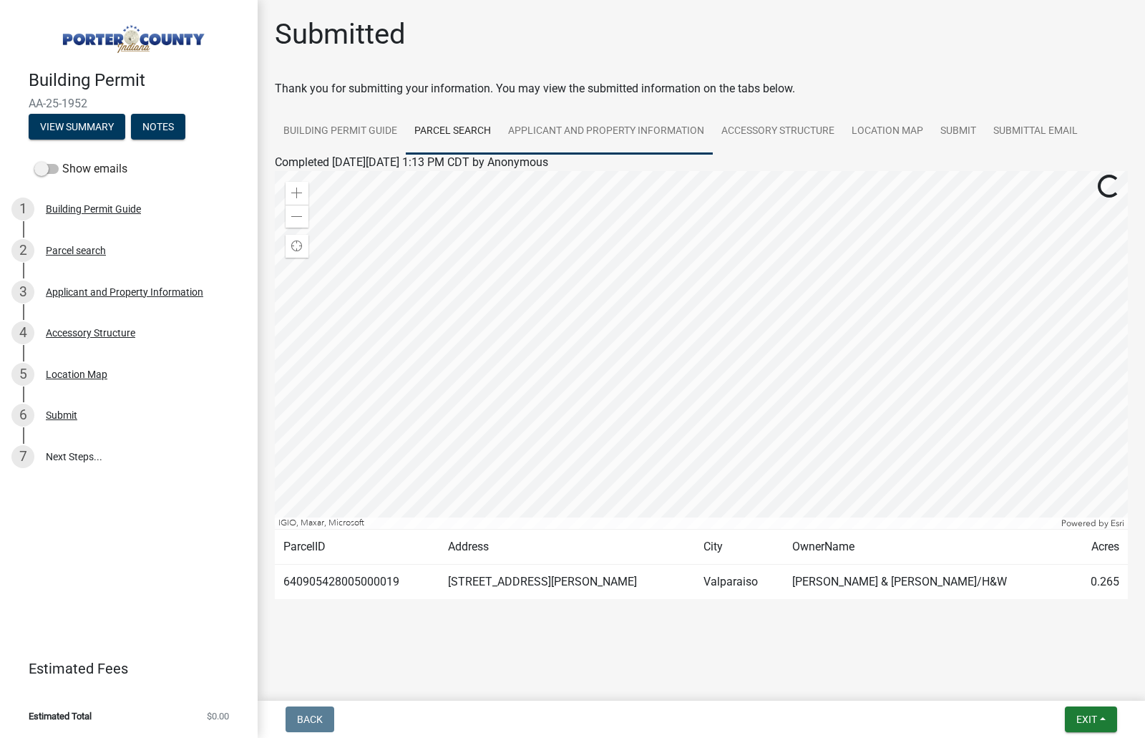
click at [586, 135] on link "Applicant and Property Information" at bounding box center [606, 132] width 213 height 46
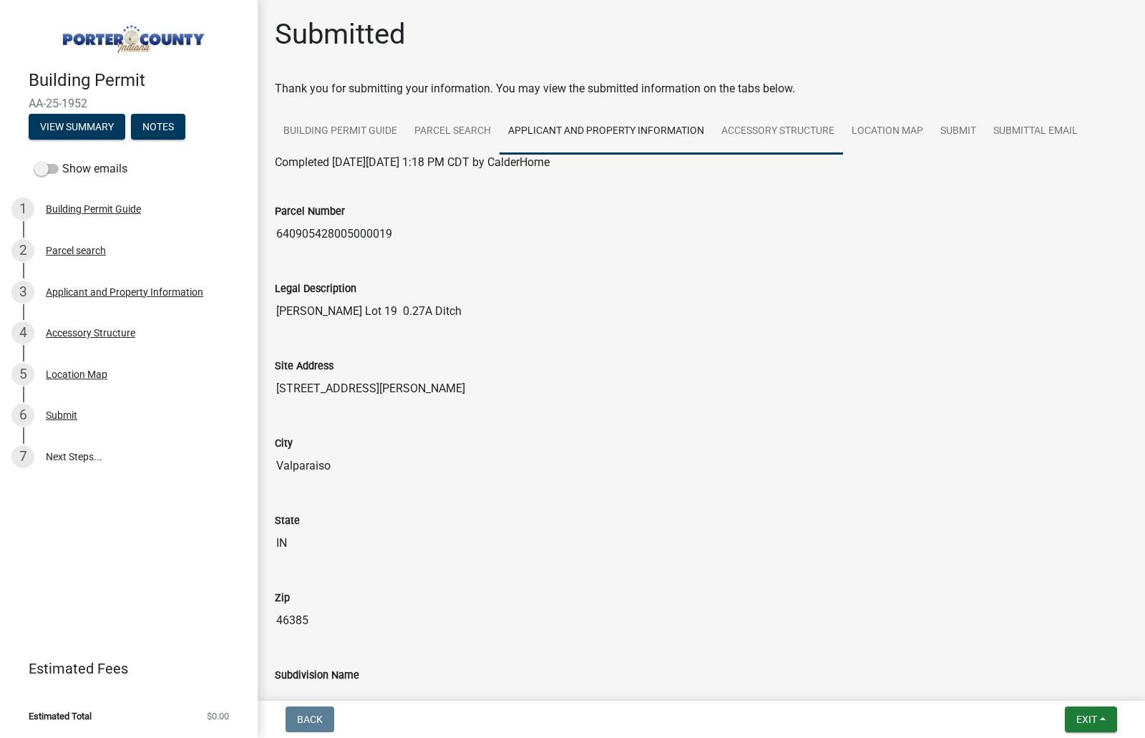
click at [759, 145] on link "Accessory Structure" at bounding box center [778, 132] width 130 height 46
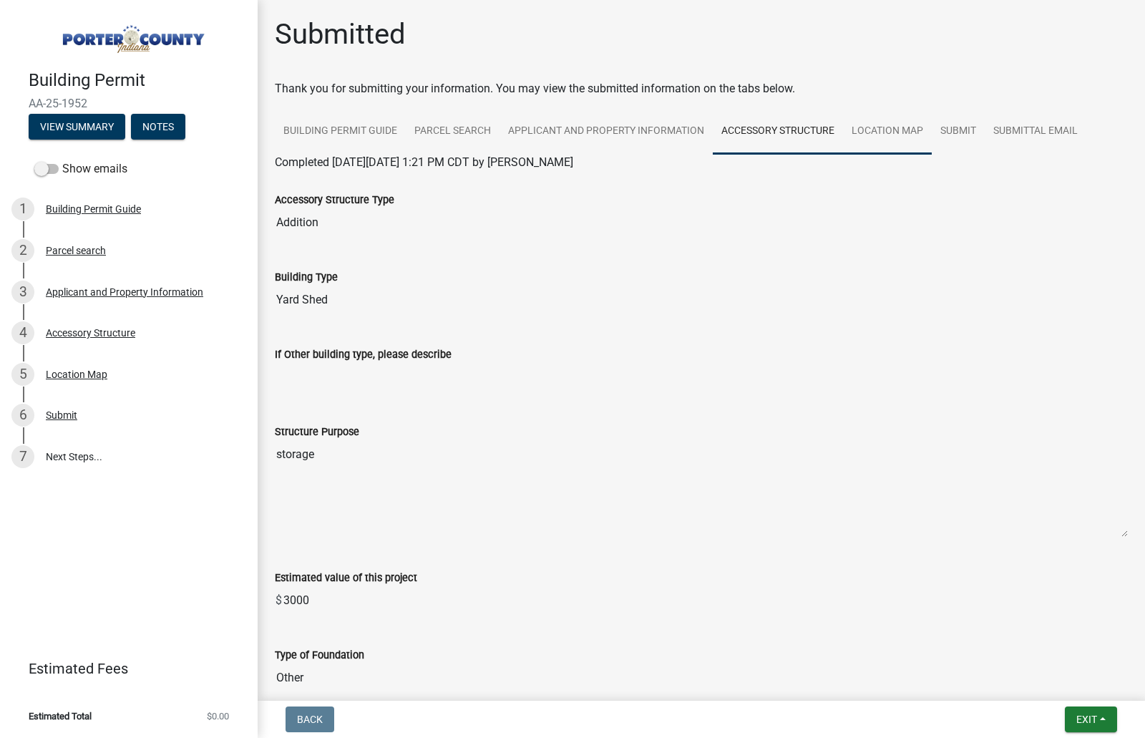
click at [895, 147] on link "Location Map" at bounding box center [887, 132] width 89 height 46
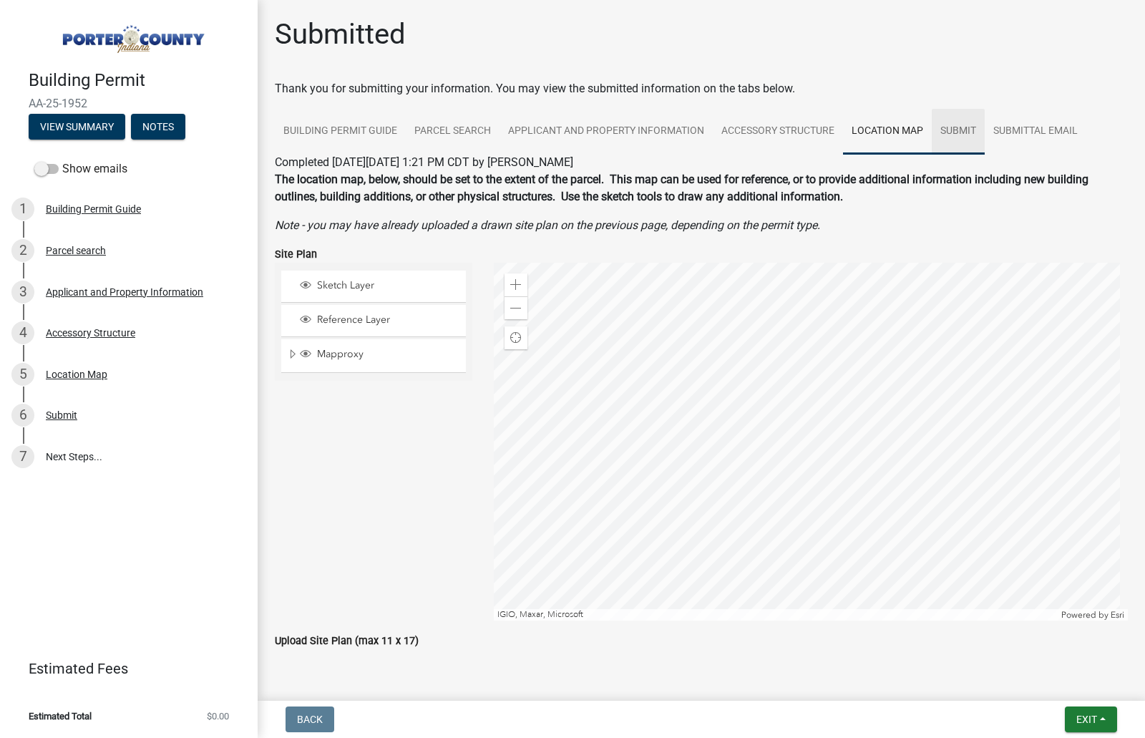
click at [948, 129] on link "Submit" at bounding box center [958, 132] width 53 height 46
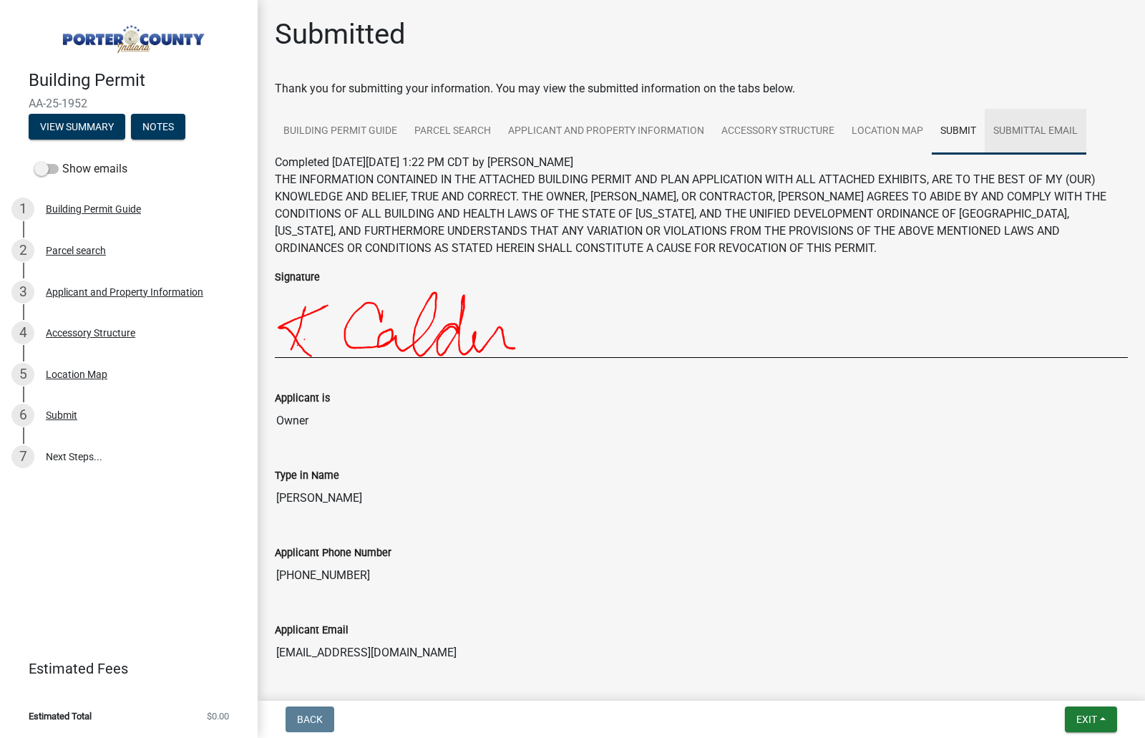
click at [1055, 128] on link "Submittal Email" at bounding box center [1036, 132] width 102 height 46
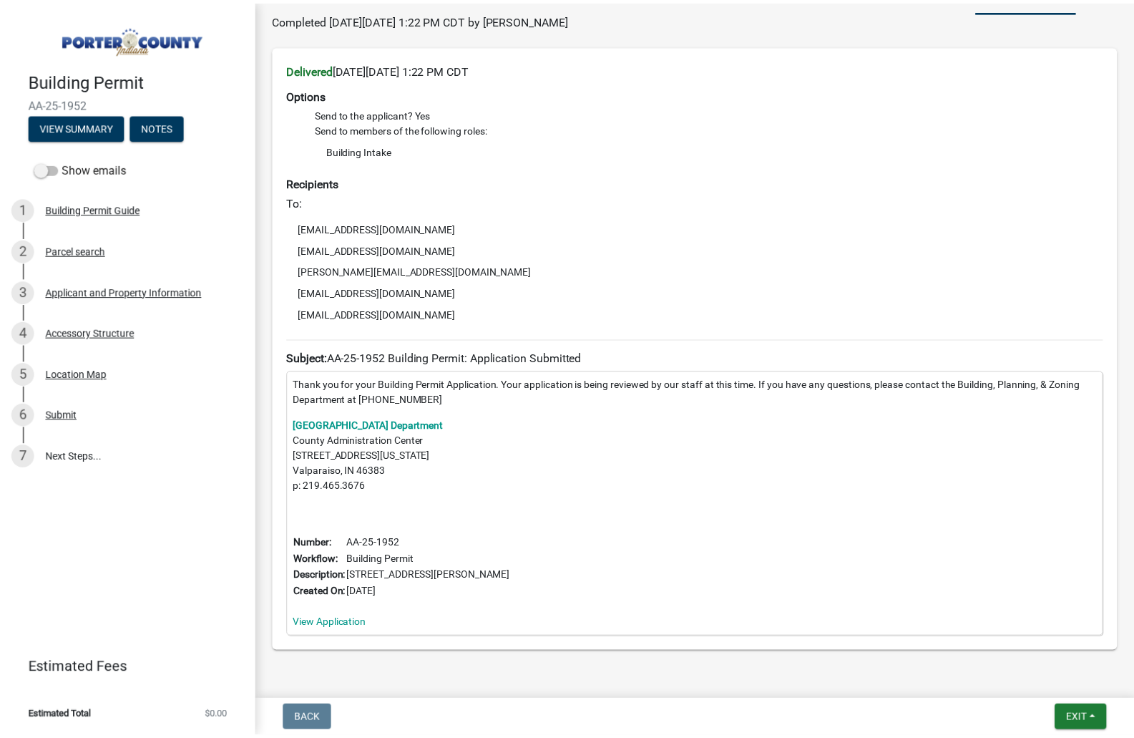
scroll to position [190, 0]
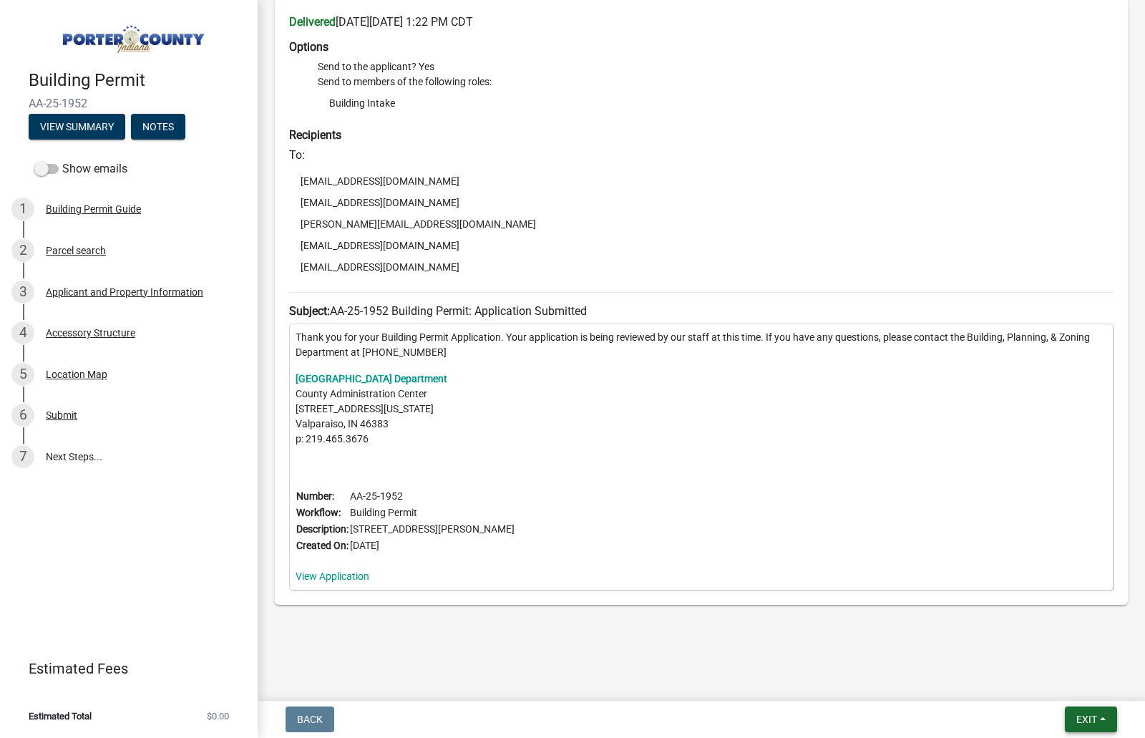
click at [1082, 721] on span "Exit" at bounding box center [1087, 719] width 21 height 11
click at [1044, 690] on button "Save & Exit" at bounding box center [1060, 682] width 115 height 34
